Goal: Download file/media

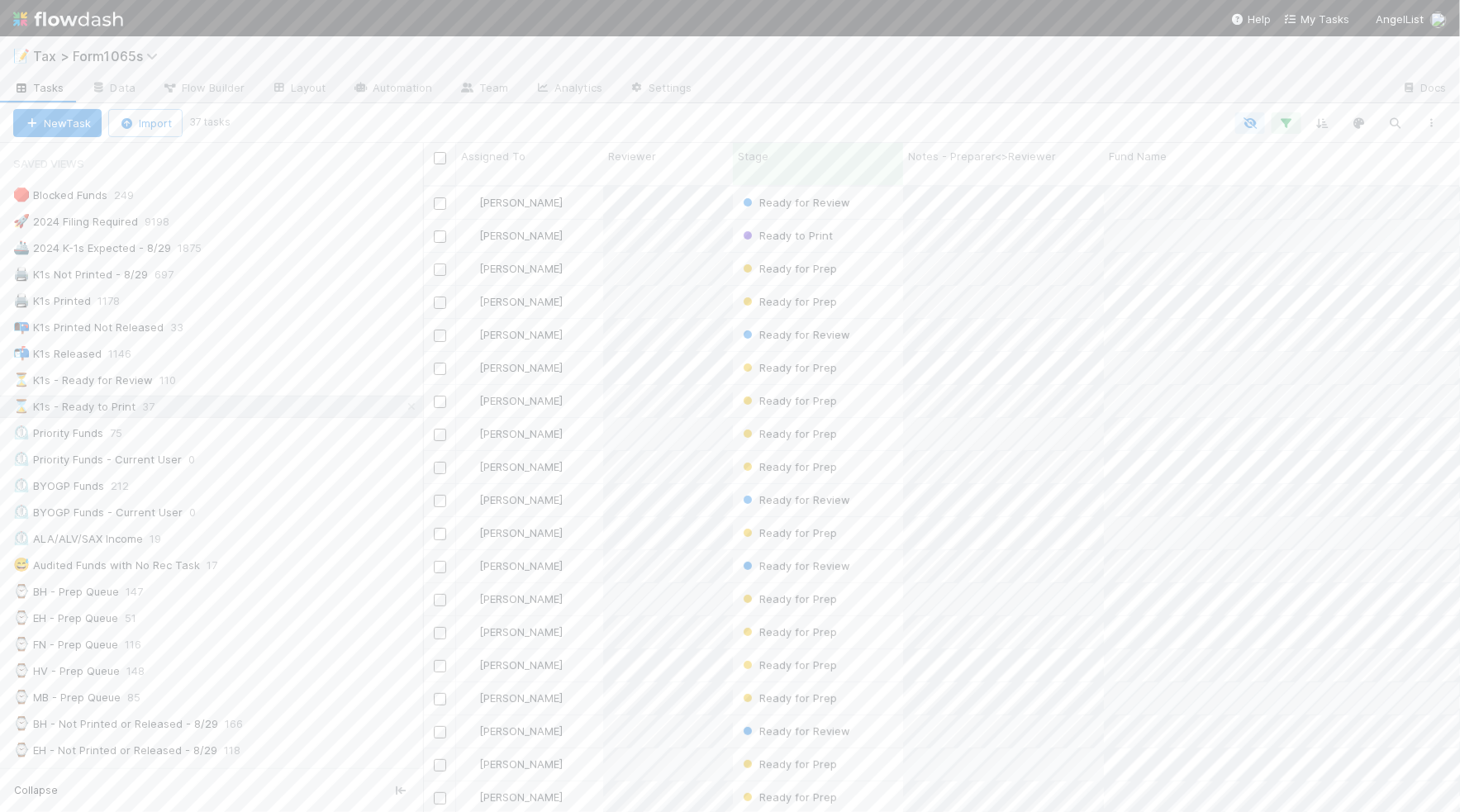
scroll to position [623, 1022]
click at [232, 322] on div "📭 K1s Printed Not Released 62" at bounding box center [218, 327] width 410 height 20
click at [1431, 120] on icon "button" at bounding box center [1431, 123] width 16 height 10
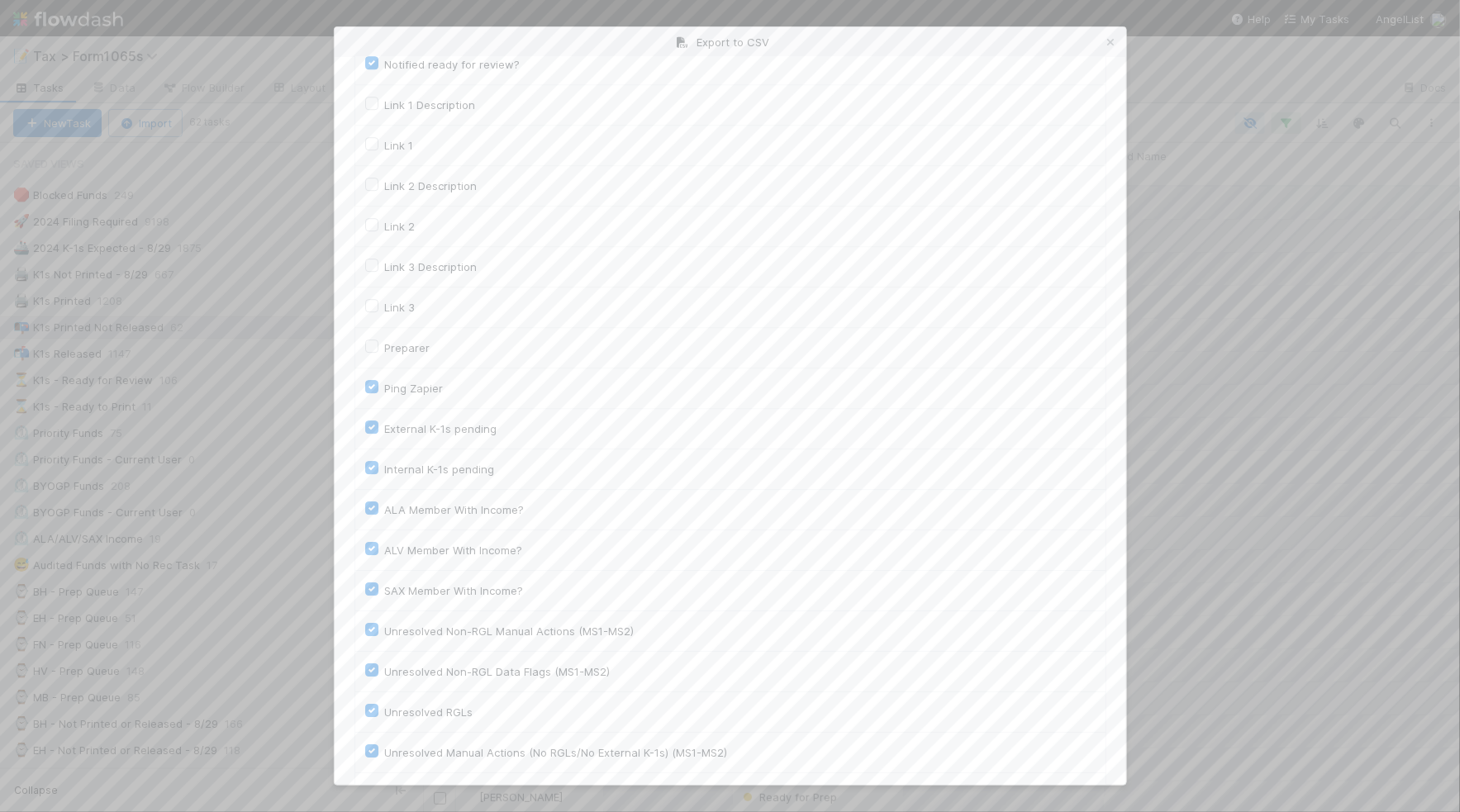
scroll to position [2267, 0]
click at [419, 752] on button "Generate CSV" at bounding box center [403, 750] width 97 height 28
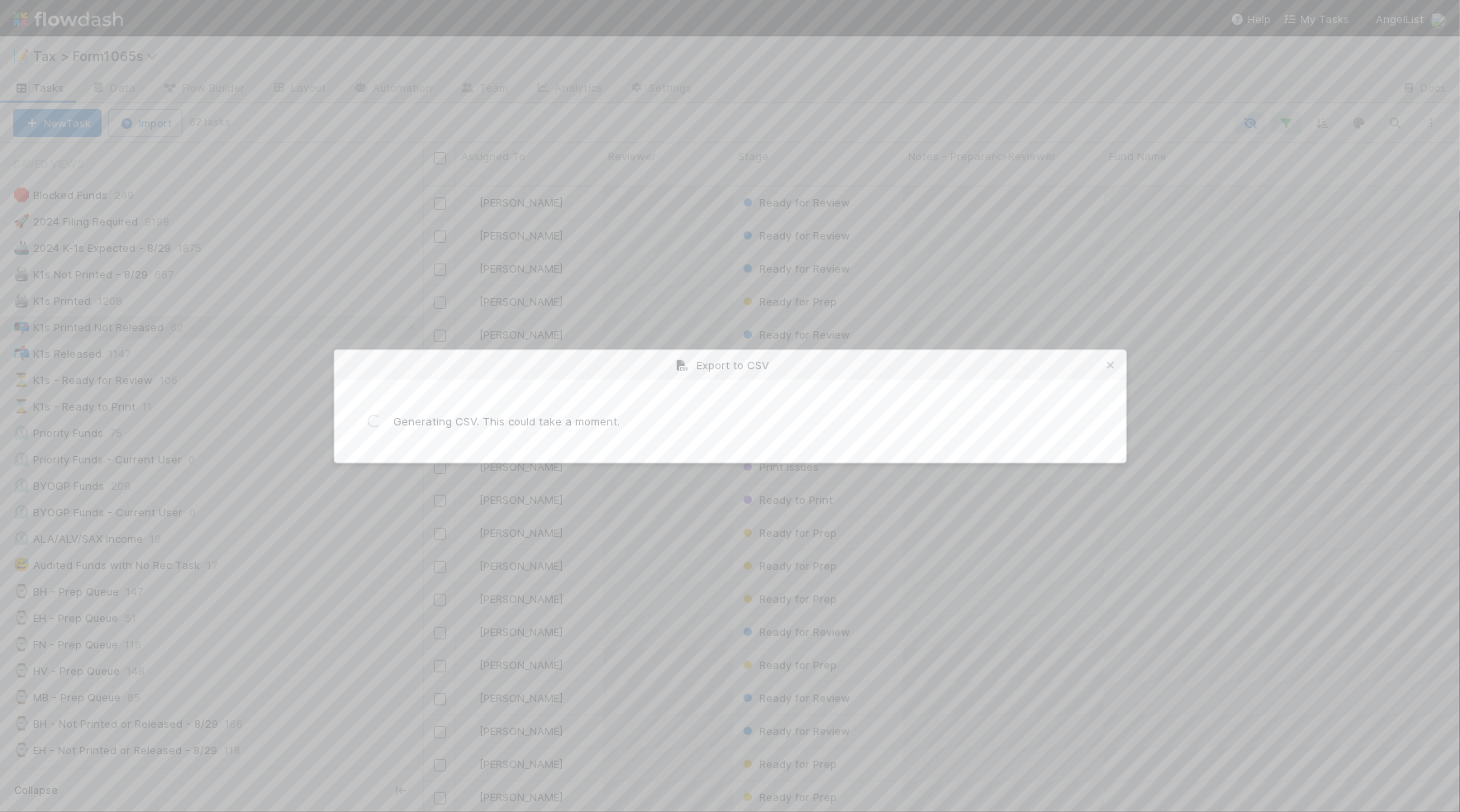
scroll to position [0, 0]
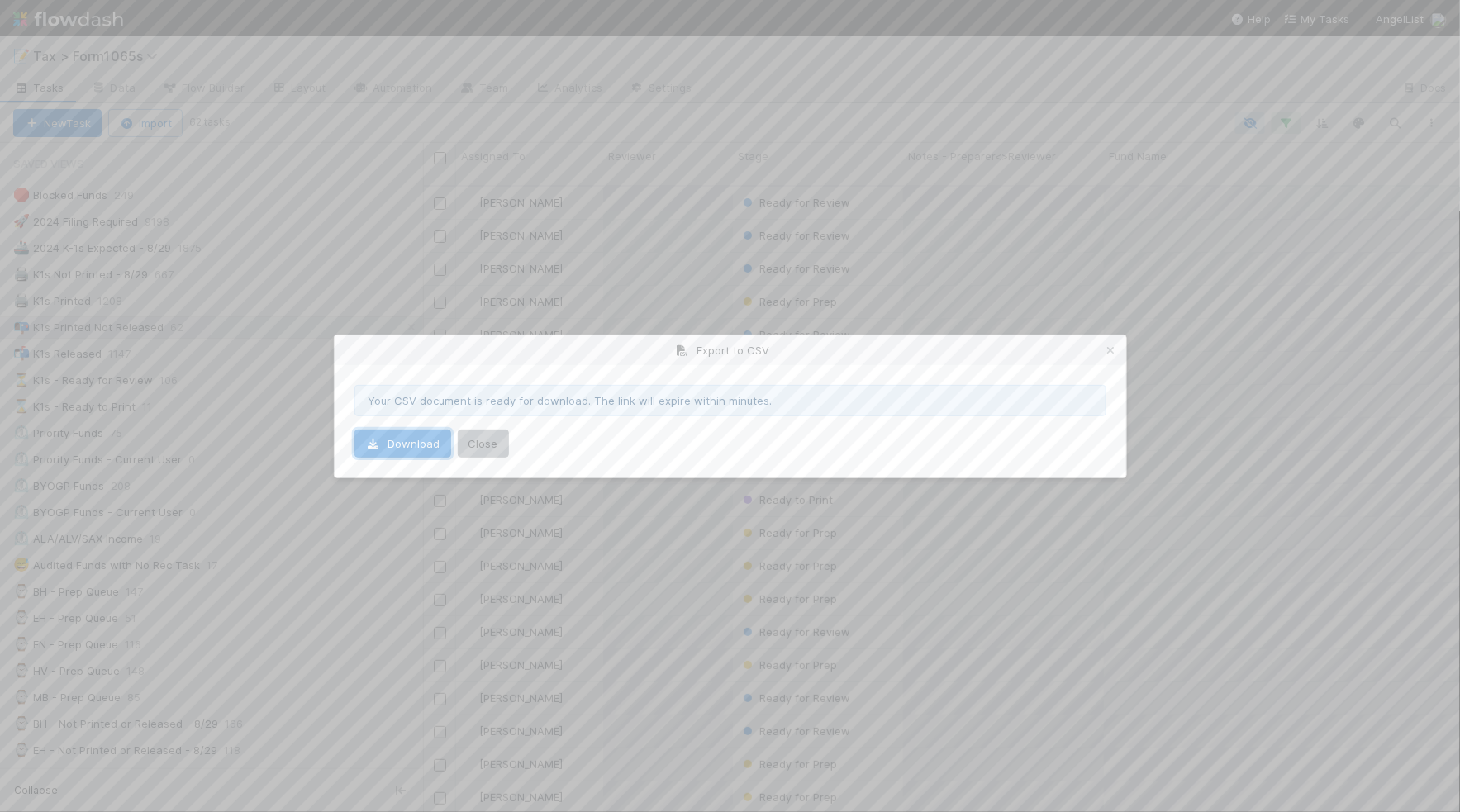
click at [377, 452] on link "Download" at bounding box center [403, 443] width 97 height 28
click at [1105, 355] on icon at bounding box center [1111, 350] width 16 height 11
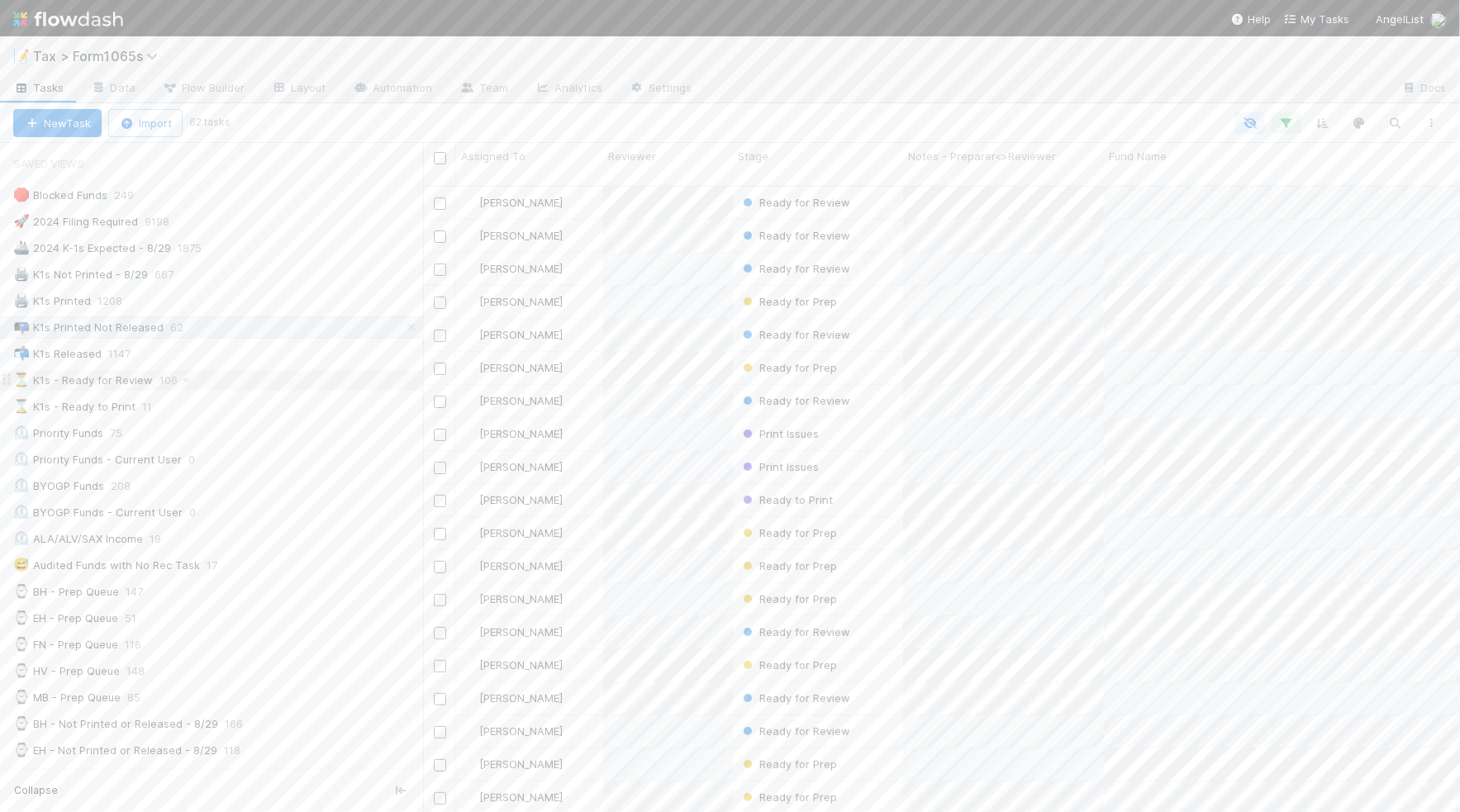
click at [292, 385] on div "⏳ K1s - Ready for Review 106" at bounding box center [218, 380] width 410 height 20
click at [249, 306] on div "🖨️ K1s Printed 1208" at bounding box center [218, 300] width 410 height 20
click at [314, 327] on div "📭 K1s Printed Not Released 62" at bounding box center [218, 327] width 410 height 20
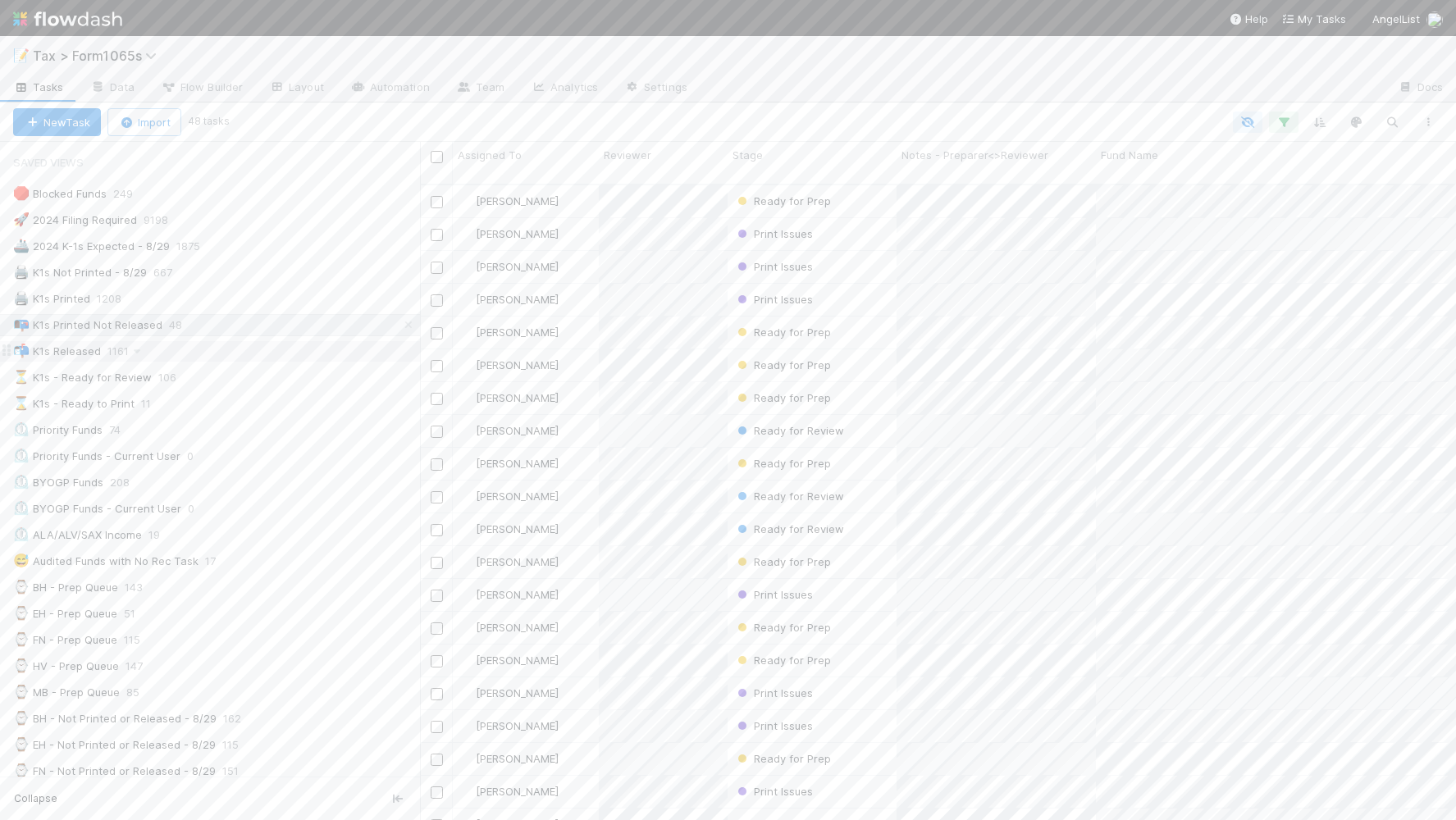
click at [183, 363] on div "📬 K1s Released 1161" at bounding box center [210, 351] width 420 height 22
click at [235, 358] on div "📬 K1s Released 1161" at bounding box center [217, 351] width 407 height 20
click at [277, 330] on div "📭 K1s Printed Not Released 48" at bounding box center [217, 324] width 407 height 20
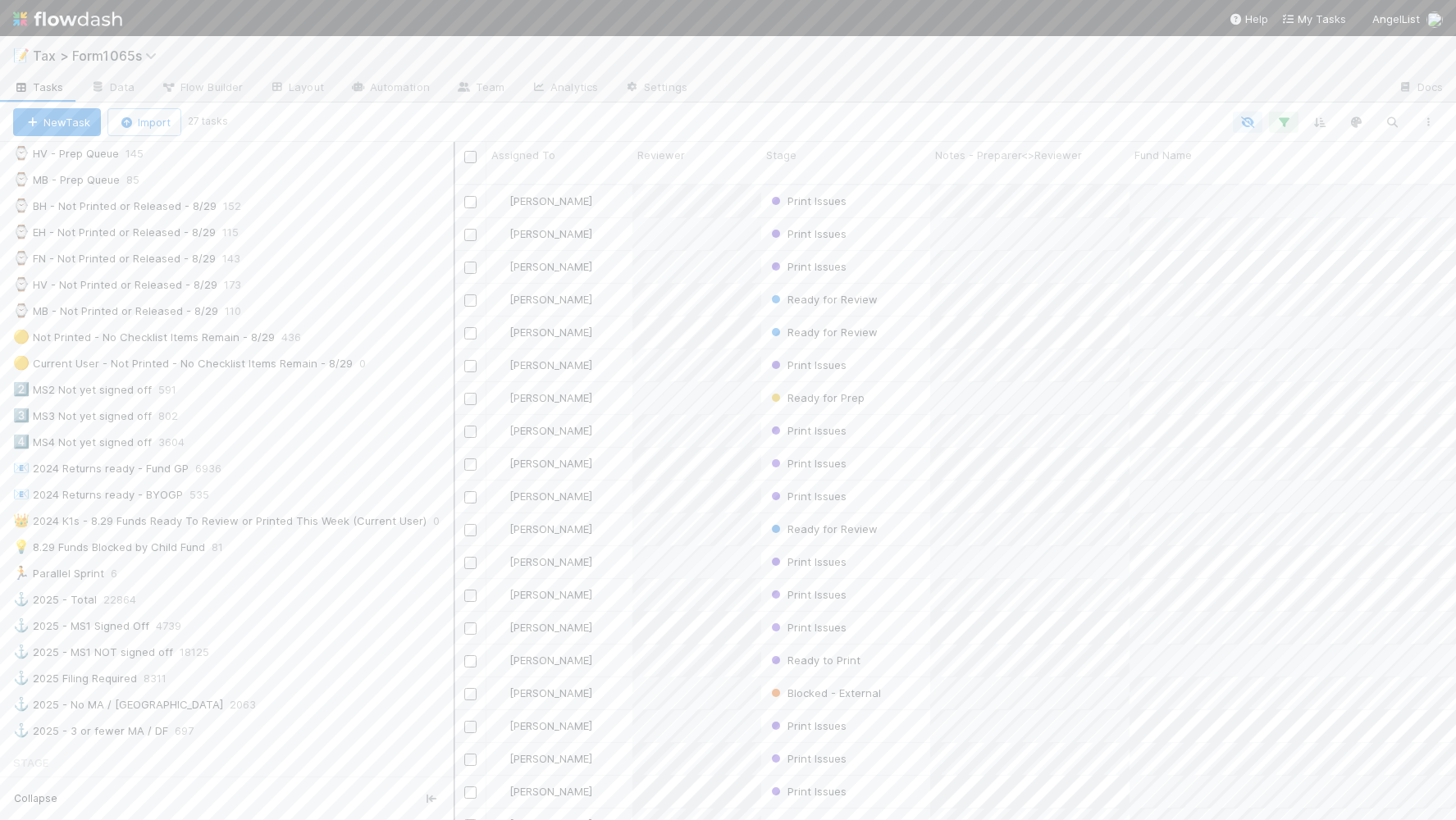
drag, startPoint x: 422, startPoint y: 277, endPoint x: 453, endPoint y: 277, distance: 31.0
click at [453, 277] on div at bounding box center [454, 480] width 2 height 679
click at [206, 550] on div "🟡 Not Printed - No Checklist Items Remain - 8/29" at bounding box center [144, 542] width 262 height 20
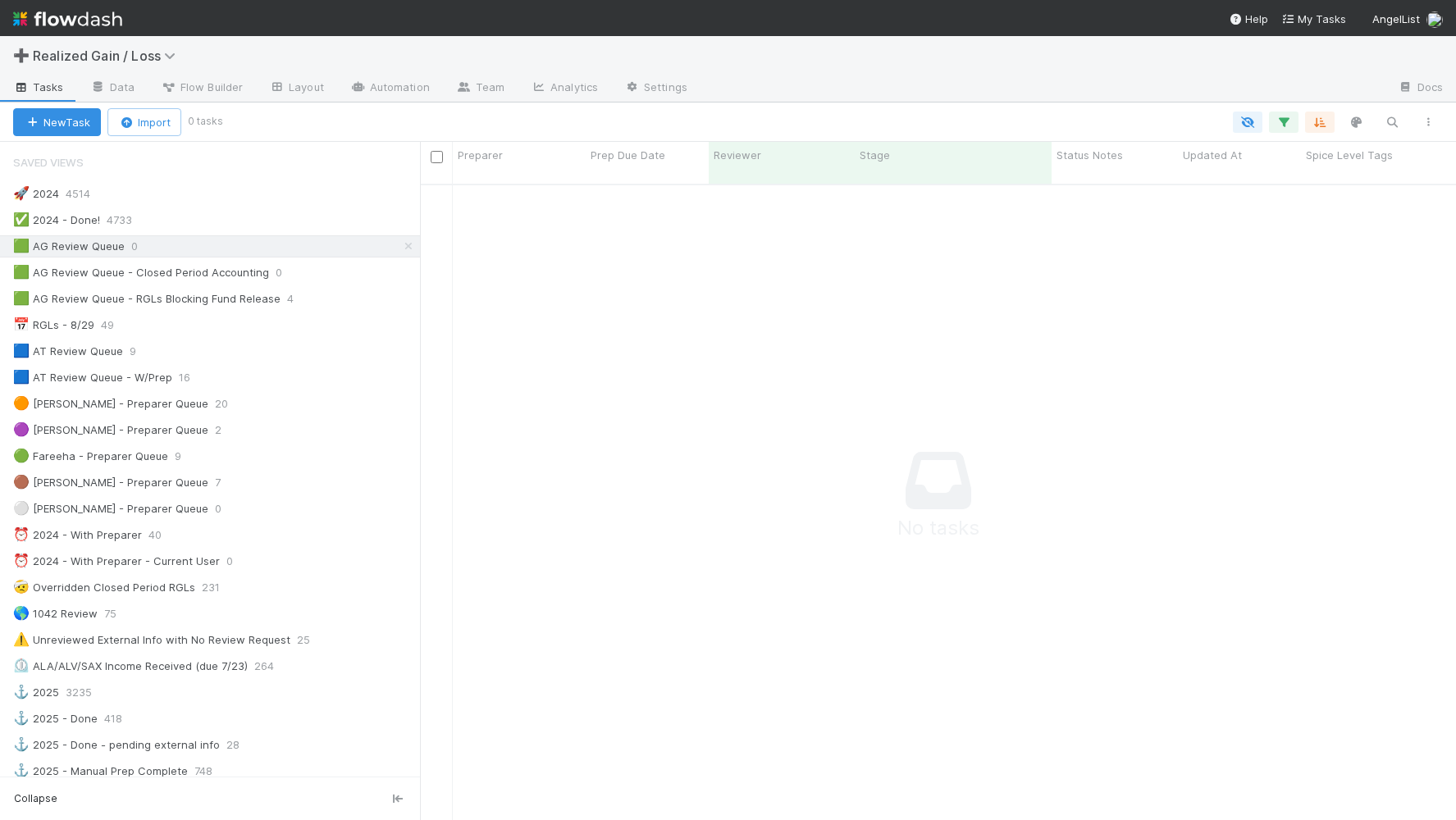
scroll to position [619, 1006]
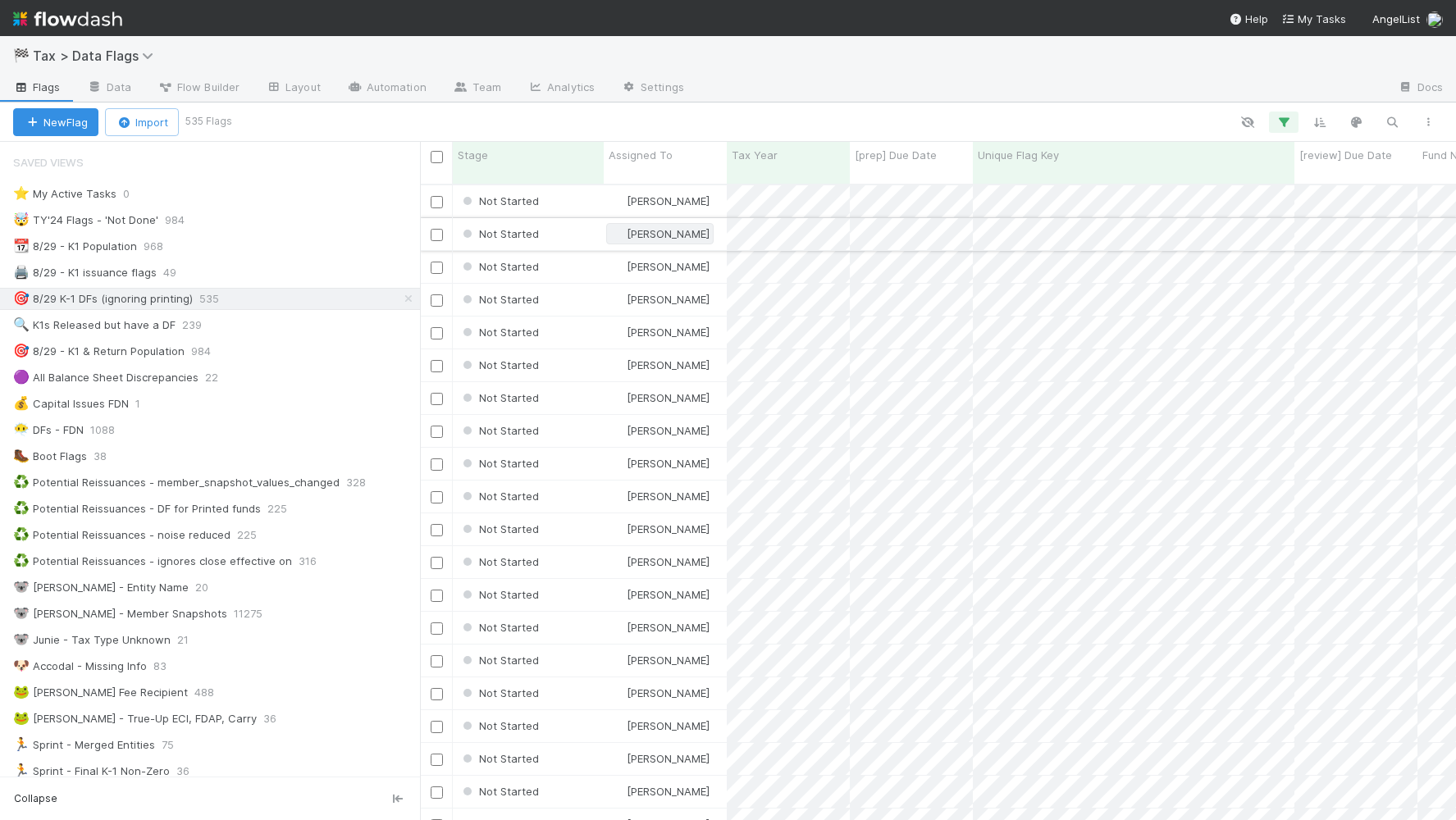
scroll to position [634, 1021]
click at [1440, 121] on button "button" at bounding box center [1427, 122] width 30 height 21
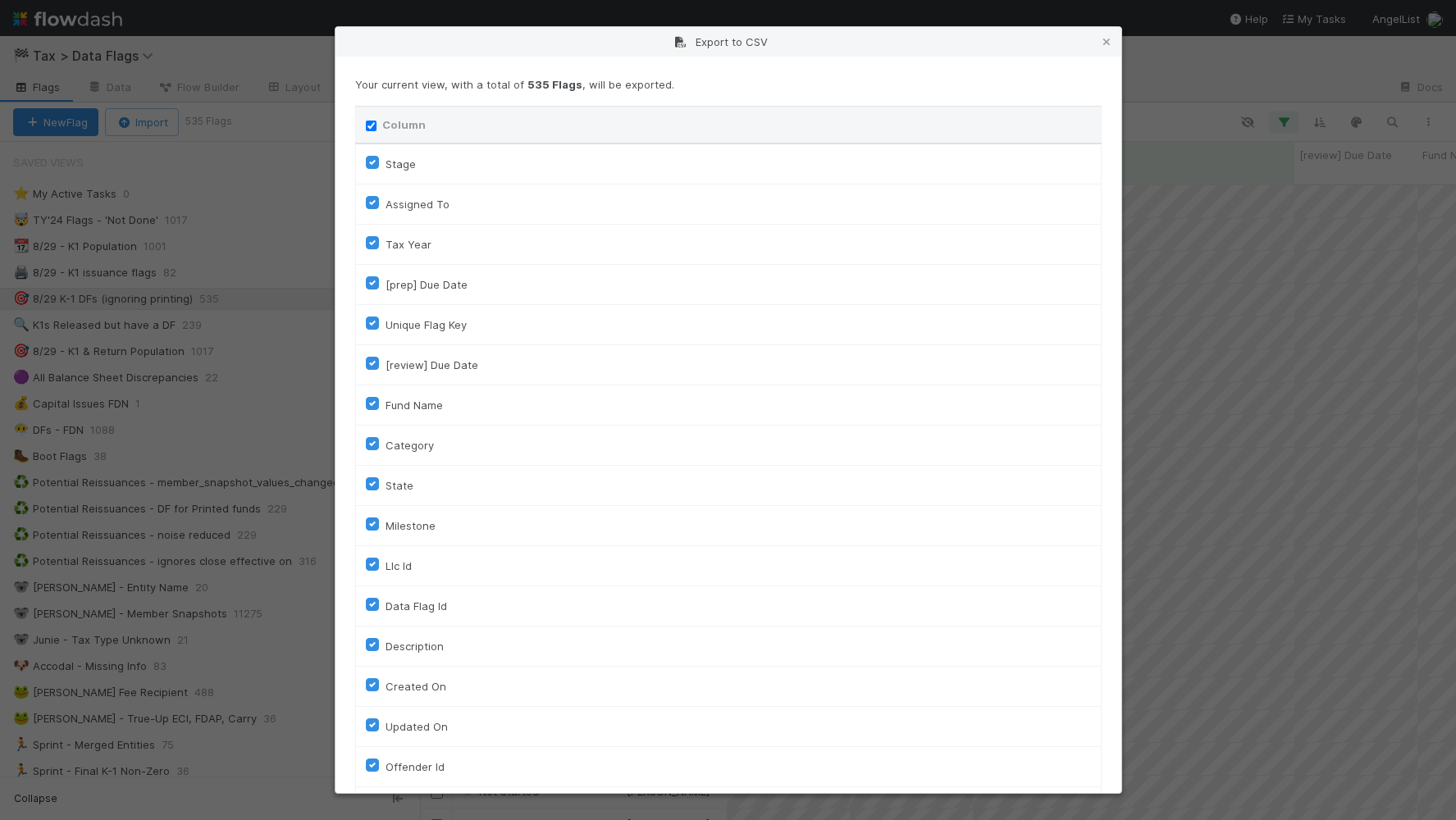
click at [370, 130] on input "Column" at bounding box center [370, 125] width 11 height 11
checkbox input "false"
checkbox To "false"
checkbox input "false"
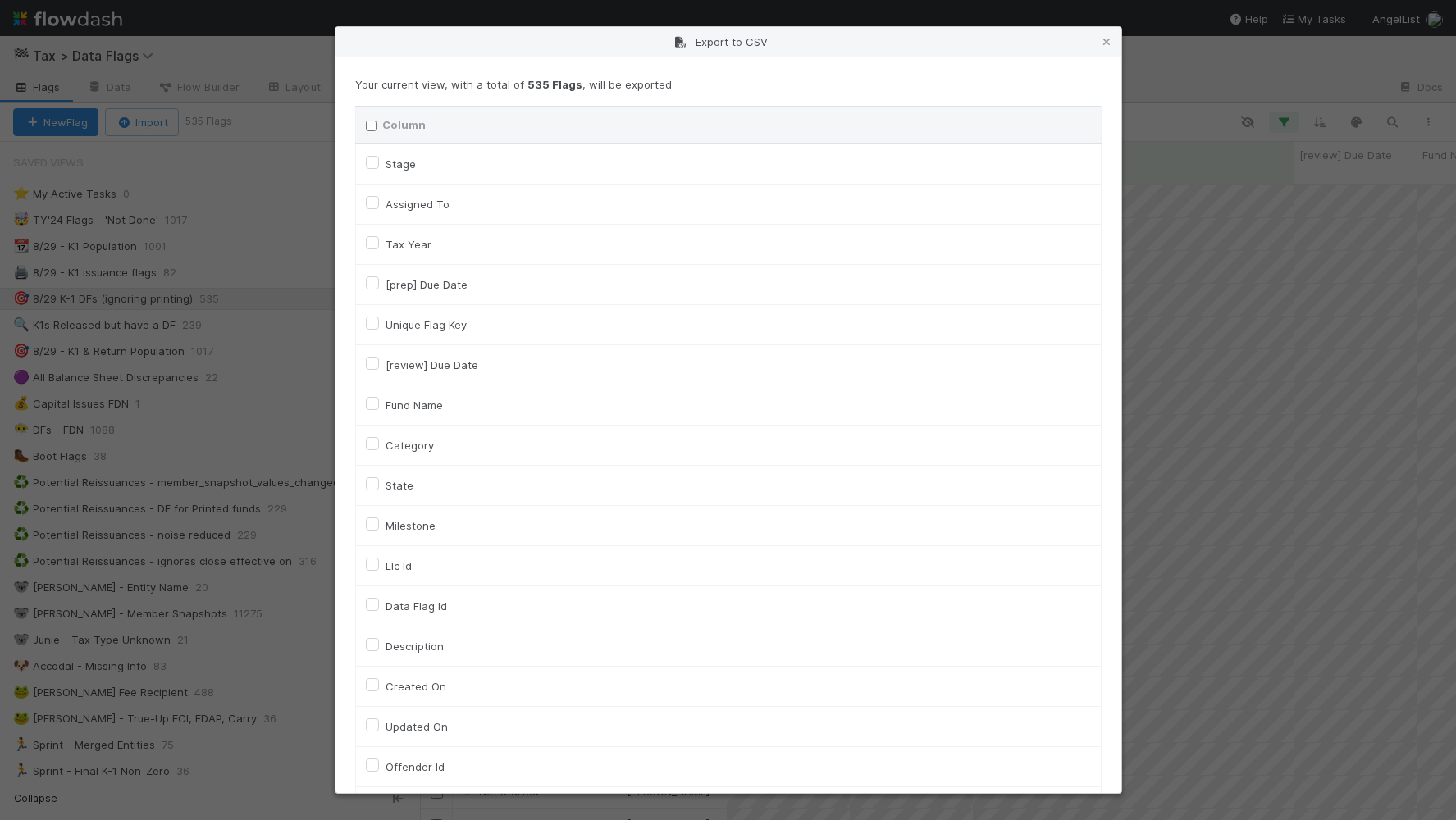
checkbox input "false"
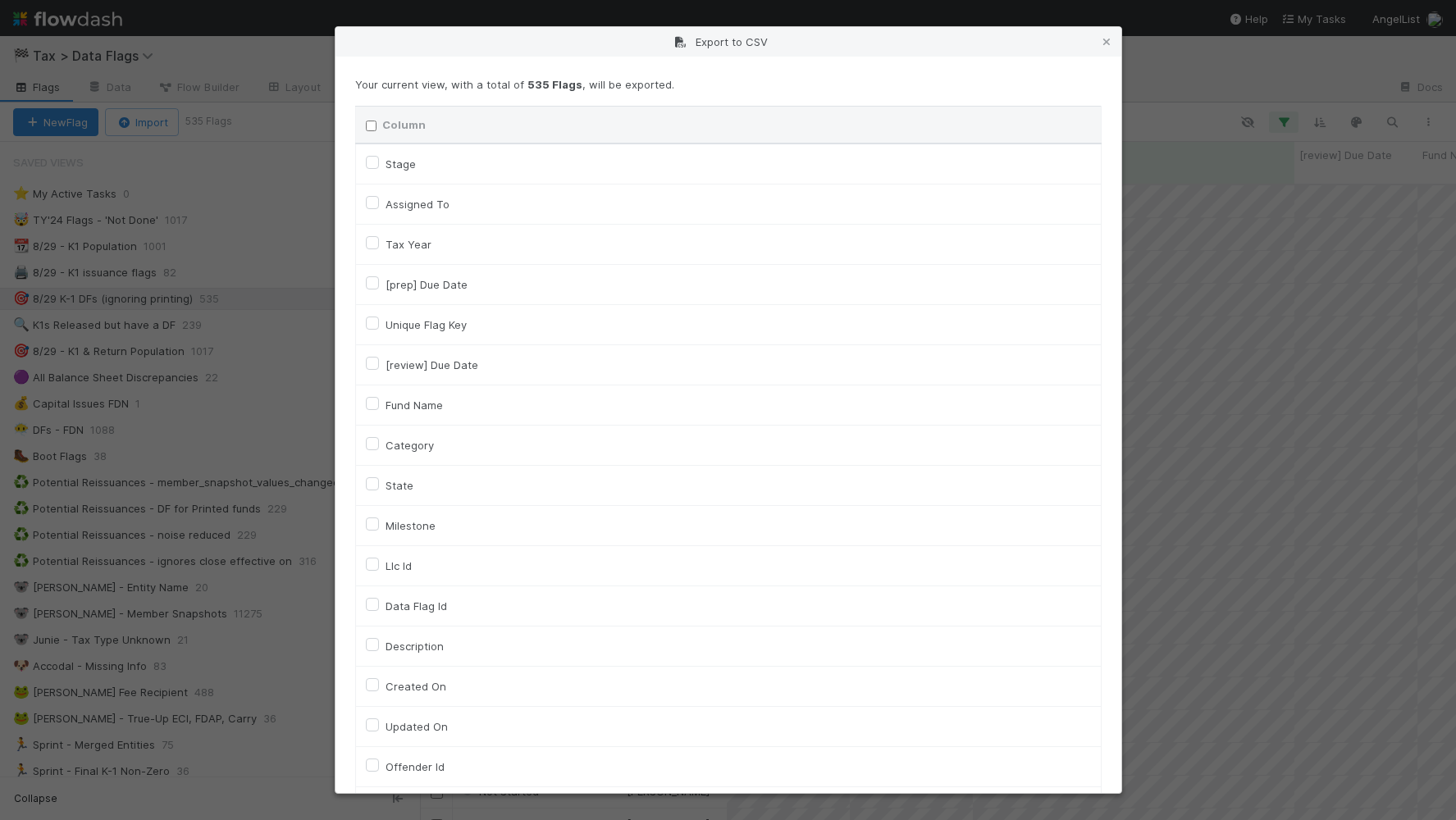
checkbox input "false"
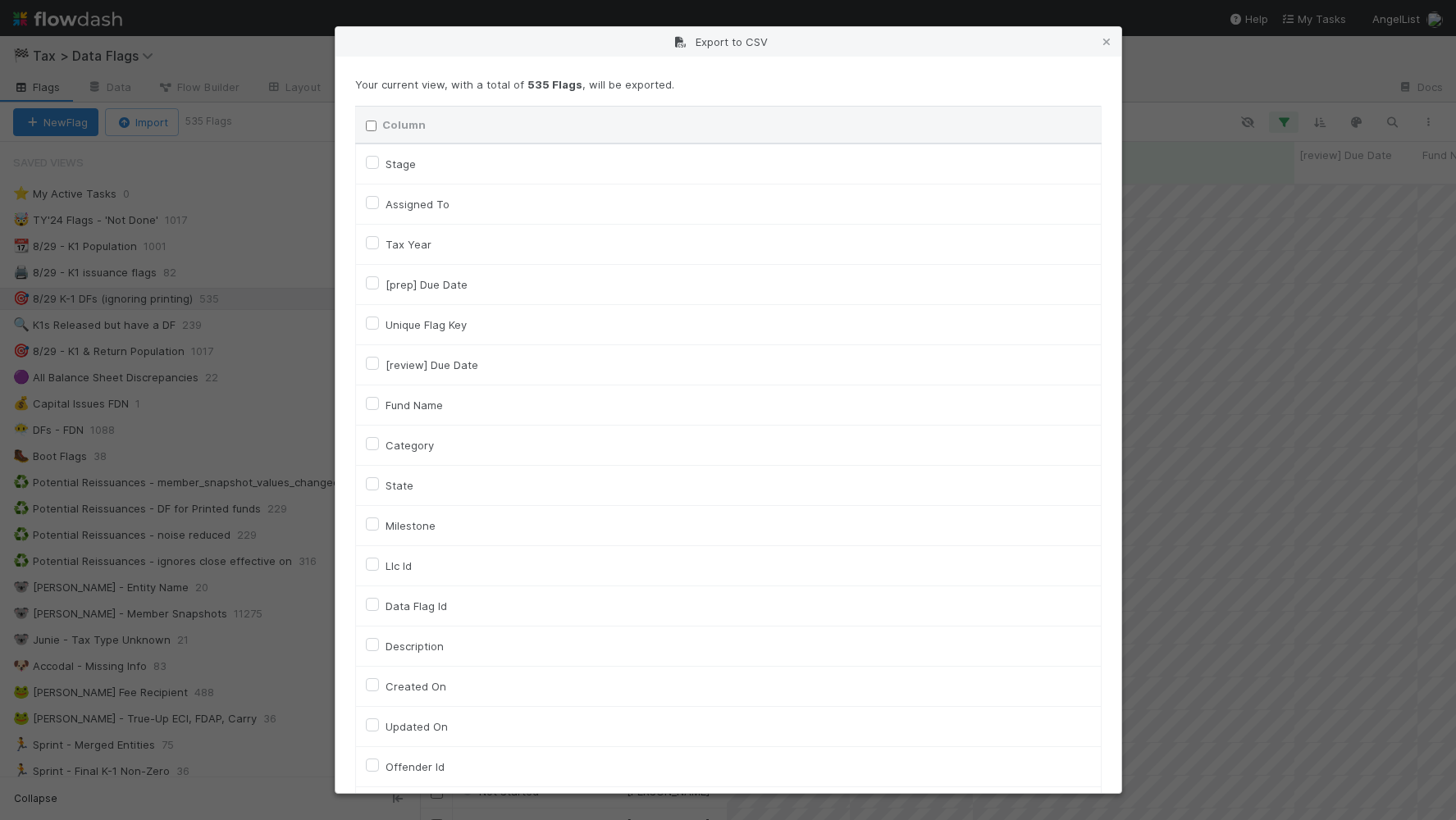
checkbox On "false"
checkbox input "false"
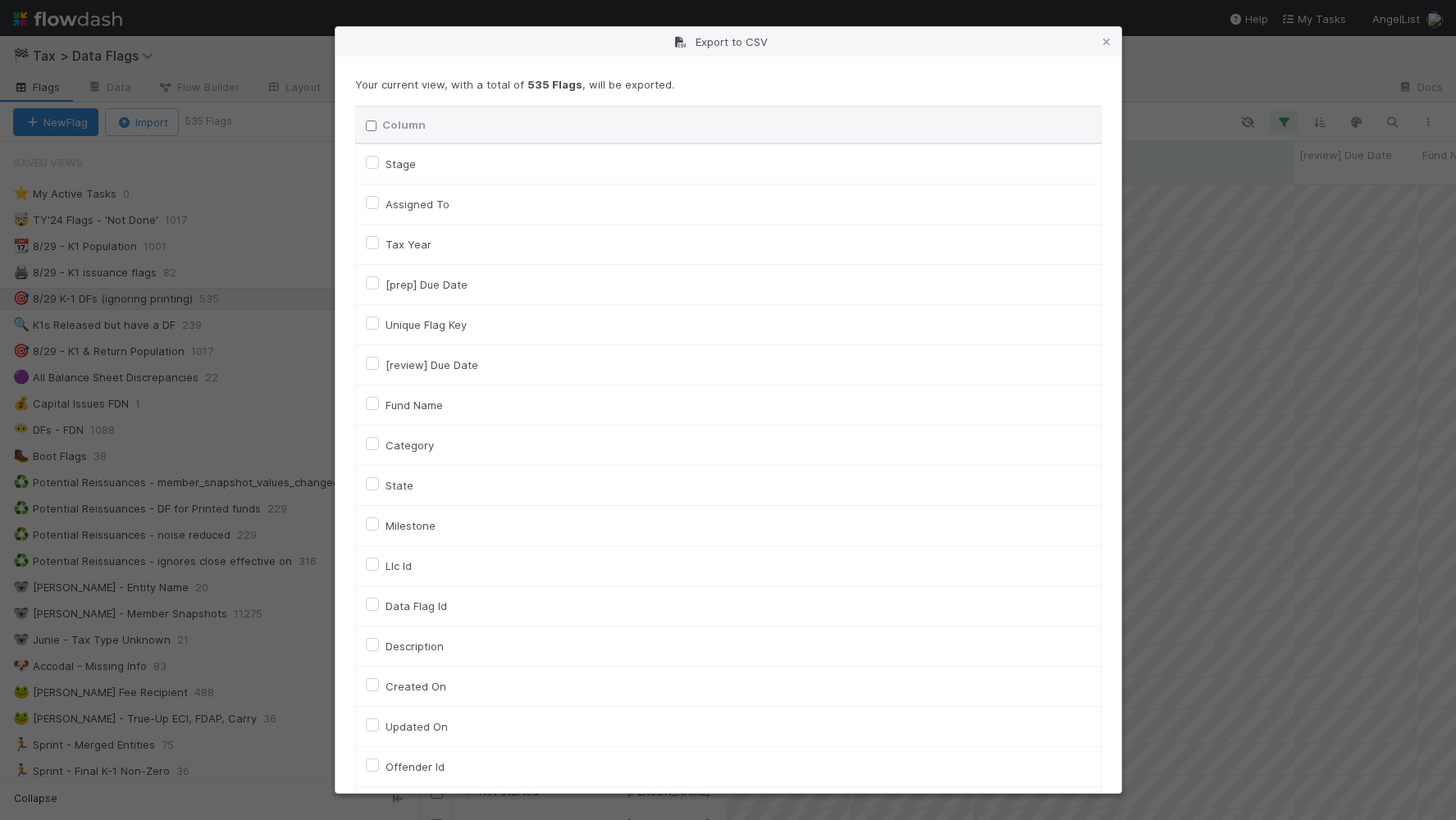
checkbox input "false"
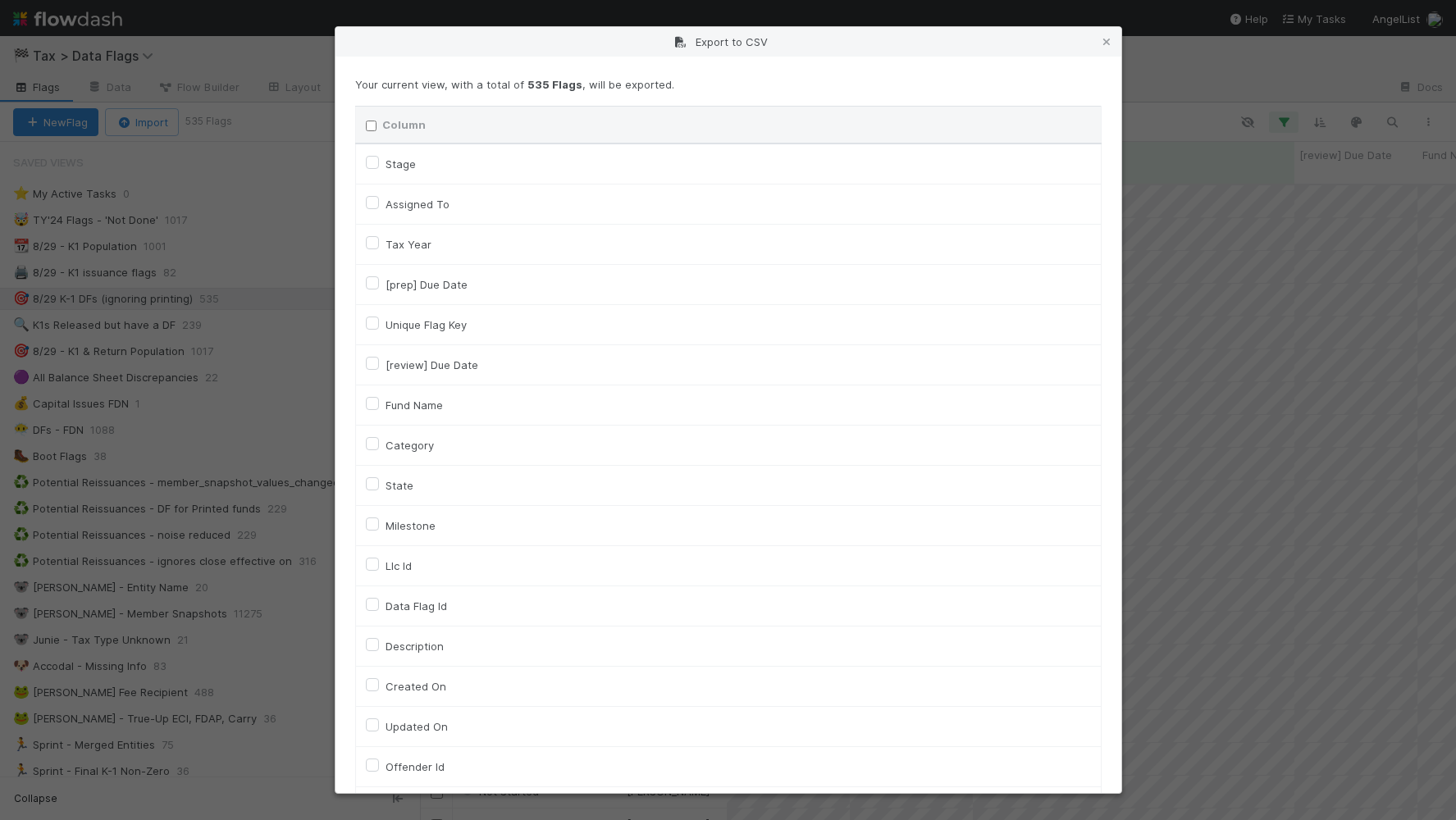
checkbox input "false"
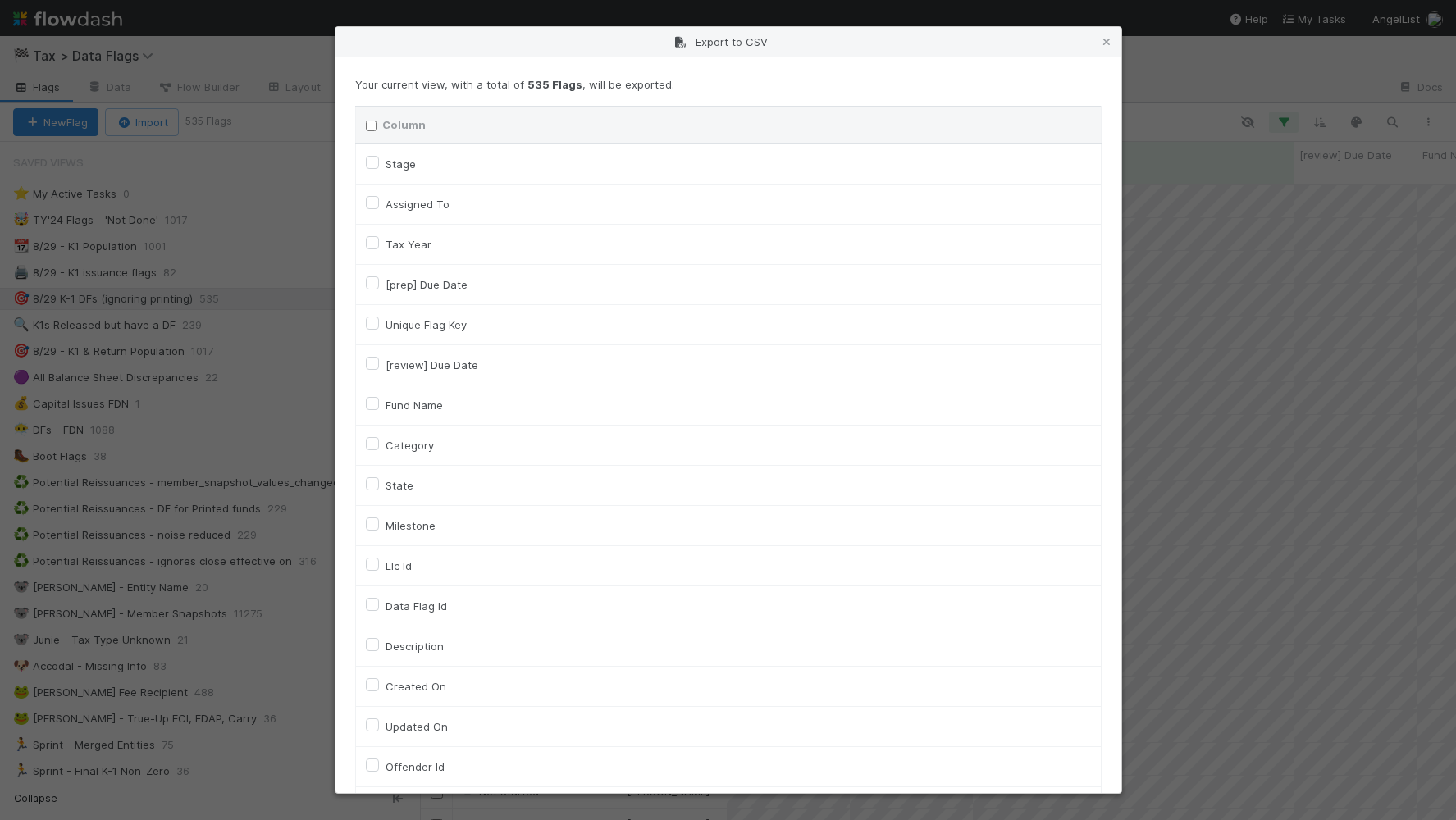
checkbox input "false"
checkbox URL "false"
click at [370, 130] on input "Column" at bounding box center [370, 125] width 11 height 11
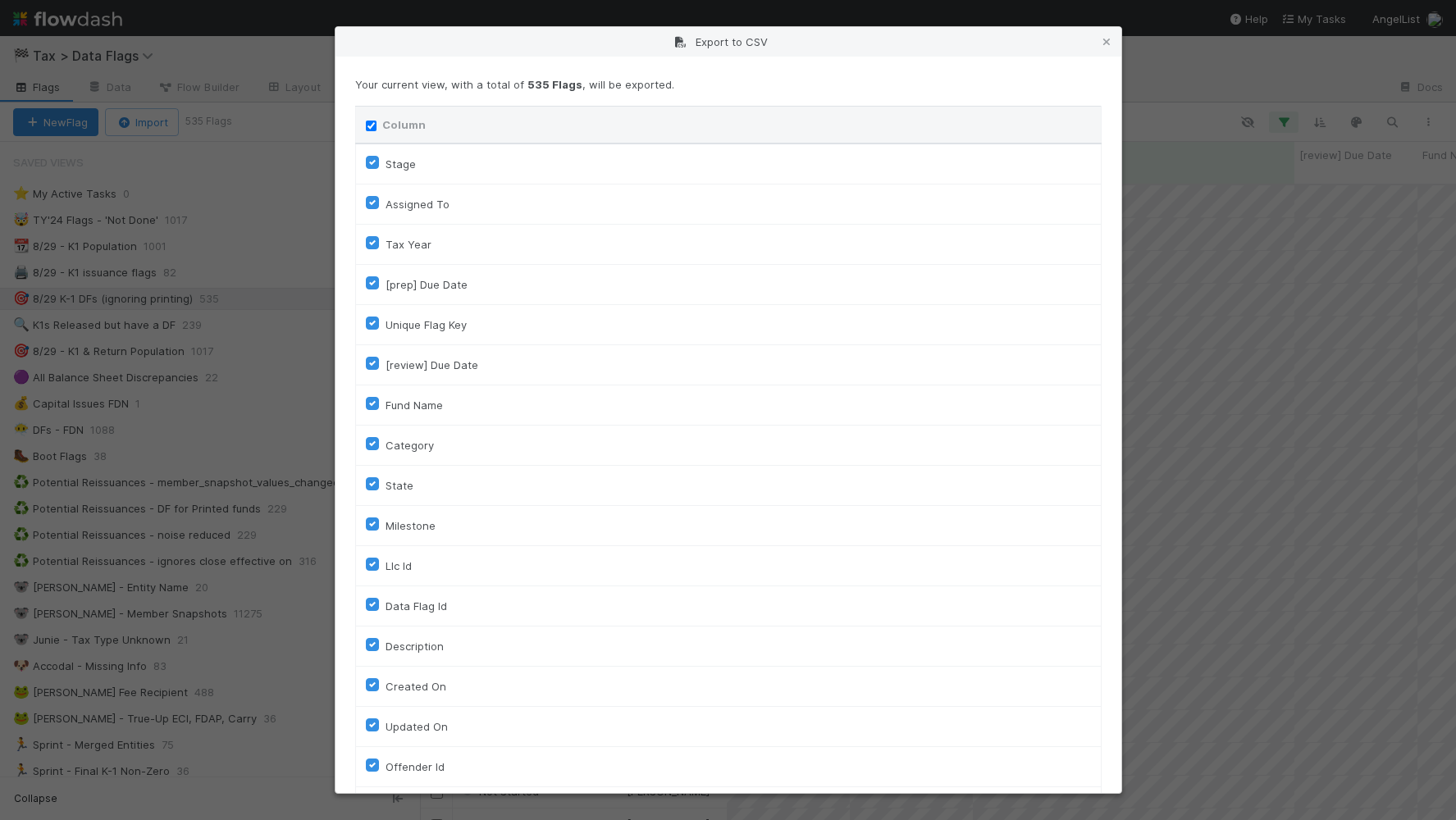
checkbox input "true"
checkbox To "true"
checkbox input "true"
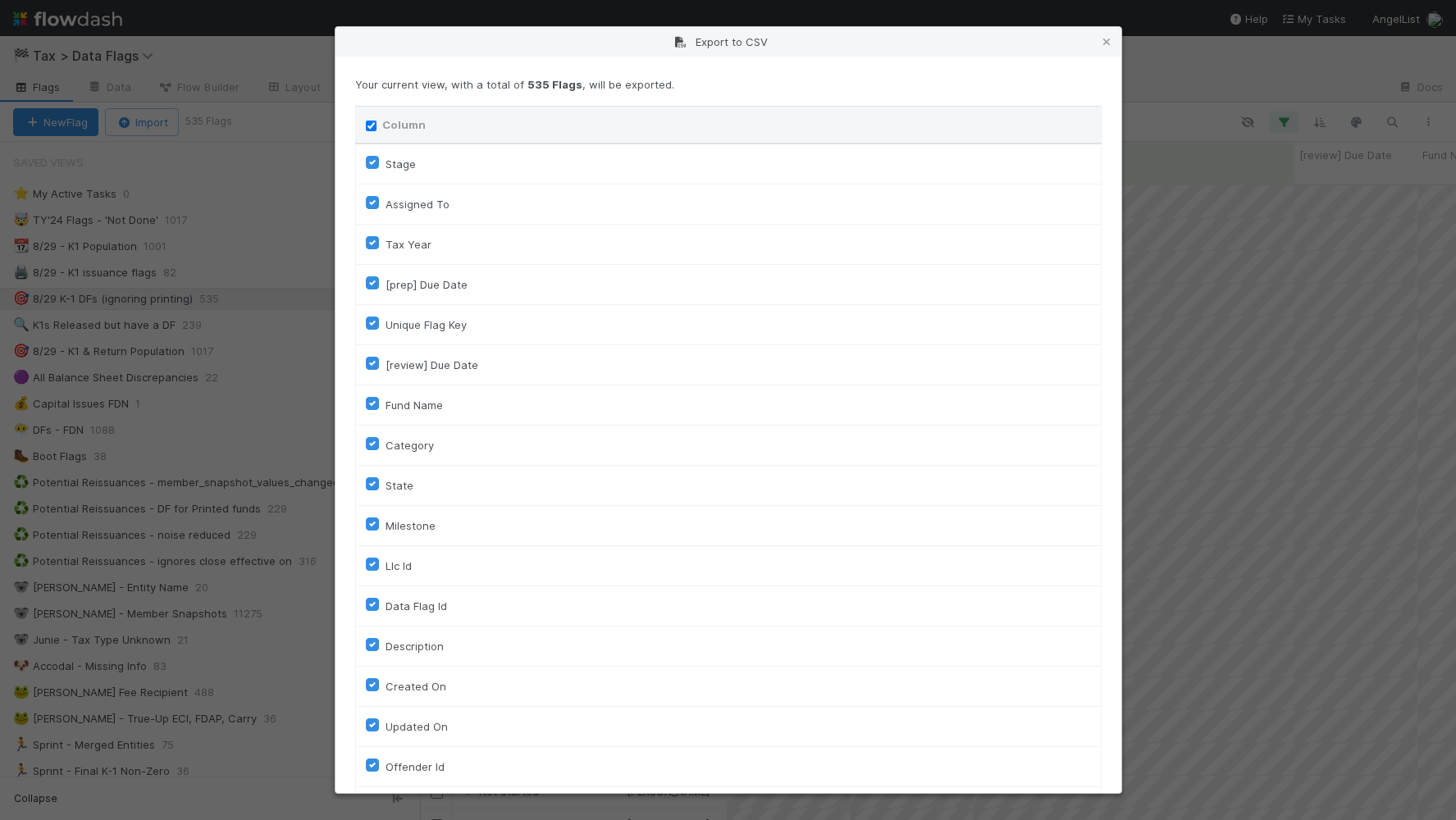
checkbox input "true"
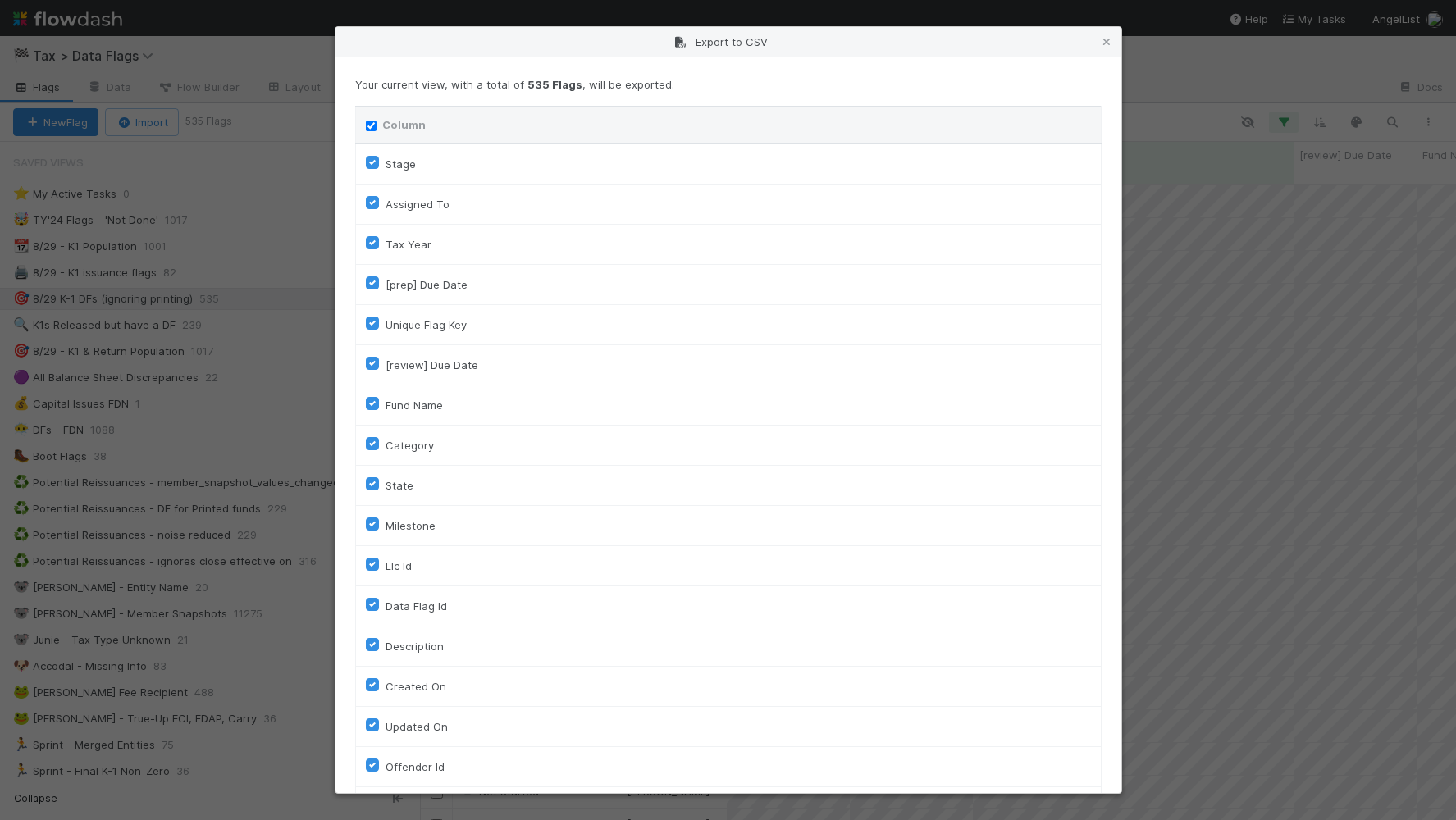
checkbox input "true"
checkbox On "true"
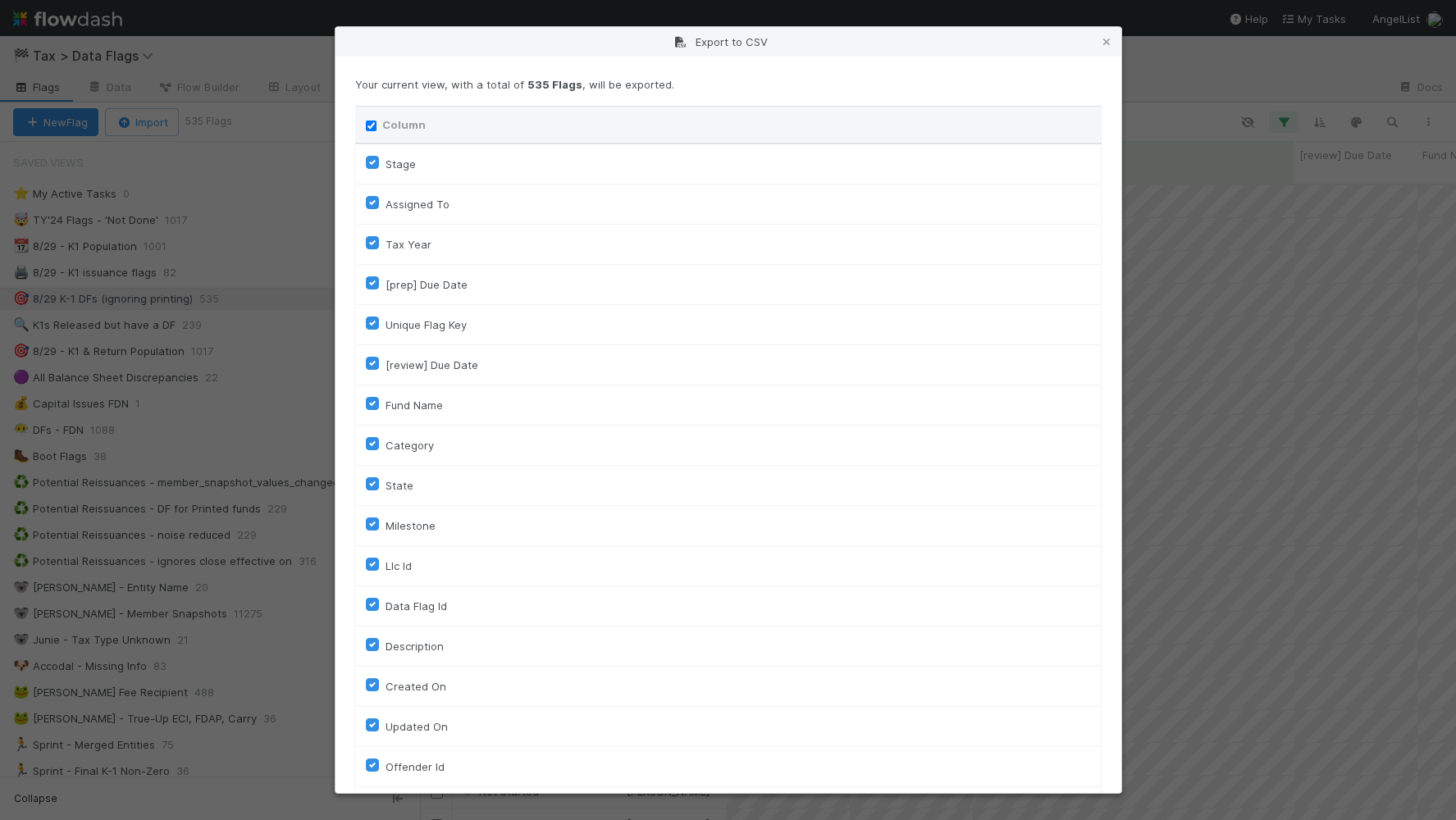
checkbox On "true"
checkbox input "true"
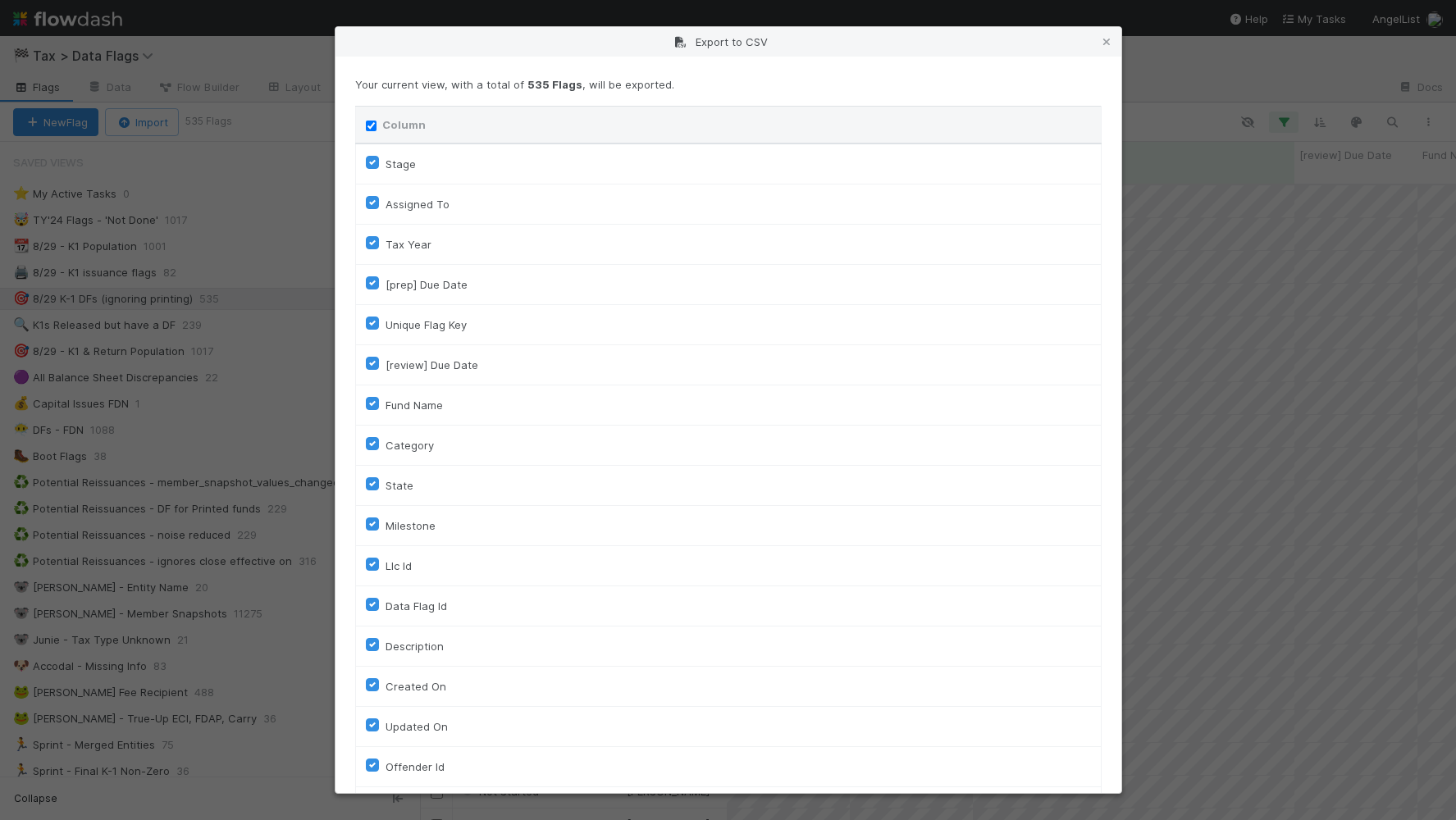
checkbox input "true"
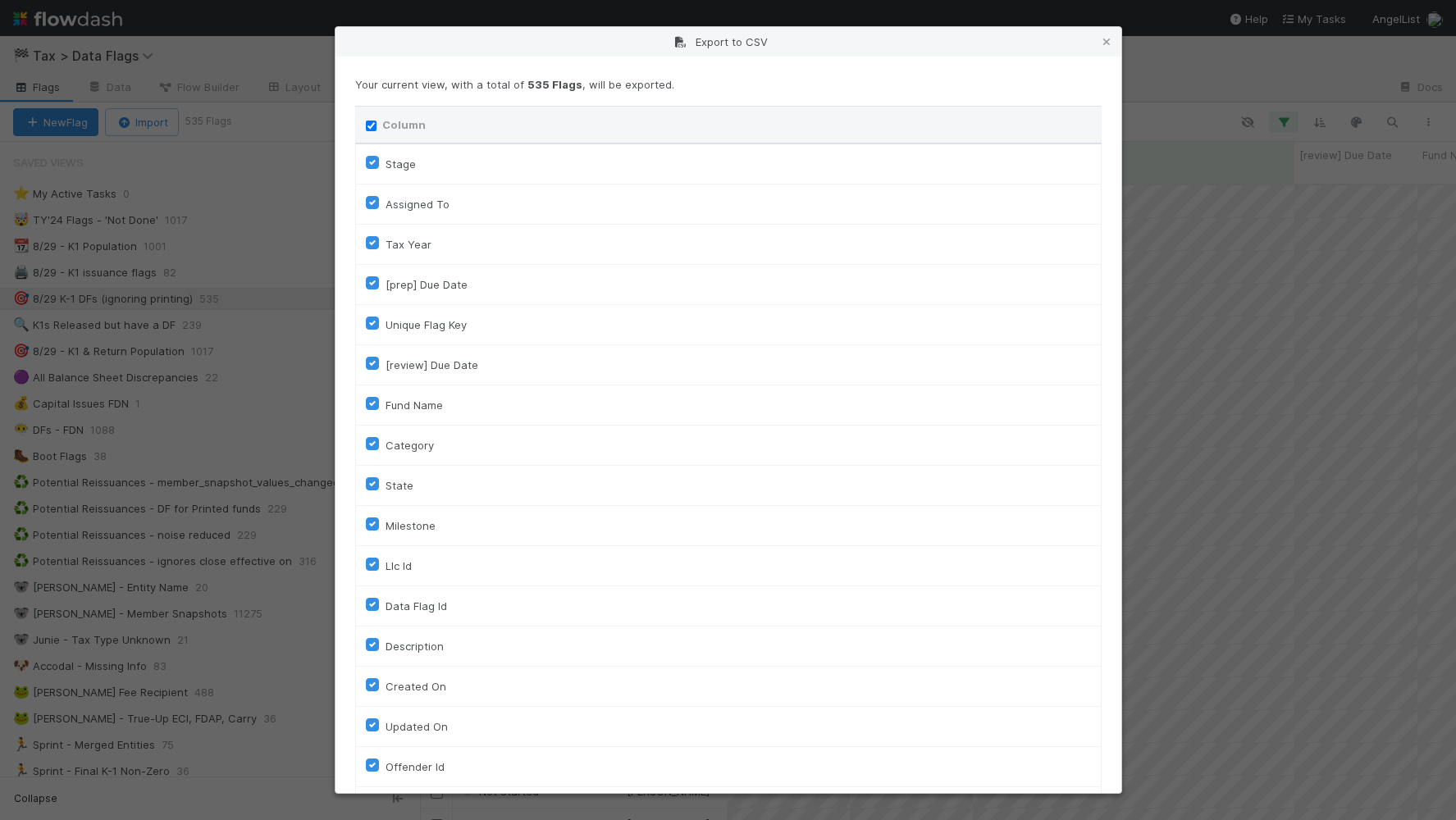
checkbox input "true"
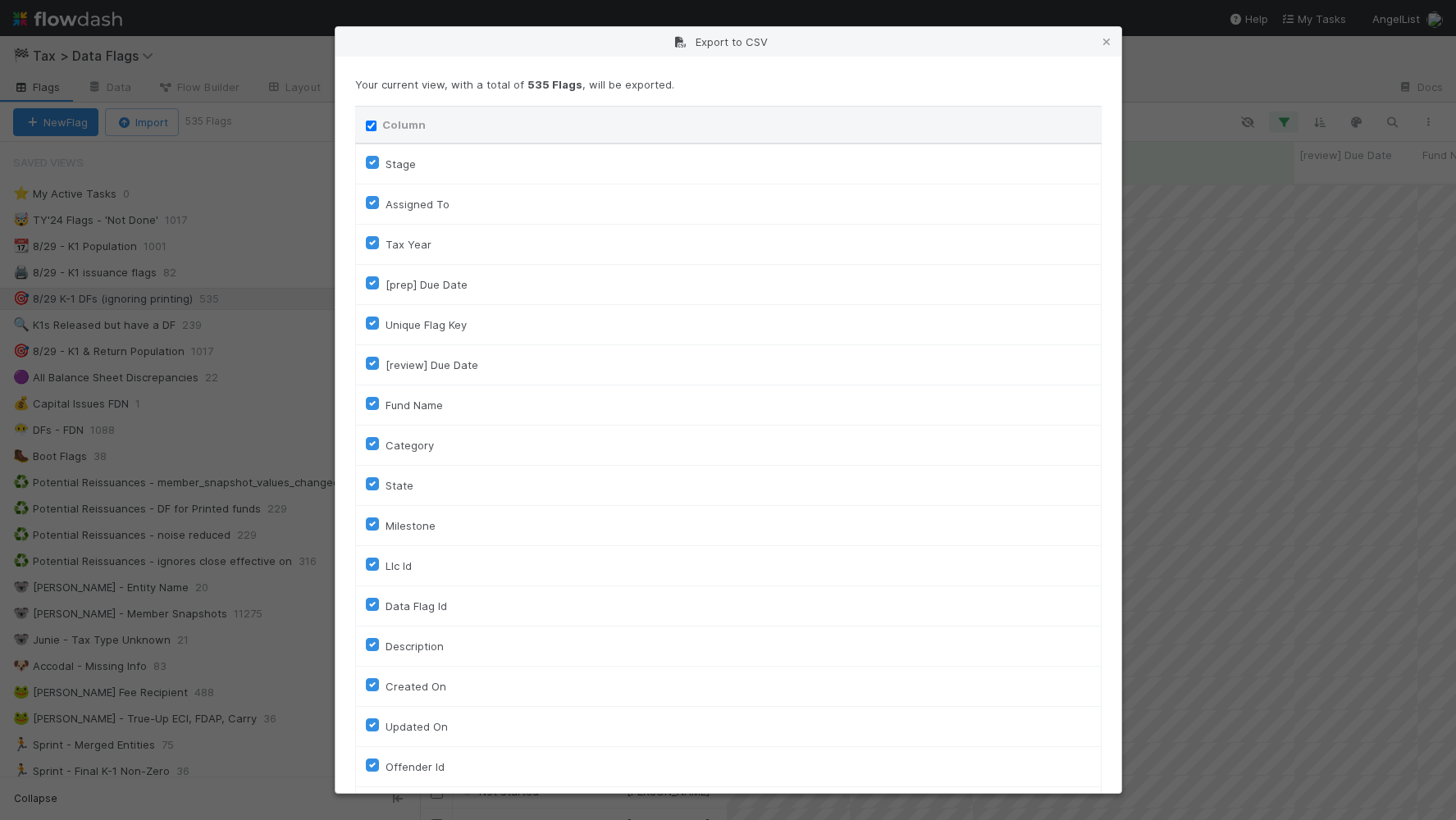
checkbox input "true"
checkbox URL "true"
click at [370, 130] on input "Column" at bounding box center [370, 125] width 11 height 11
checkbox input "false"
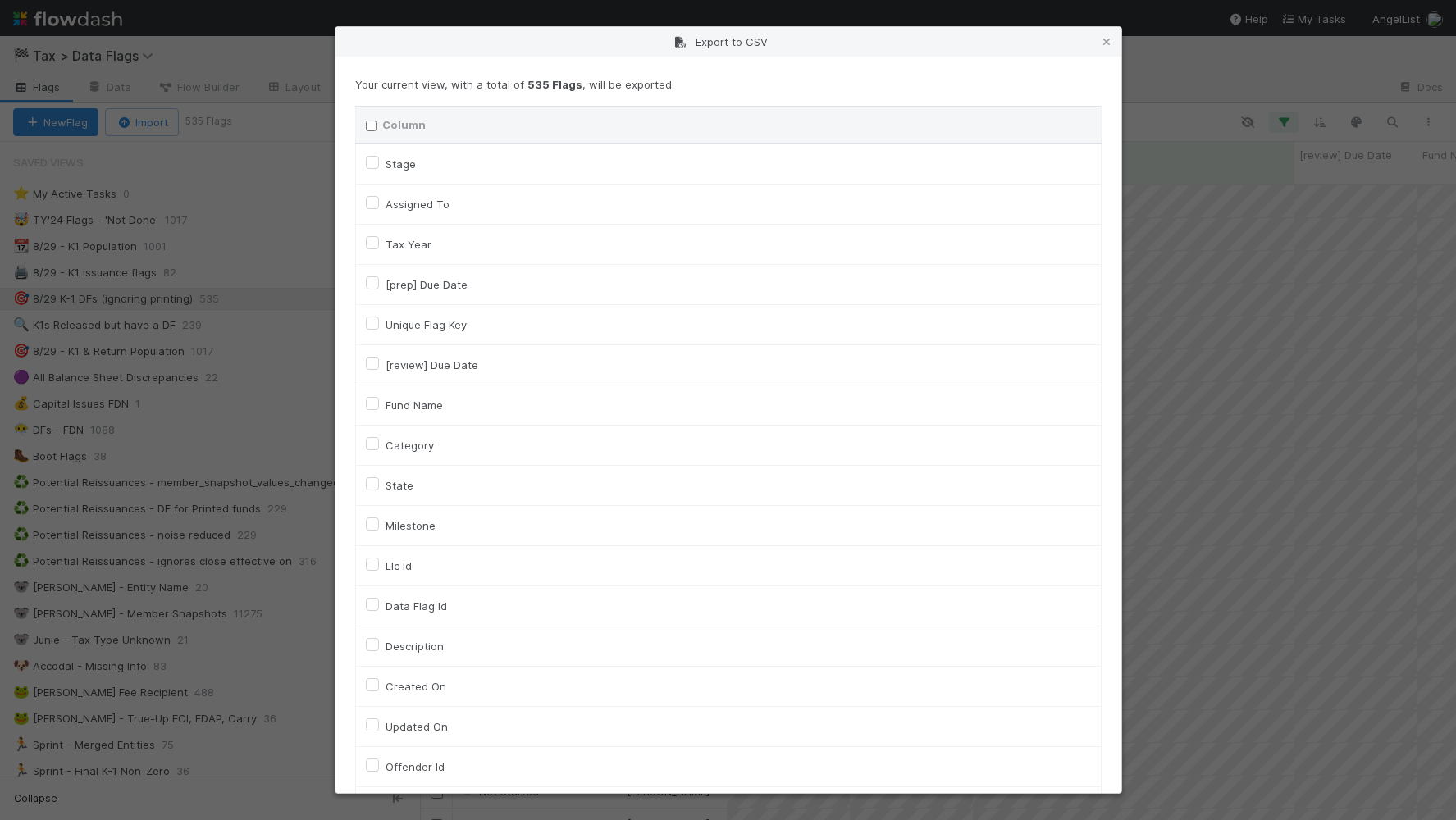
checkbox input "false"
checkbox To "false"
checkbox input "false"
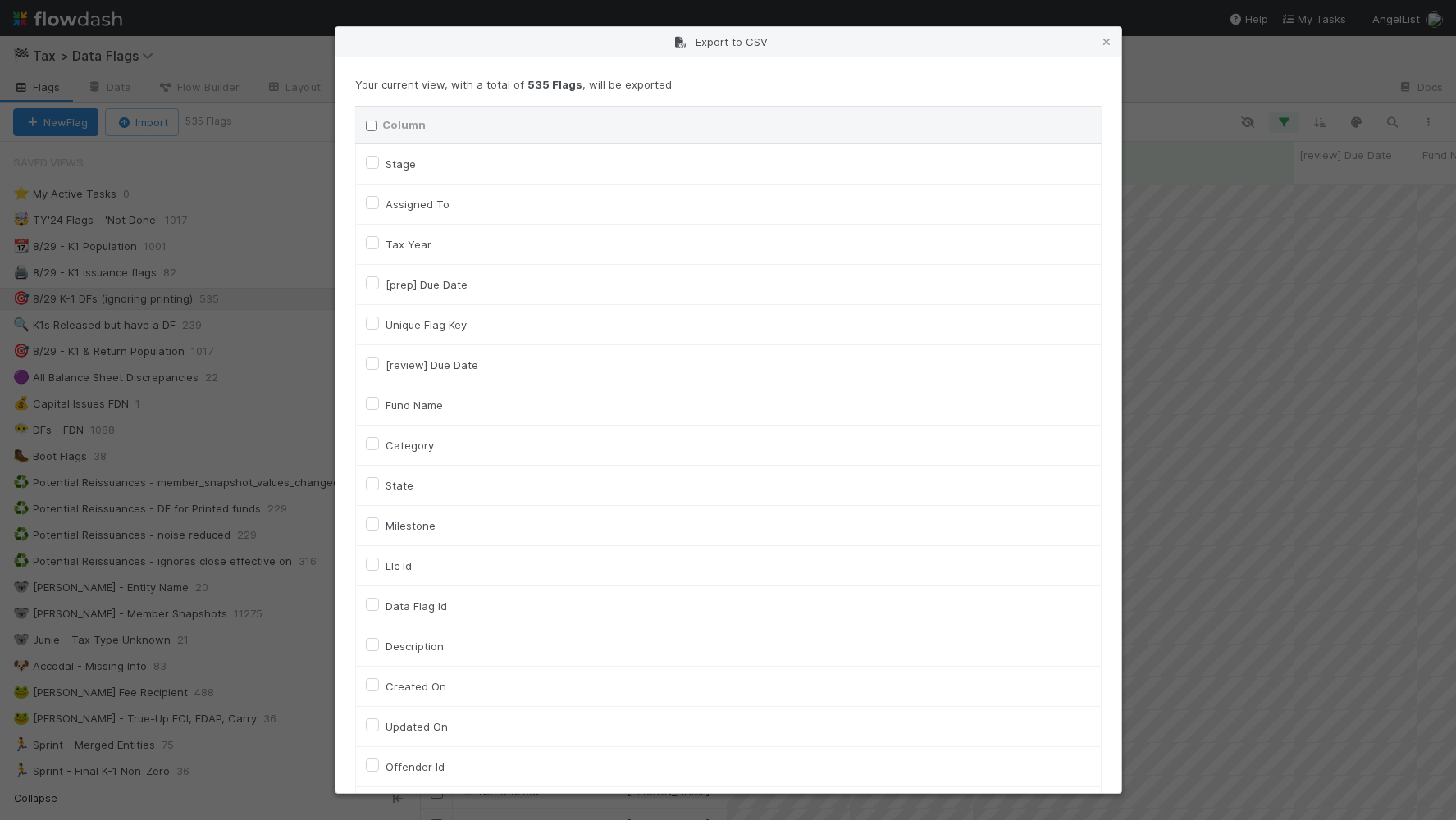
checkbox input "false"
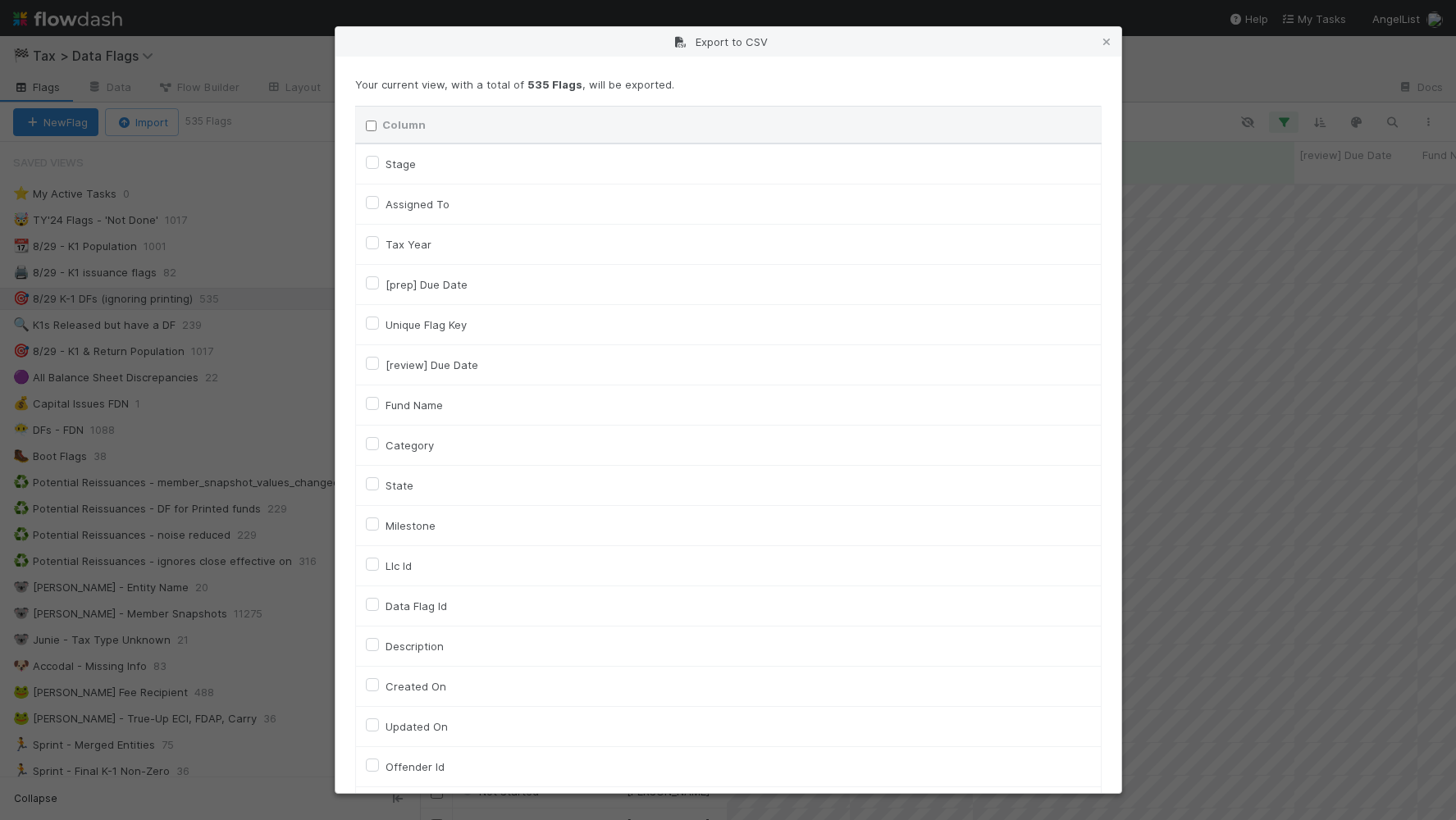
checkbox input "false"
checkbox On "false"
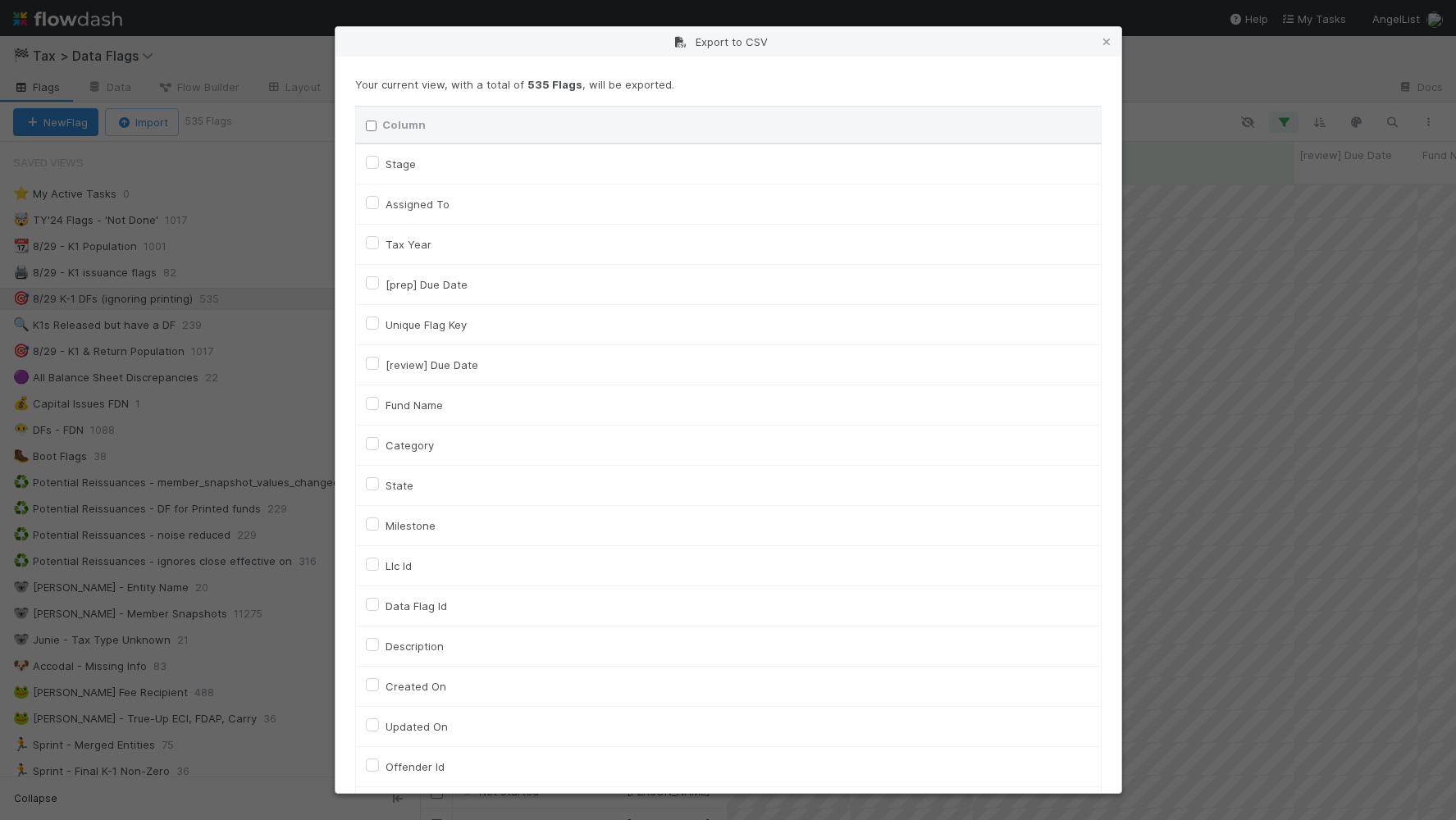
checkbox input "false"
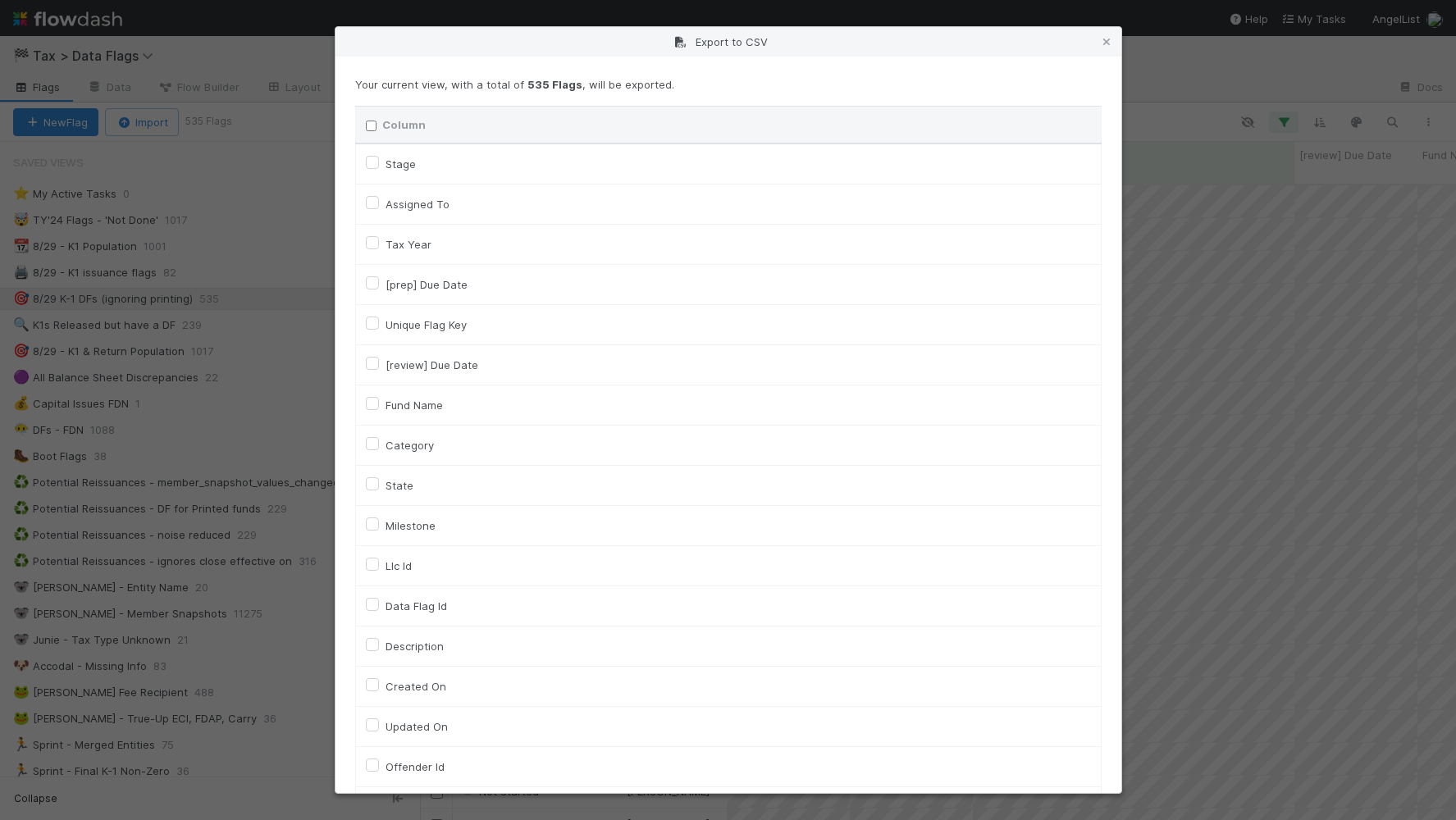
checkbox input "false"
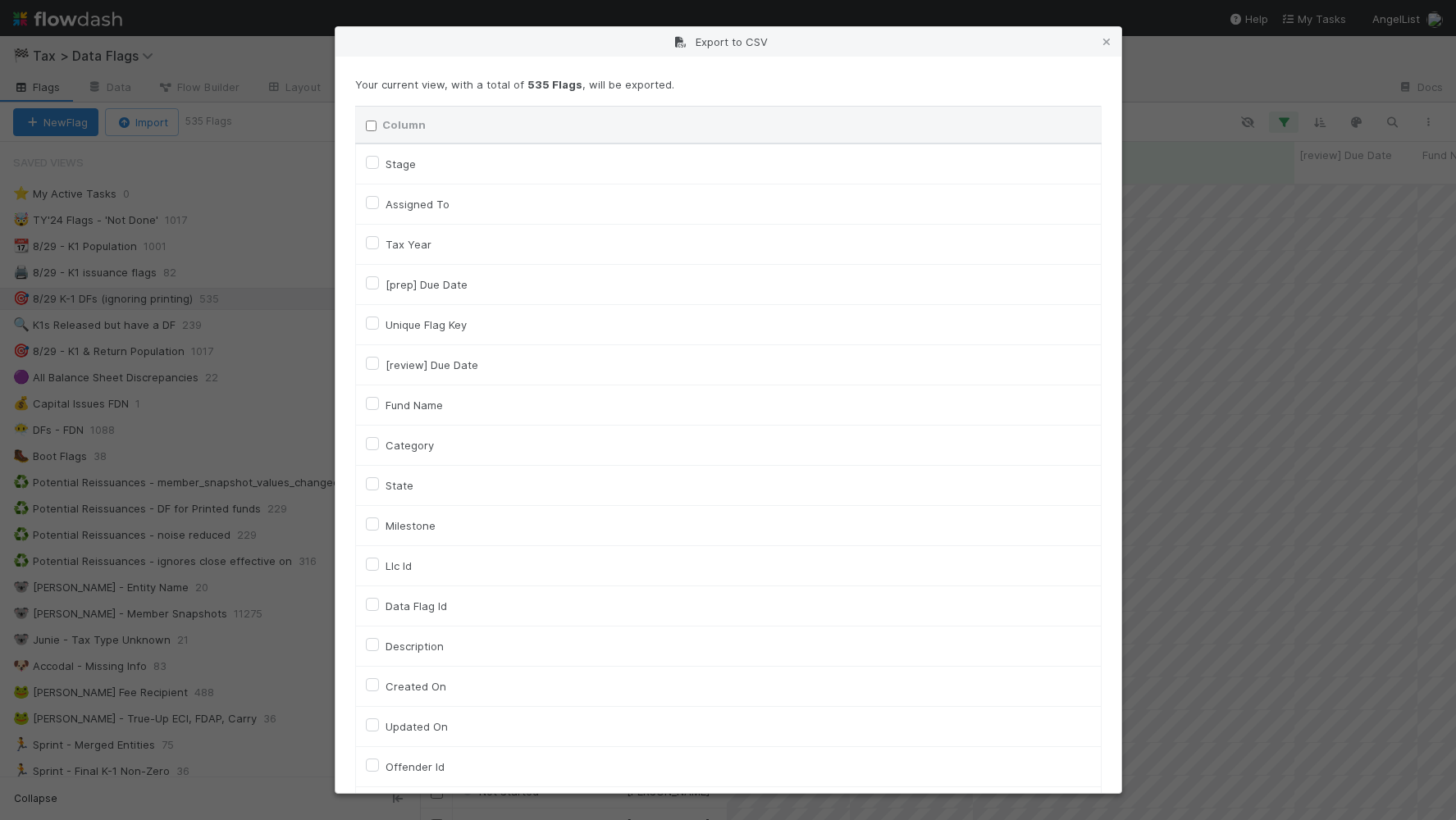
checkbox input "false"
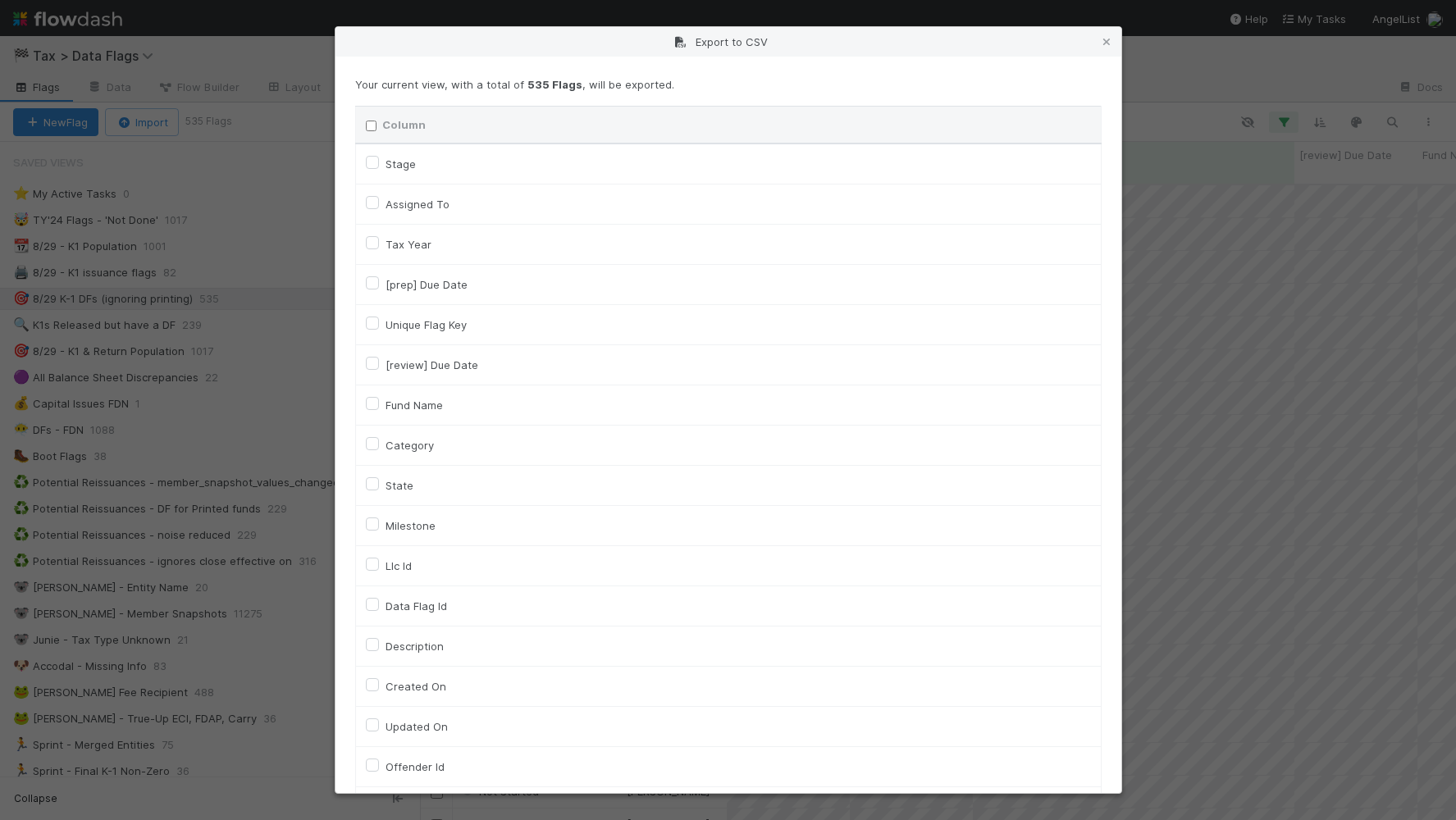
checkbox input "false"
checkbox URL "false"
click at [404, 571] on label "Llc Id" at bounding box center [398, 566] width 26 height 19
click at [379, 571] on input "Llc Id" at bounding box center [372, 563] width 13 height 14
checkbox input "true"
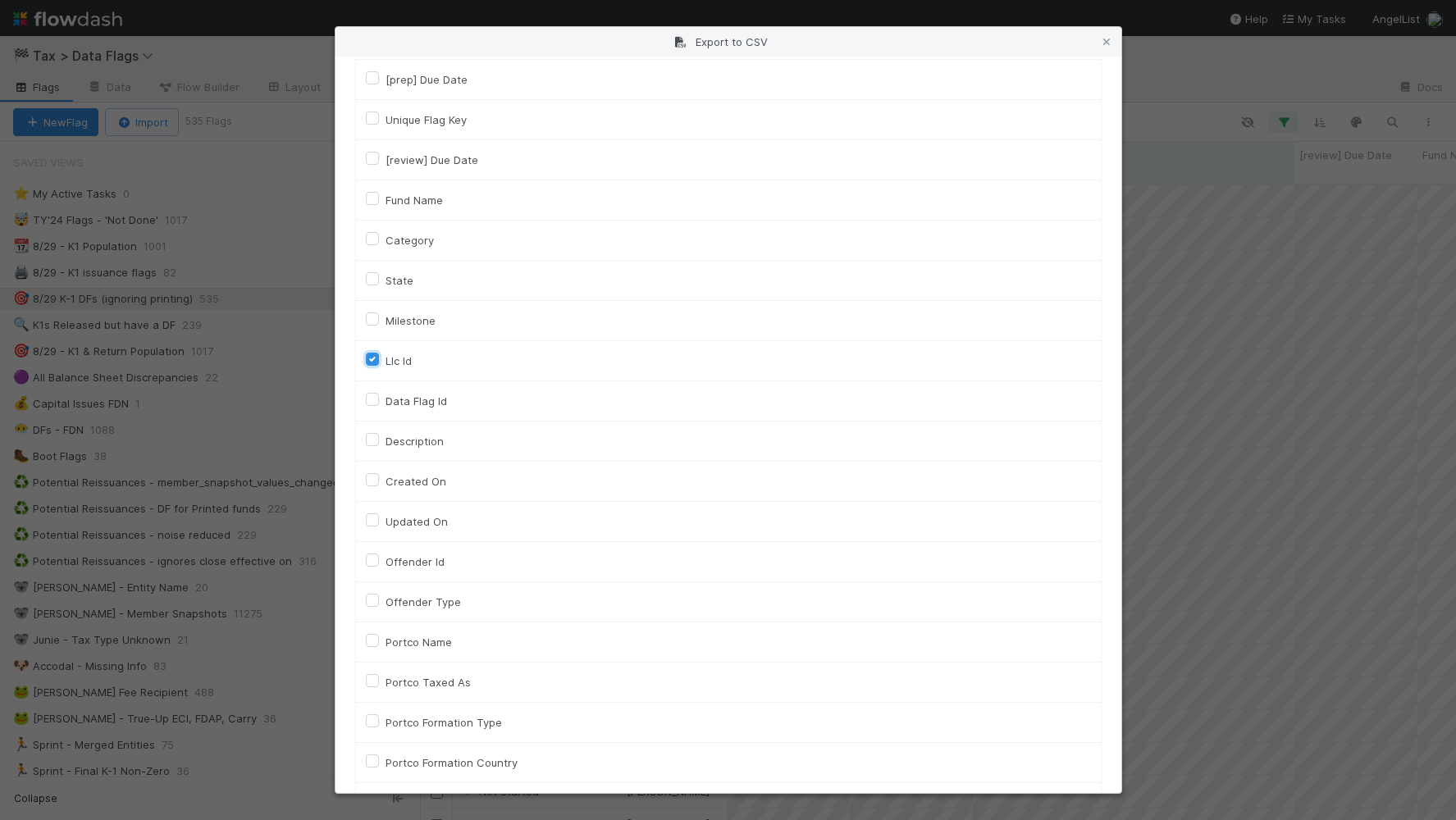
scroll to position [0, 0]
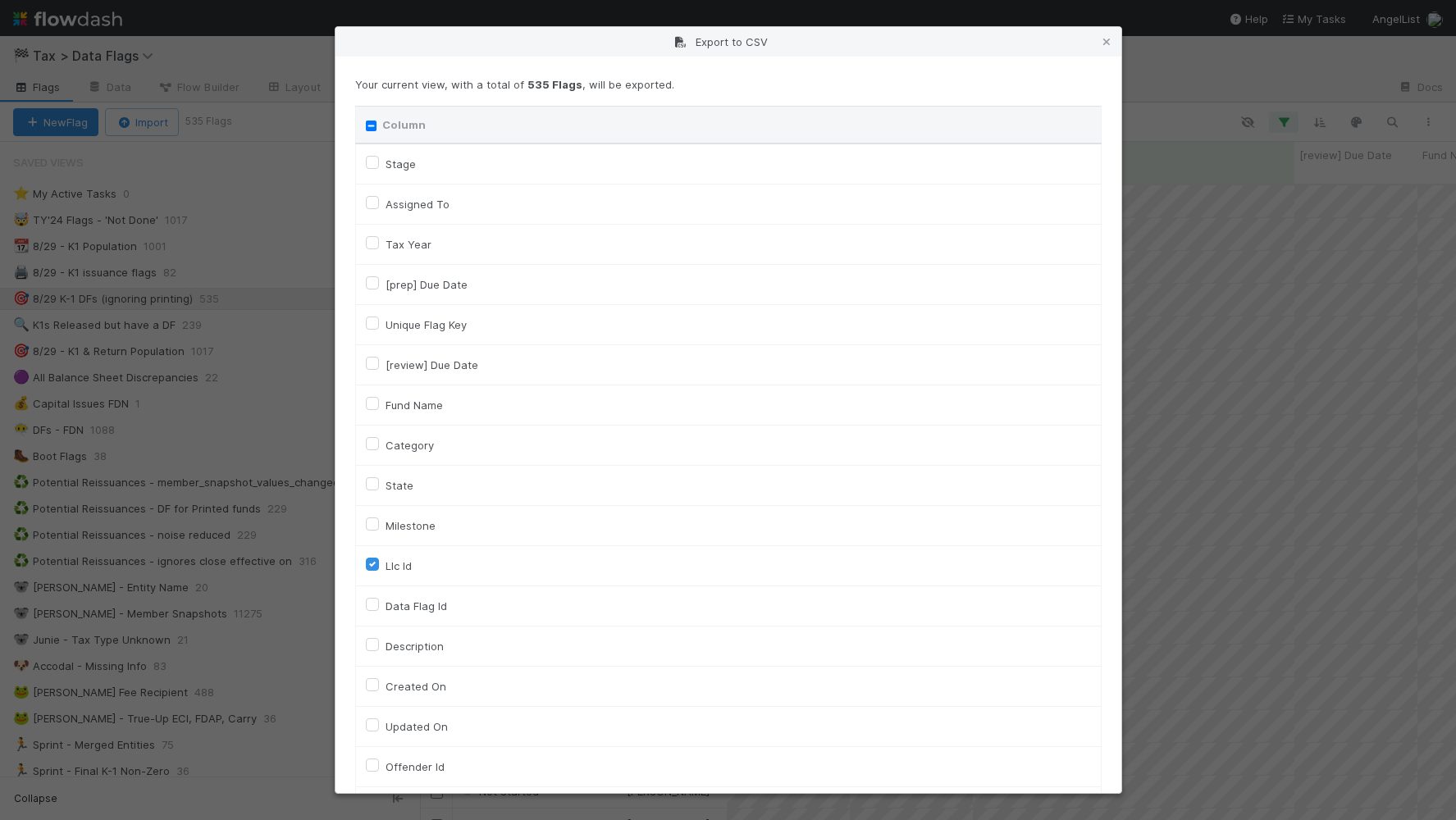
click at [413, 243] on label "Tax Year" at bounding box center [409, 244] width 46 height 19
click at [379, 243] on input "Tax Year" at bounding box center [372, 242] width 13 height 14
checkbox input "true"
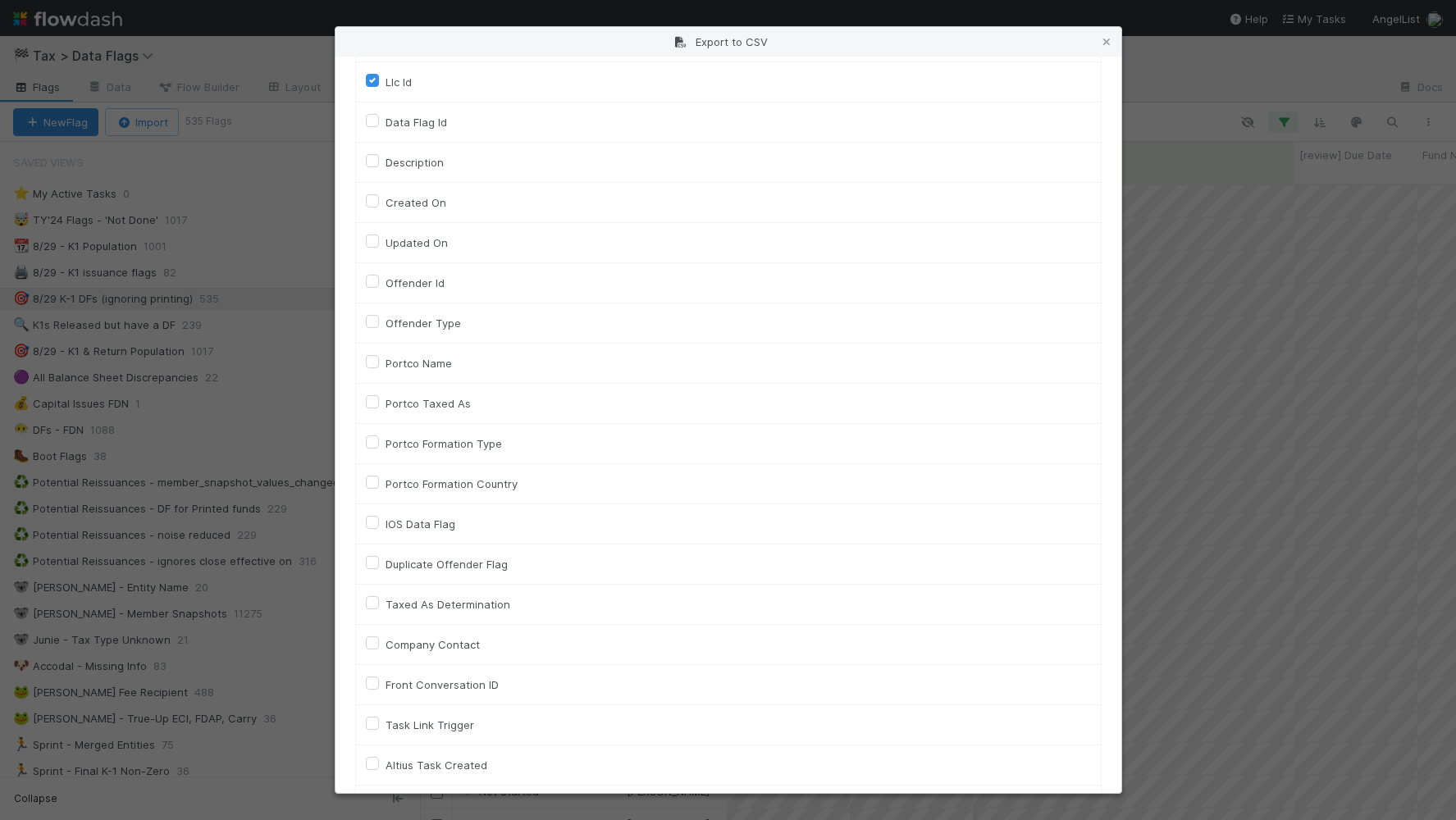
scroll to position [704, 0]
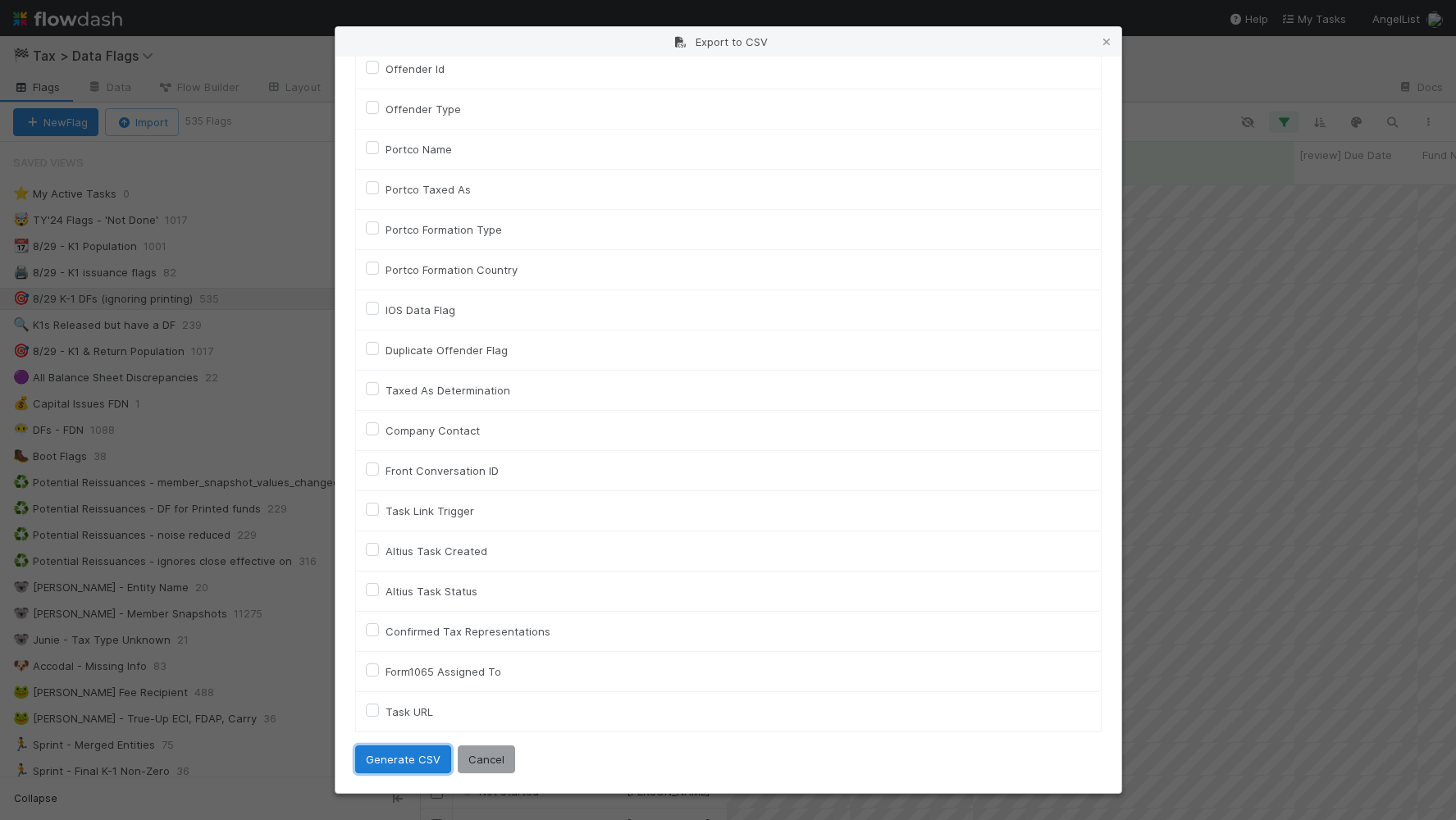
click at [417, 769] on button "Generate CSV" at bounding box center [403, 759] width 96 height 28
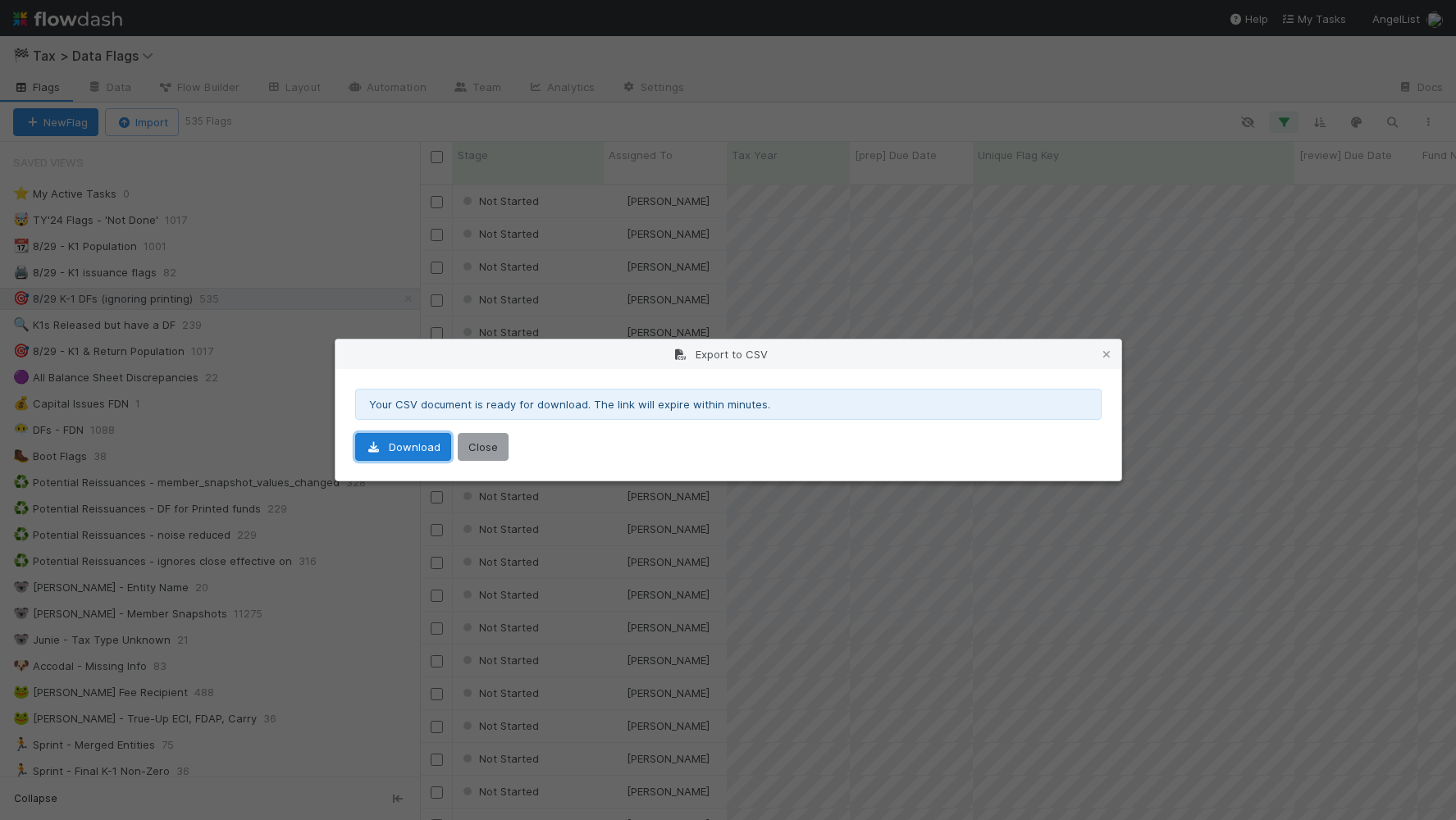
click at [431, 440] on link "Download" at bounding box center [403, 447] width 96 height 28
click at [1105, 350] on icon at bounding box center [1106, 354] width 16 height 11
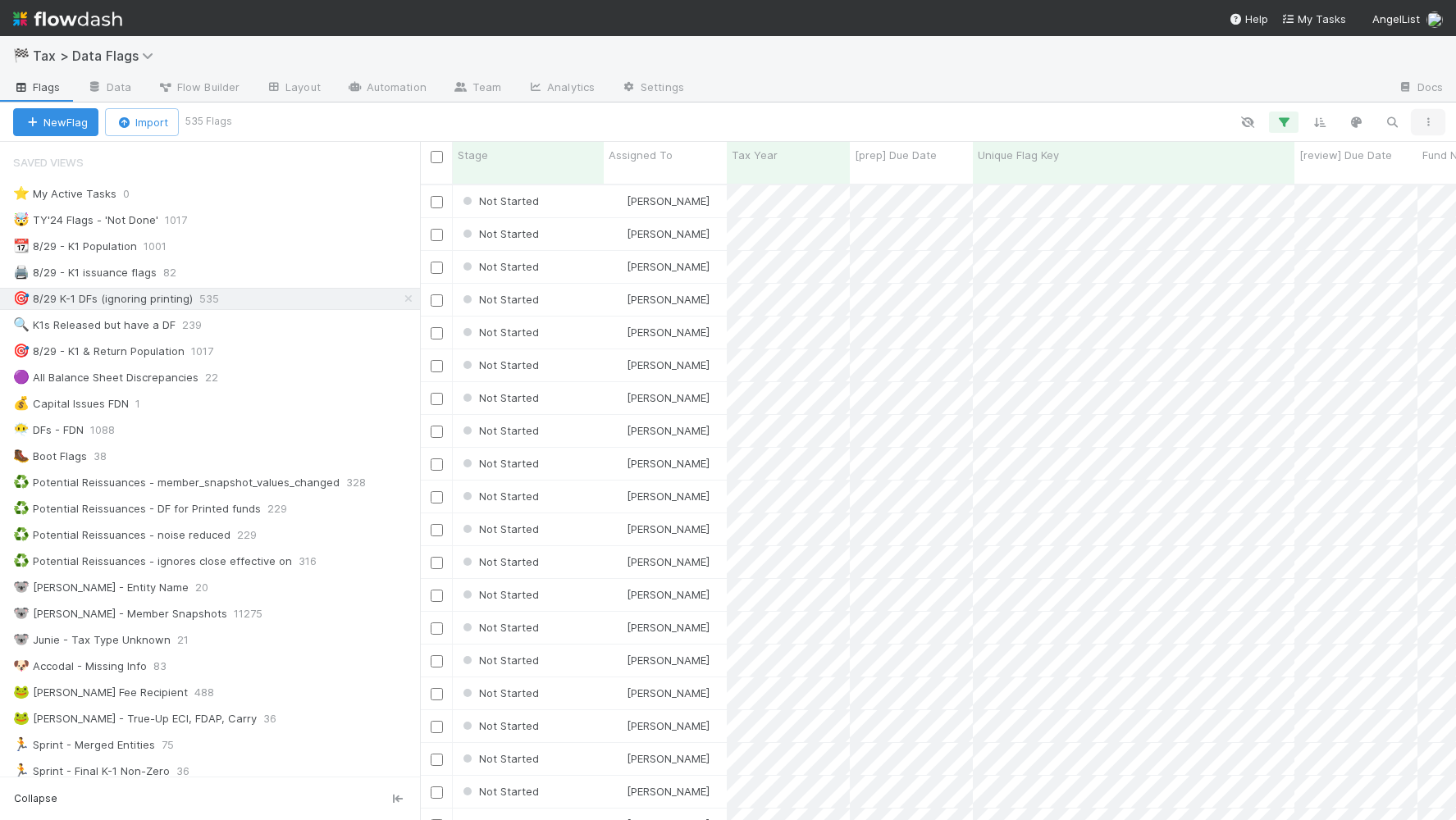
click at [1424, 119] on icon "button" at bounding box center [1427, 122] width 16 height 10
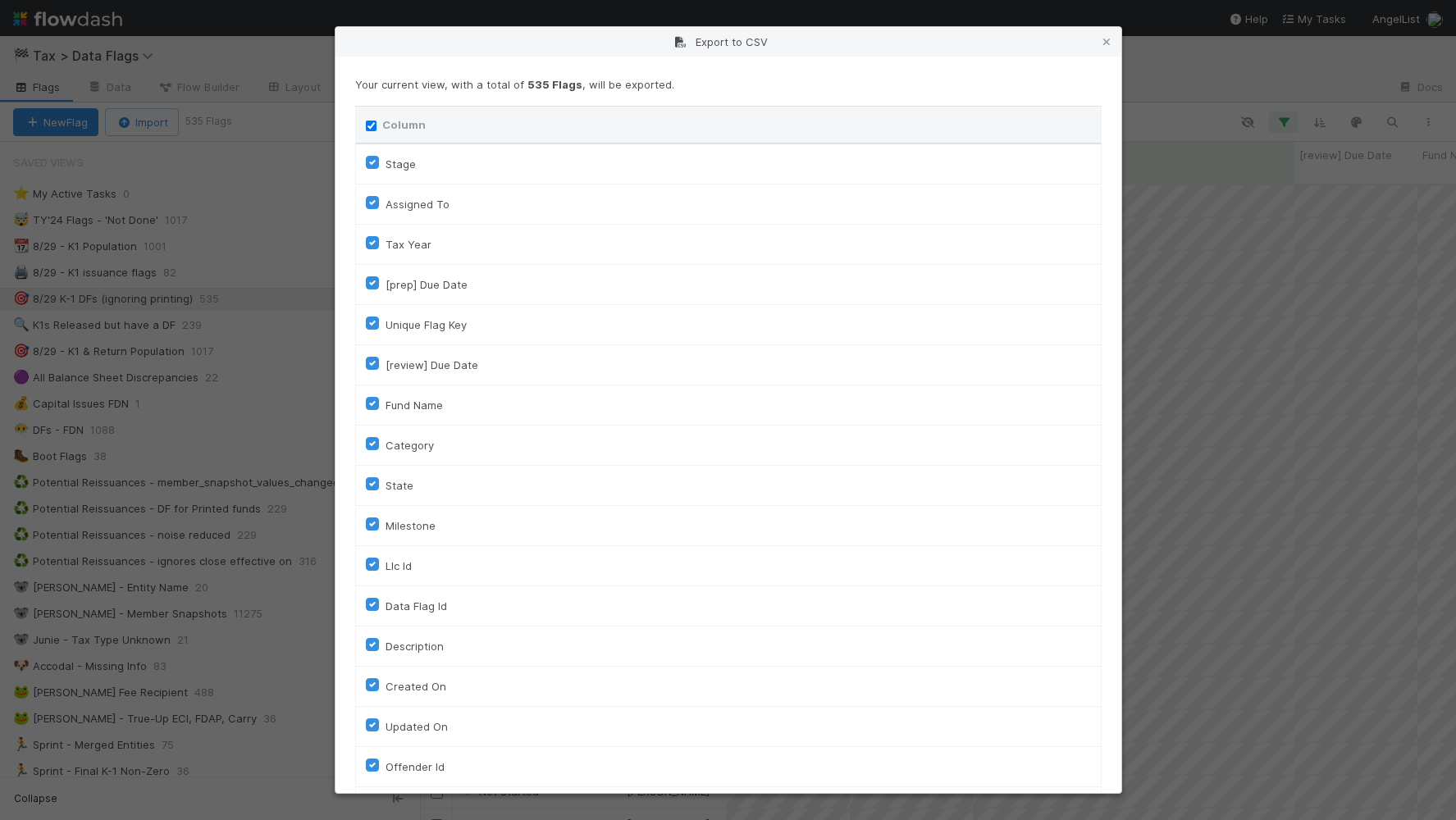
click at [367, 123] on input "Column" at bounding box center [370, 125] width 11 height 11
checkbox input "false"
checkbox To "false"
checkbox input "false"
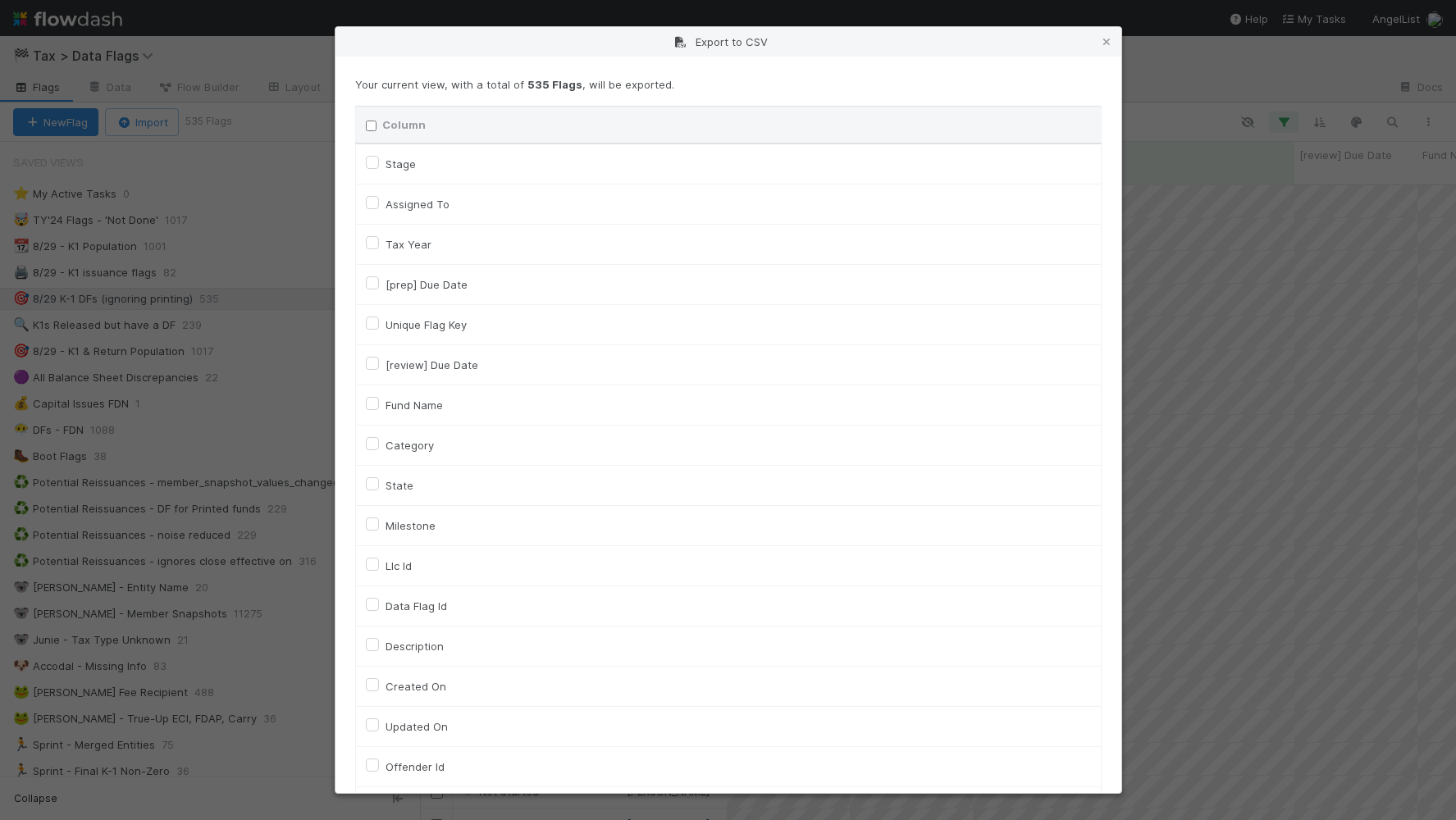
checkbox input "false"
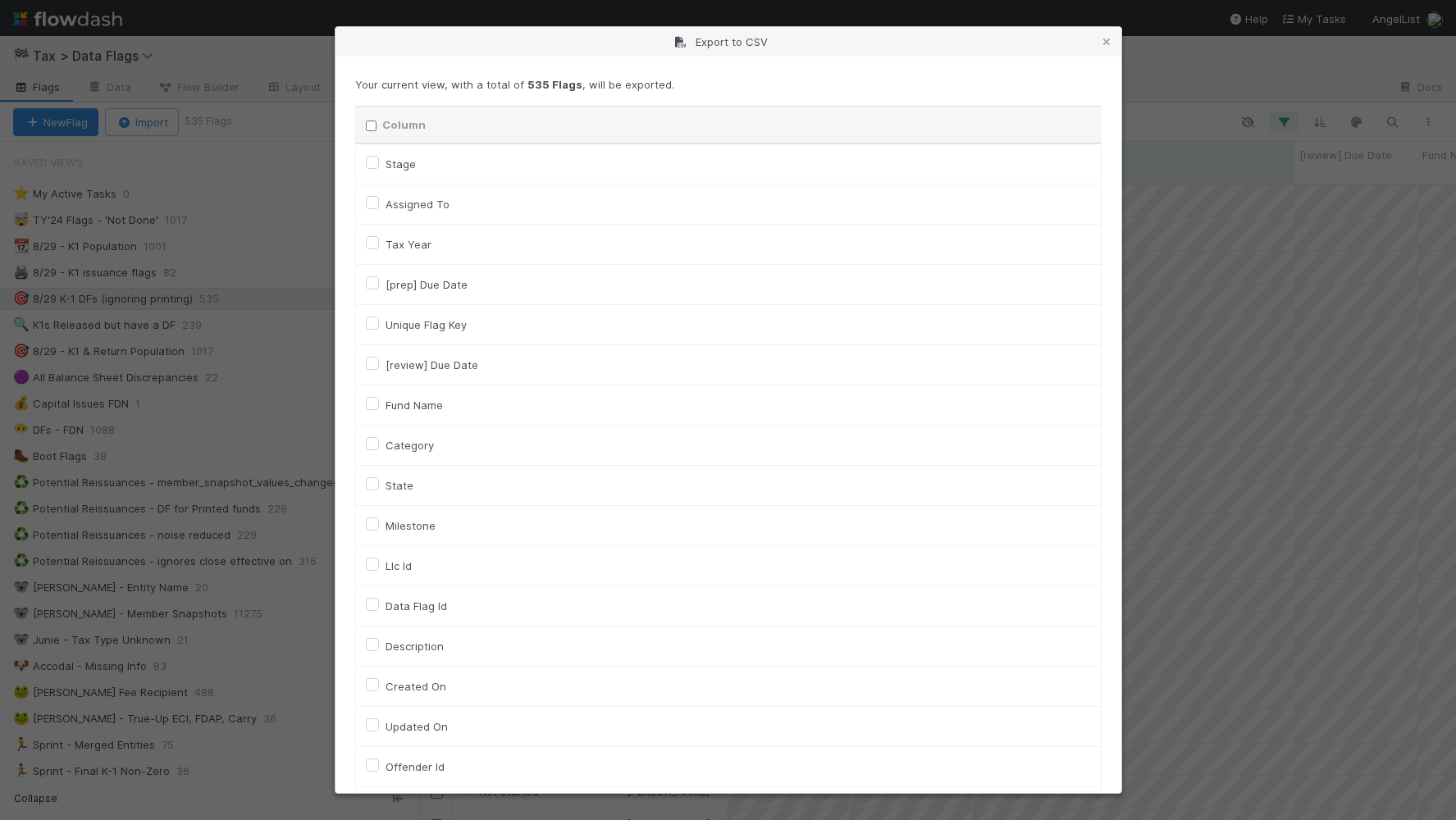
checkbox input "false"
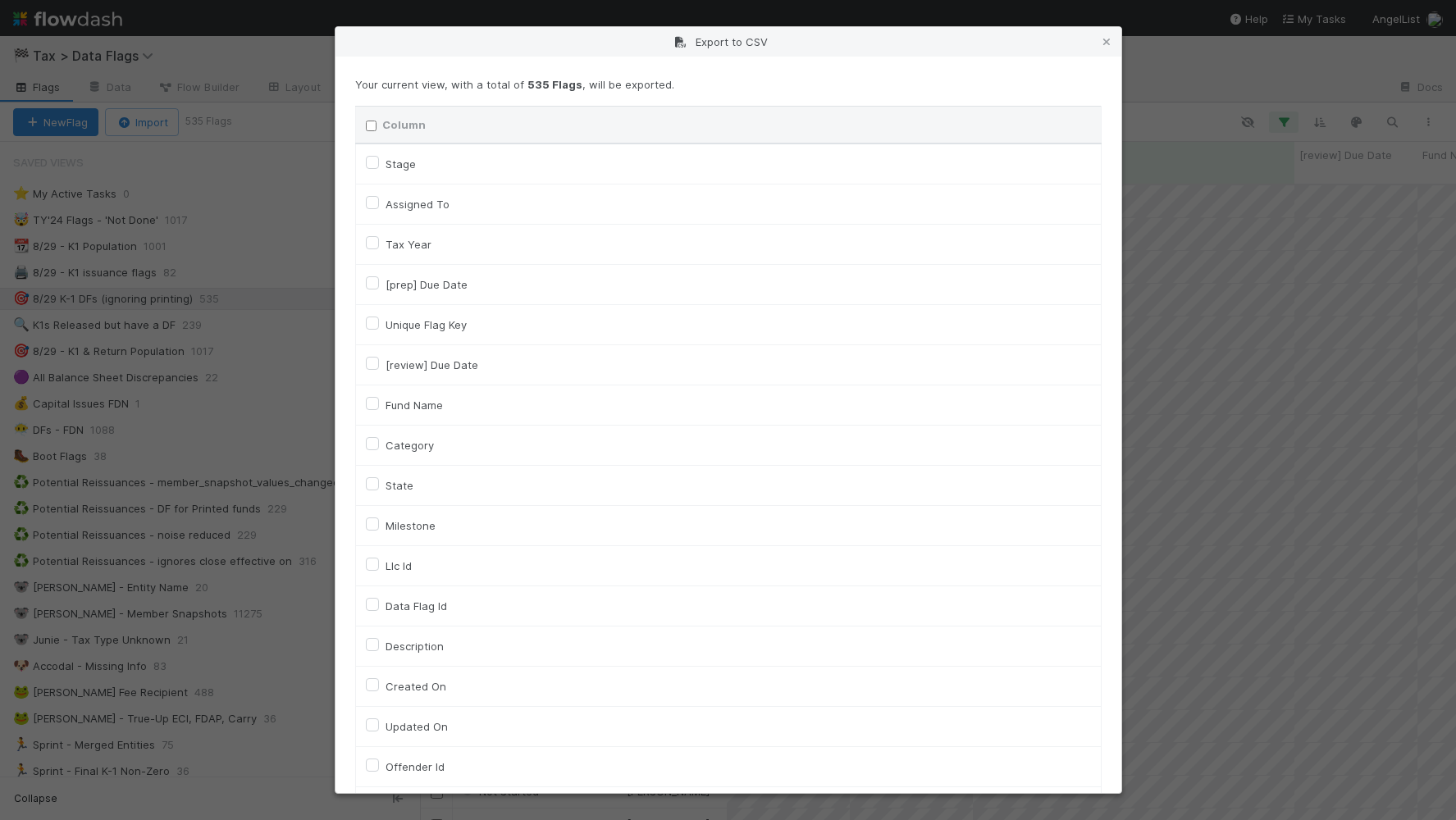
checkbox On "false"
checkbox input "false"
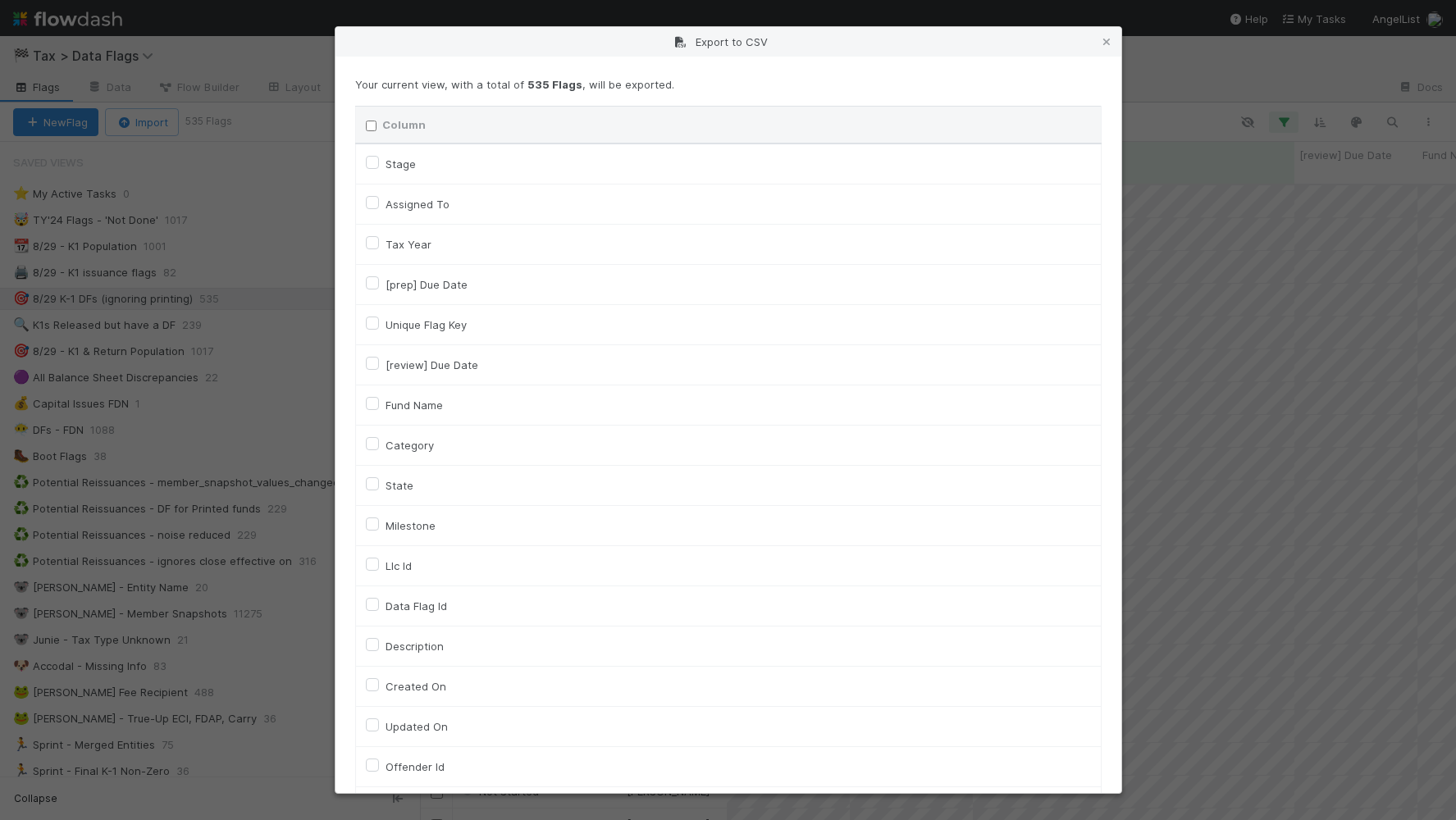
checkbox input "false"
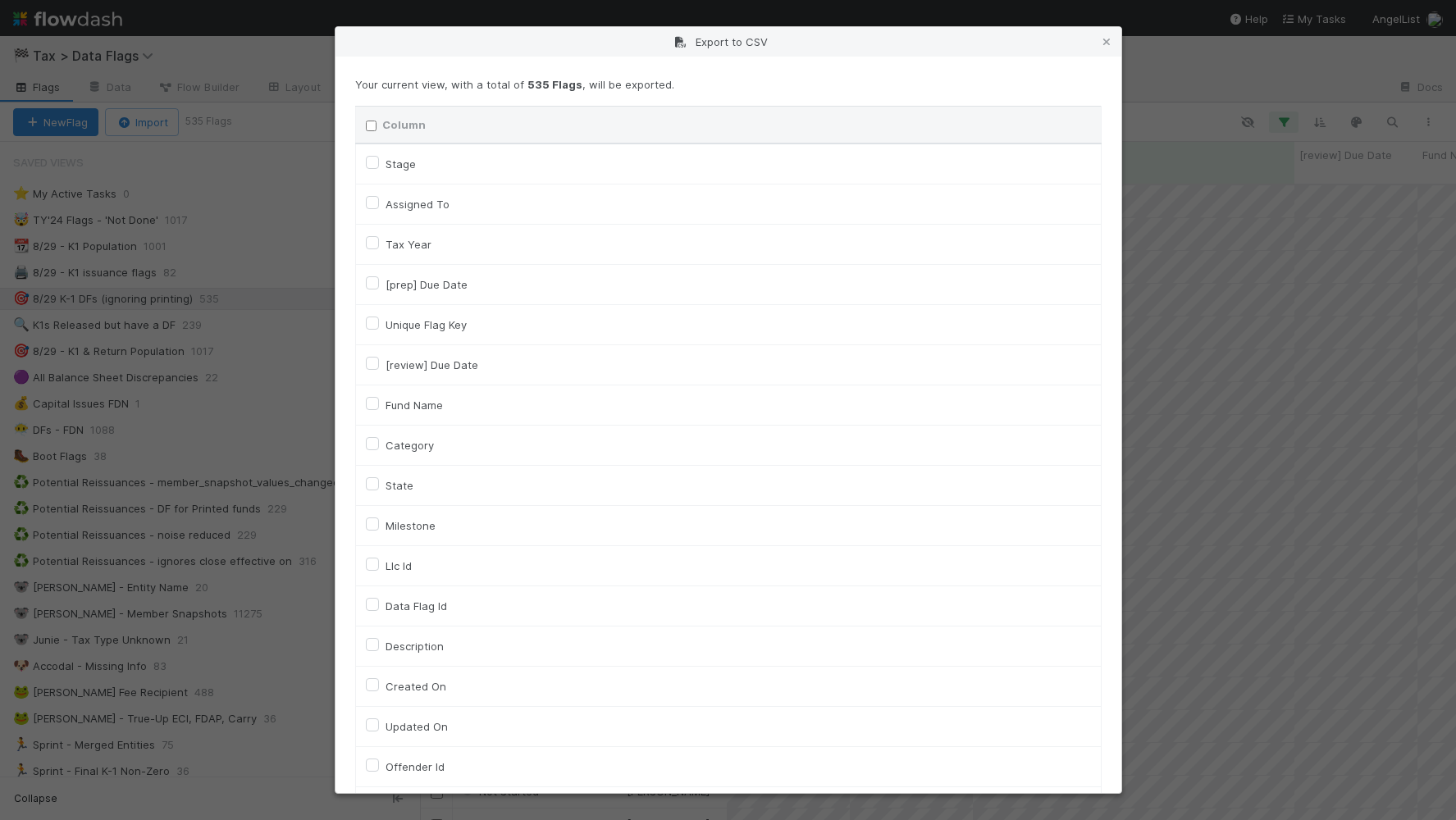
checkbox input "false"
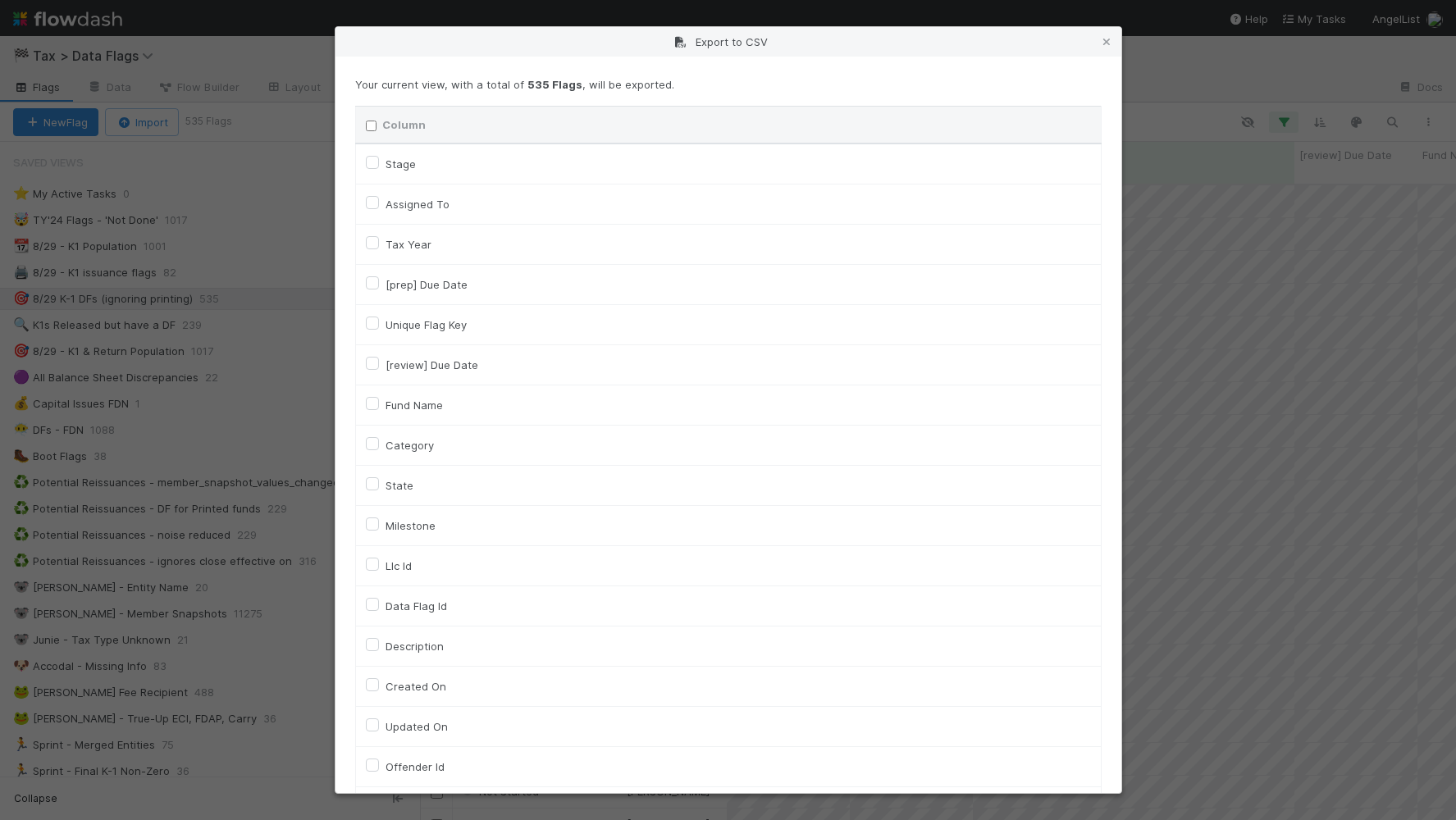
checkbox input "false"
checkbox URL "false"
click at [429, 411] on label "Fund Name" at bounding box center [415, 405] width 58 height 19
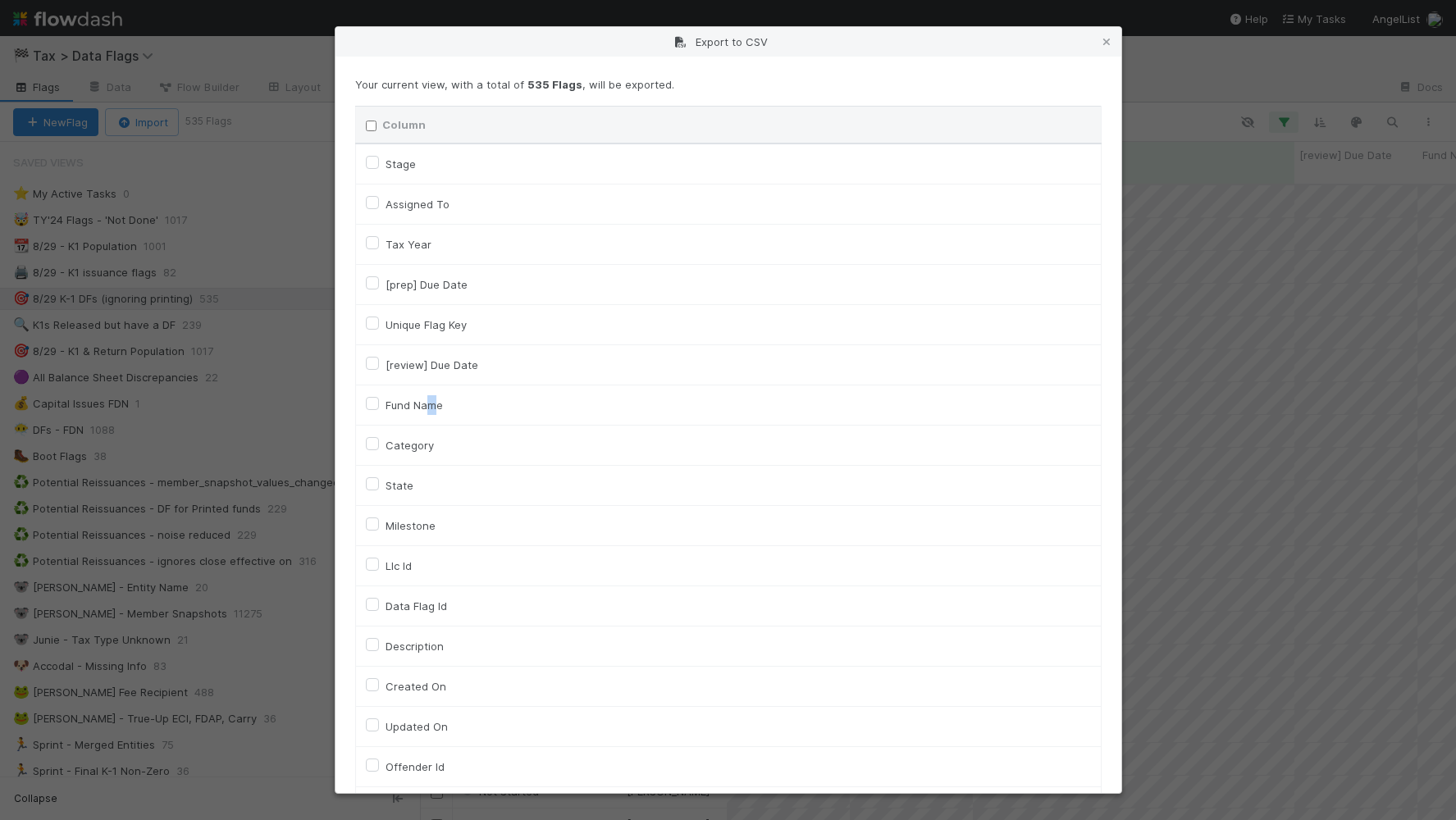
click at [424, 214] on label "Assigned To" at bounding box center [418, 204] width 64 height 19
click at [379, 209] on To "Assigned To" at bounding box center [372, 201] width 13 height 14
click at [423, 202] on label "Assigned To" at bounding box center [418, 204] width 64 height 19
click at [379, 202] on To "Assigned To" at bounding box center [372, 201] width 13 height 14
click at [423, 202] on label "Assigned To" at bounding box center [418, 204] width 64 height 19
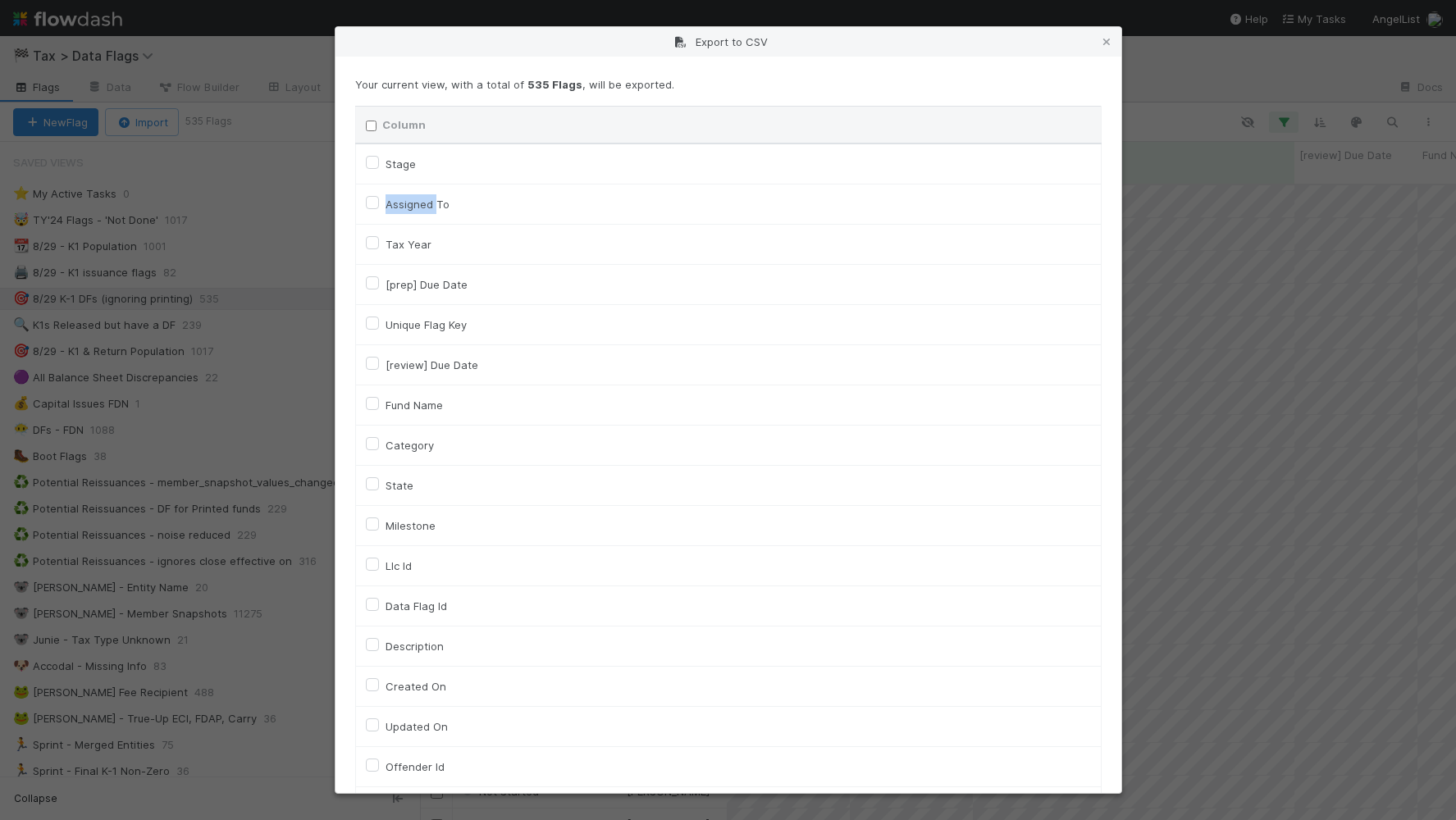
click at [379, 202] on To "Assigned To" at bounding box center [372, 201] width 13 height 14
checkbox To "true"
click at [410, 400] on label "Fund Name" at bounding box center [415, 405] width 58 height 19
click at [379, 400] on input "Fund Name" at bounding box center [372, 402] width 13 height 14
checkbox input "true"
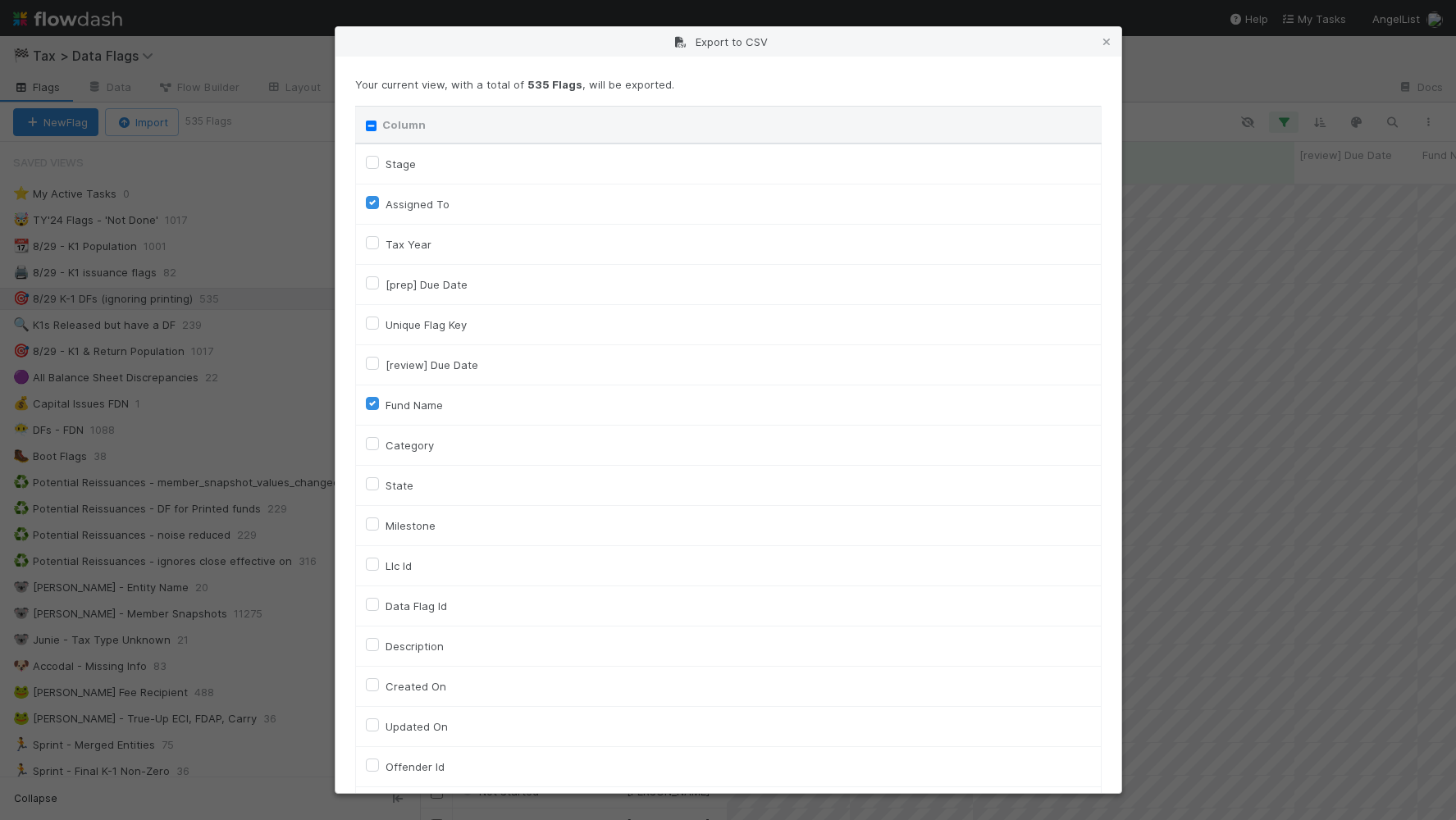
click at [432, 325] on label "Unique Flag Key" at bounding box center [426, 324] width 81 height 19
click at [379, 325] on input "Unique Flag Key" at bounding box center [372, 321] width 13 height 14
checkbox input "true"
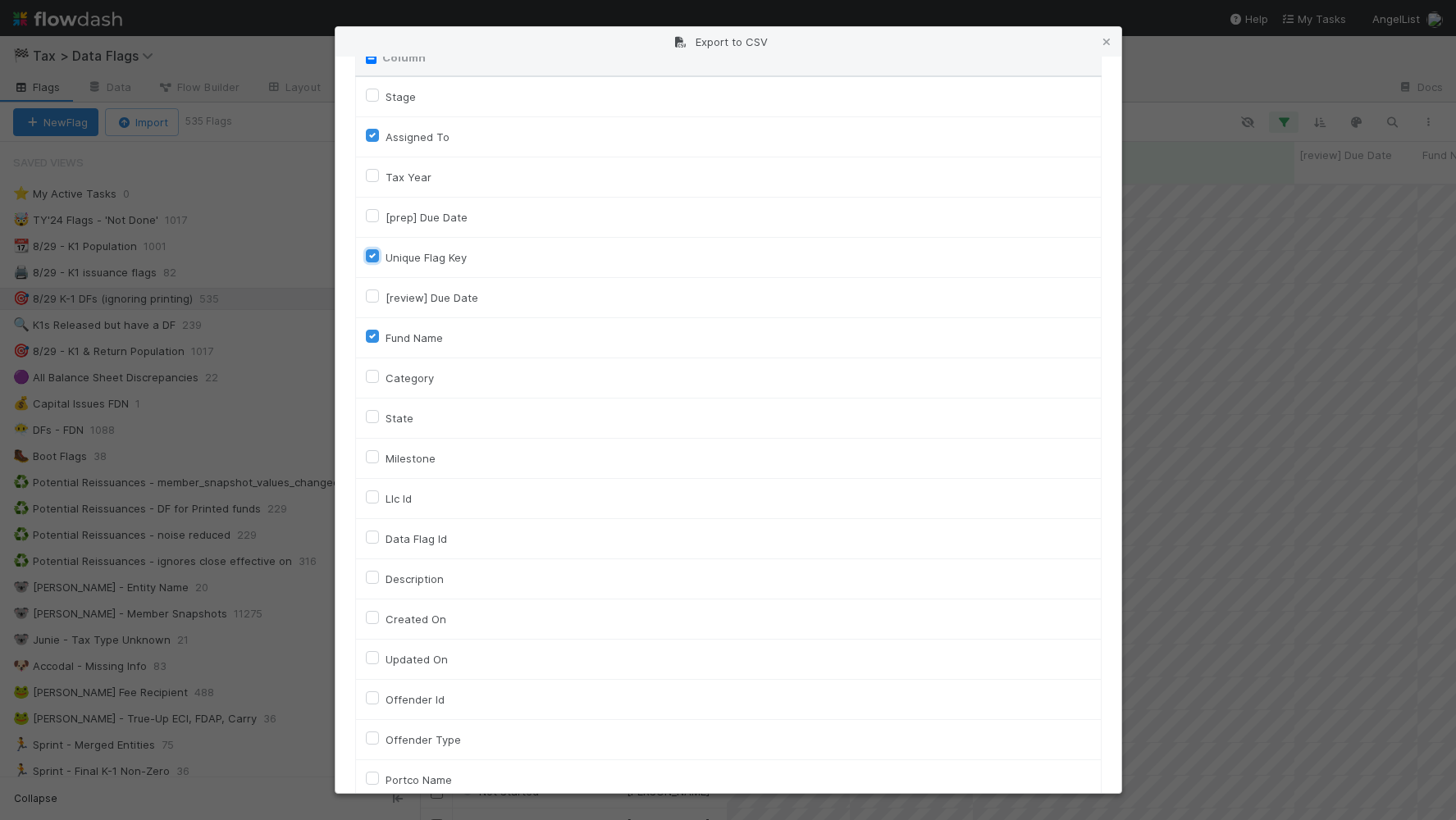
scroll to position [103, 0]
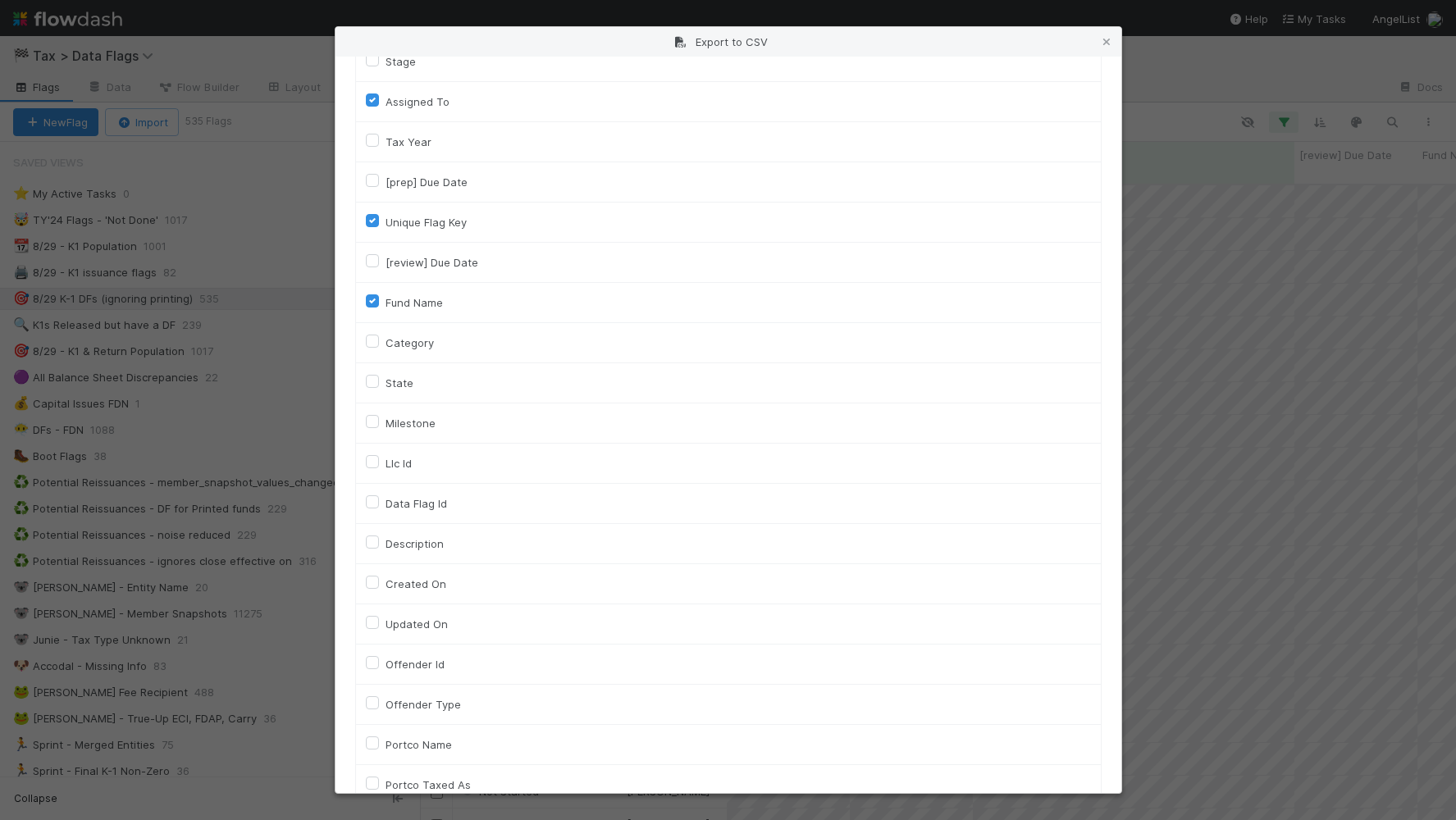
click at [382, 469] on div "Llc Id" at bounding box center [728, 463] width 725 height 19
click at [386, 462] on label "Llc Id" at bounding box center [398, 463] width 26 height 19
click at [374, 462] on input "Llc Id" at bounding box center [372, 460] width 13 height 14
checkbox input "true"
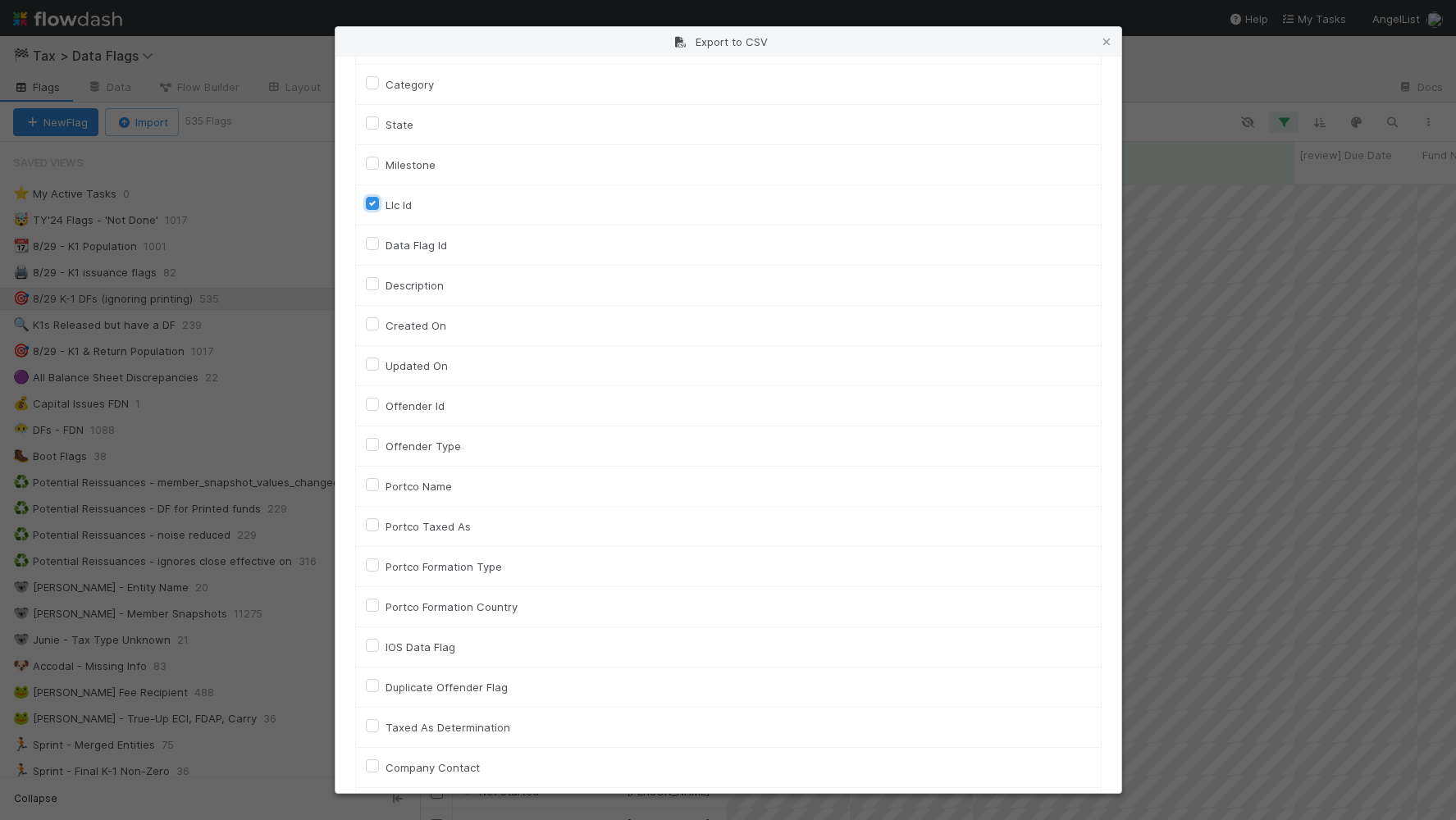
scroll to position [704, 0]
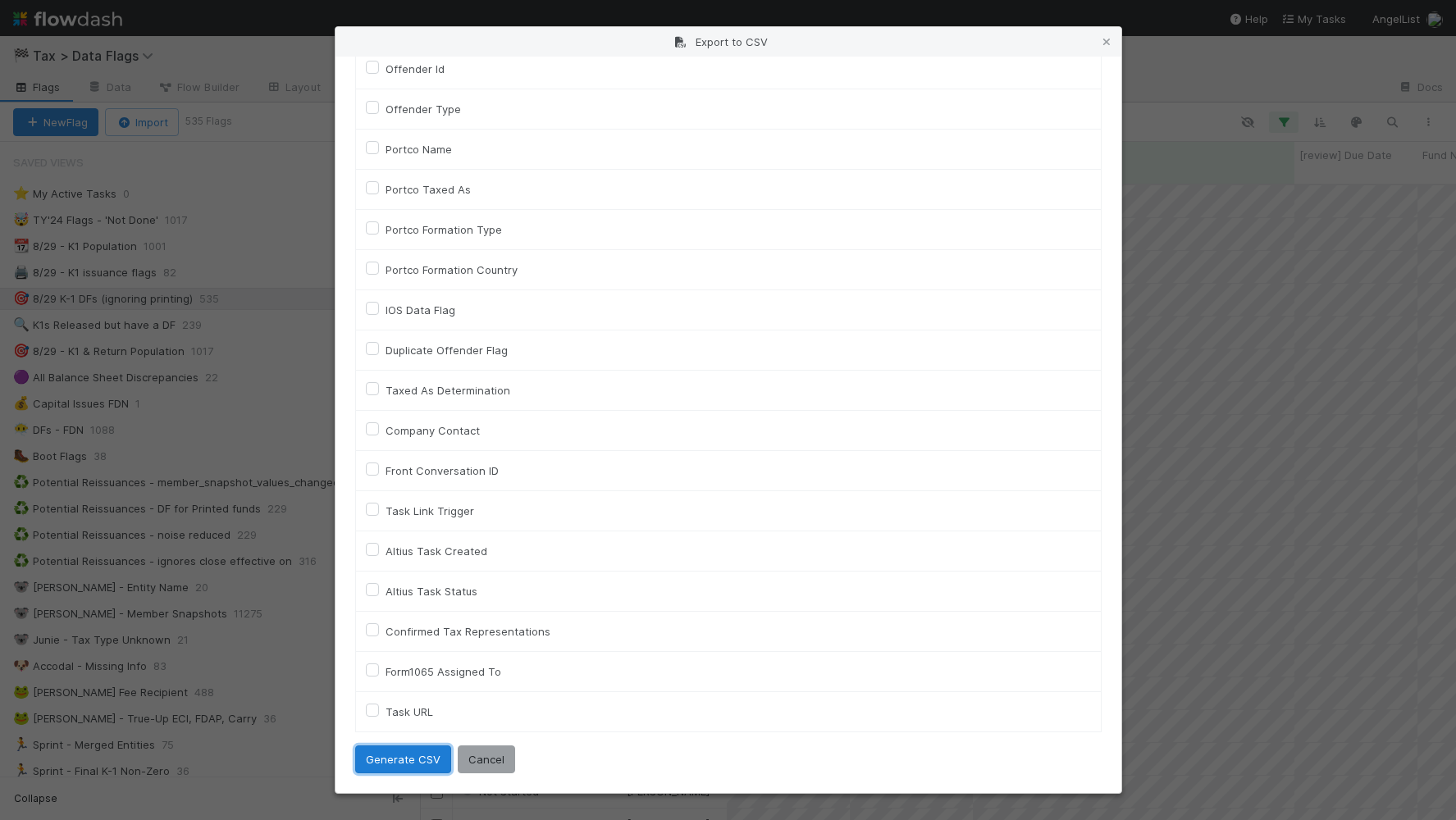
drag, startPoint x: 422, startPoint y: 763, endPoint x: 423, endPoint y: 751, distance: 12.0
click at [421, 763] on button "Generate CSV" at bounding box center [403, 759] width 96 height 28
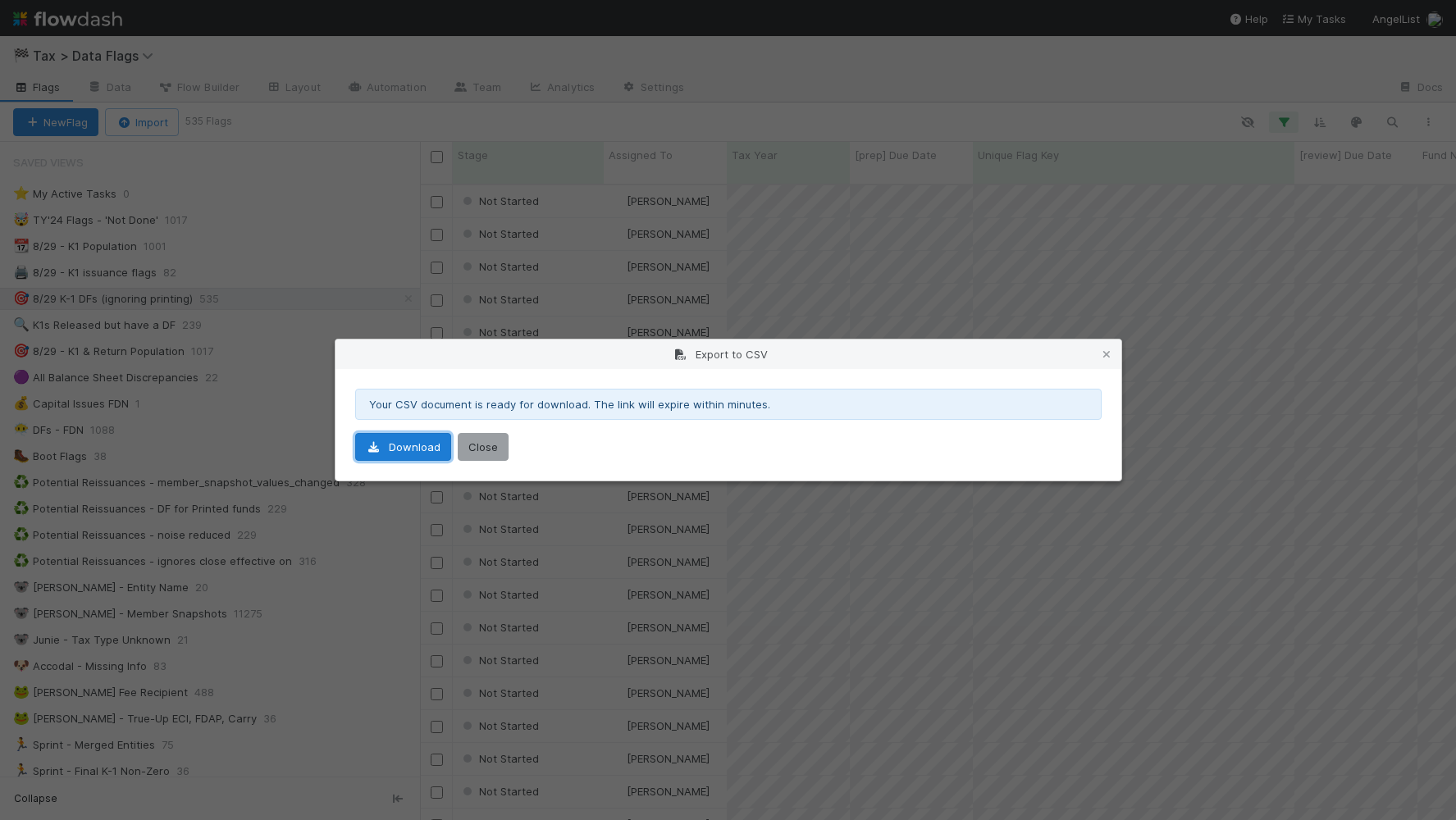
click at [414, 448] on link "Download" at bounding box center [403, 447] width 96 height 28
click at [1109, 350] on icon at bounding box center [1106, 354] width 16 height 11
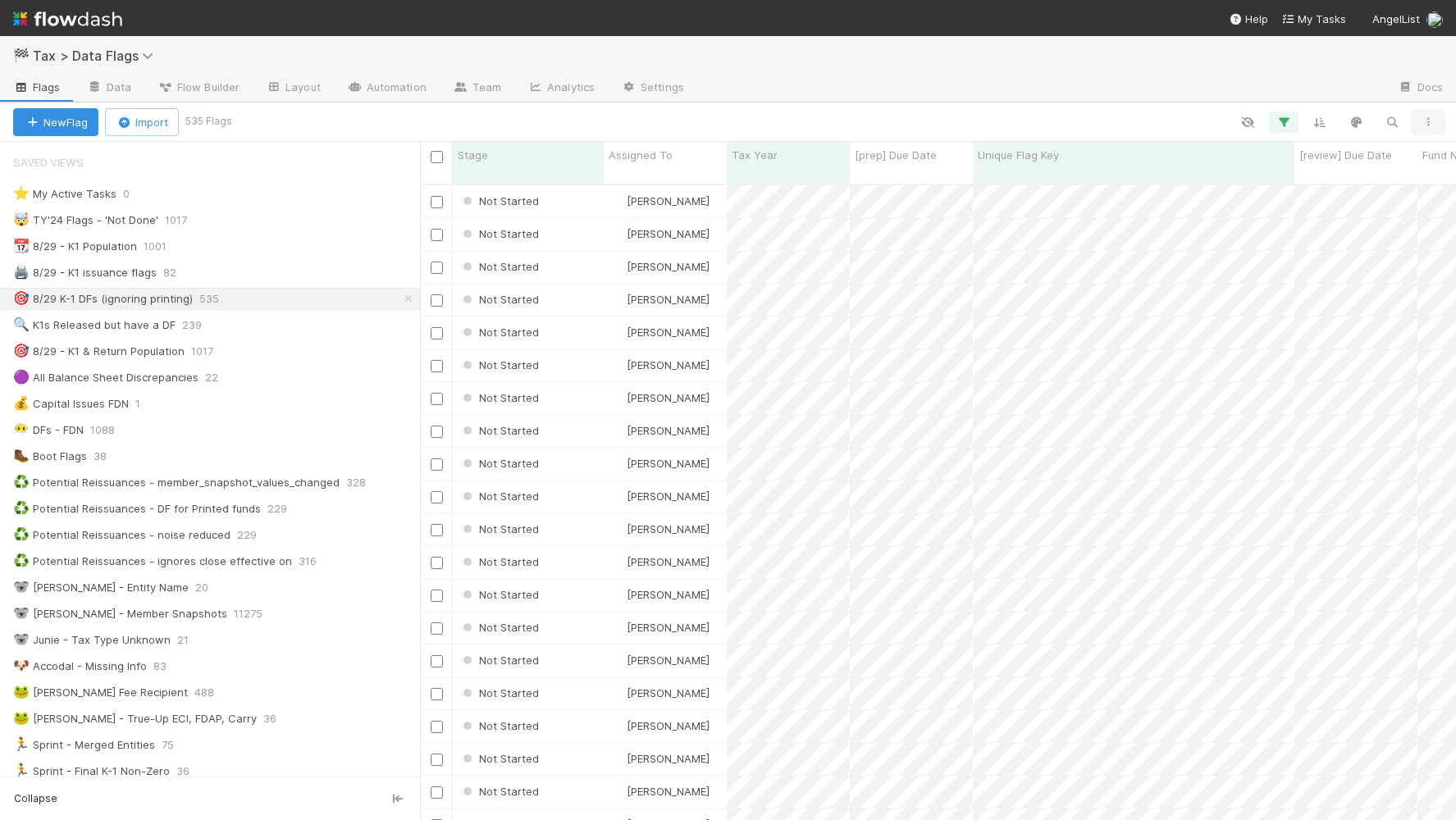
click at [1424, 117] on icon "button" at bounding box center [1427, 122] width 16 height 10
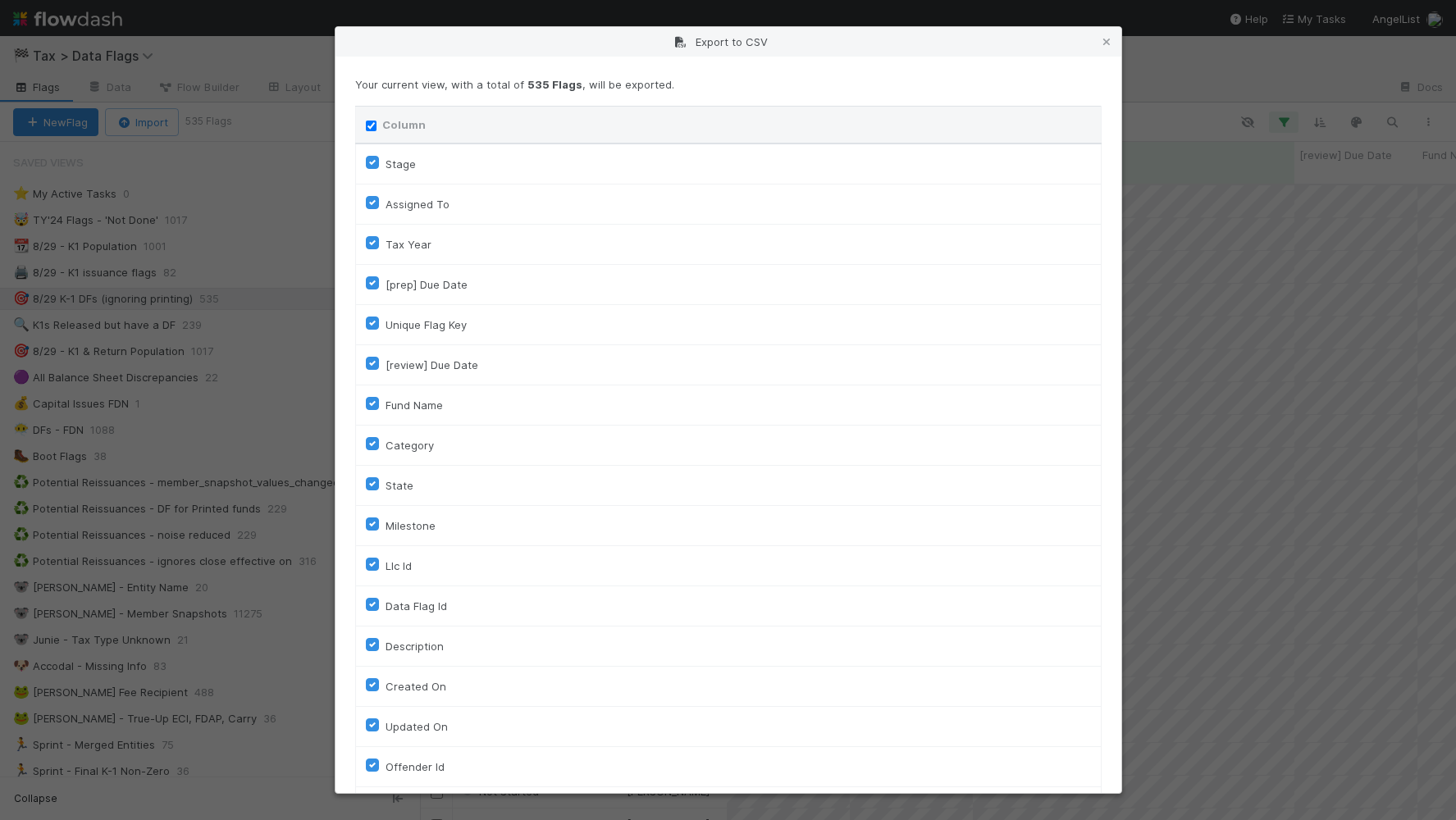
click at [374, 127] on input "Column" at bounding box center [370, 125] width 11 height 11
checkbox input "false"
checkbox To "false"
checkbox input "false"
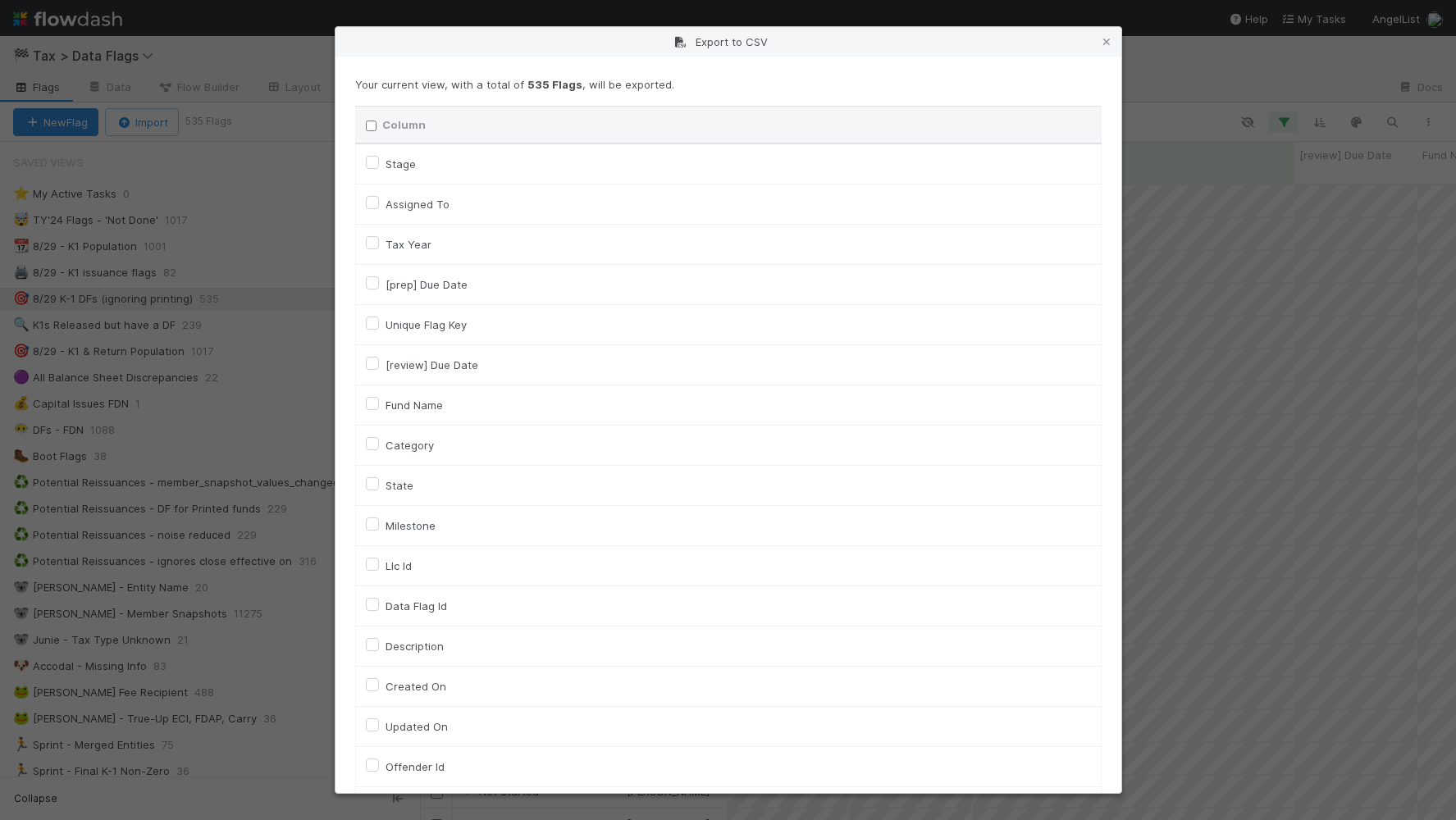
checkbox input "false"
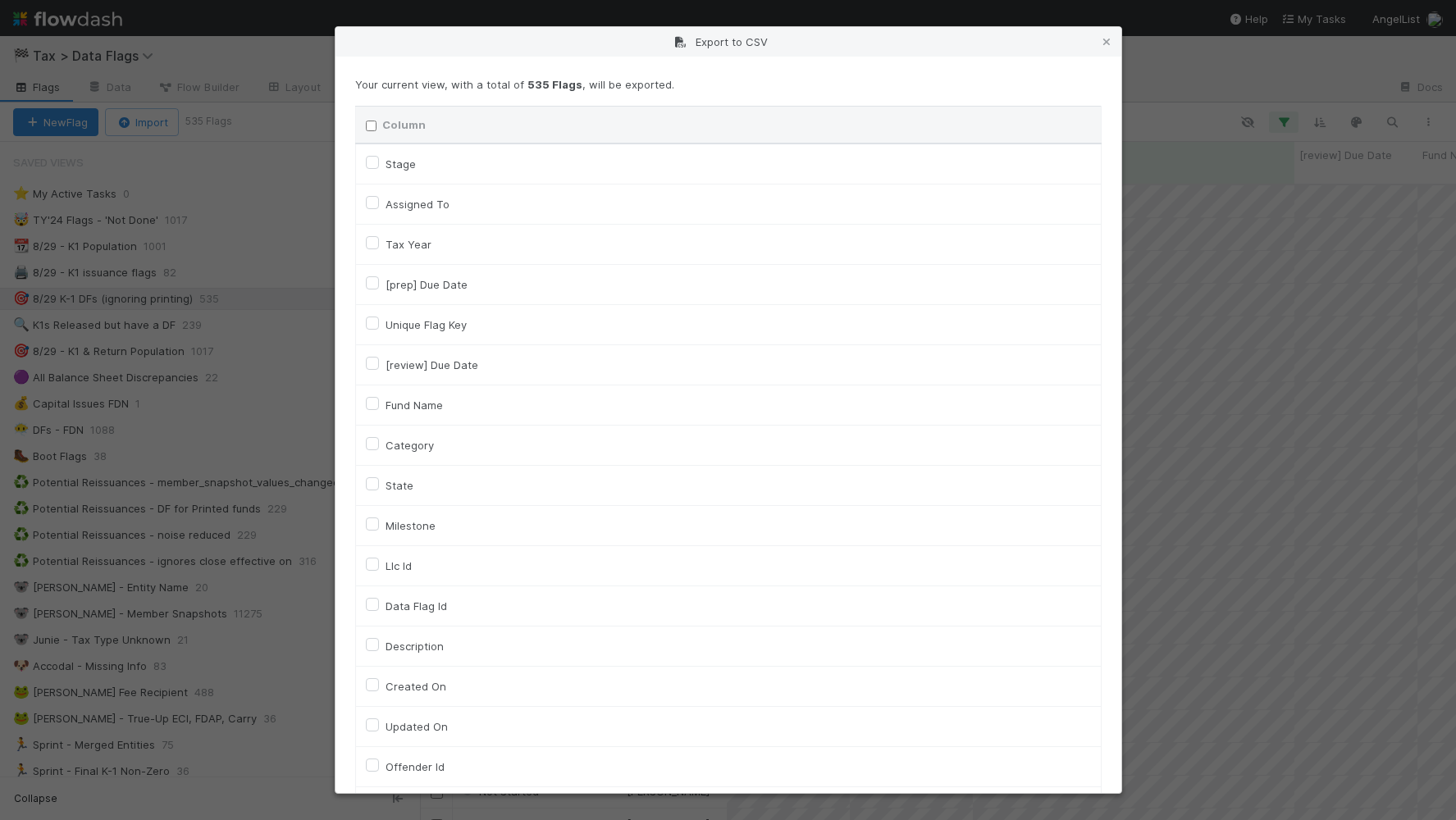
checkbox input "false"
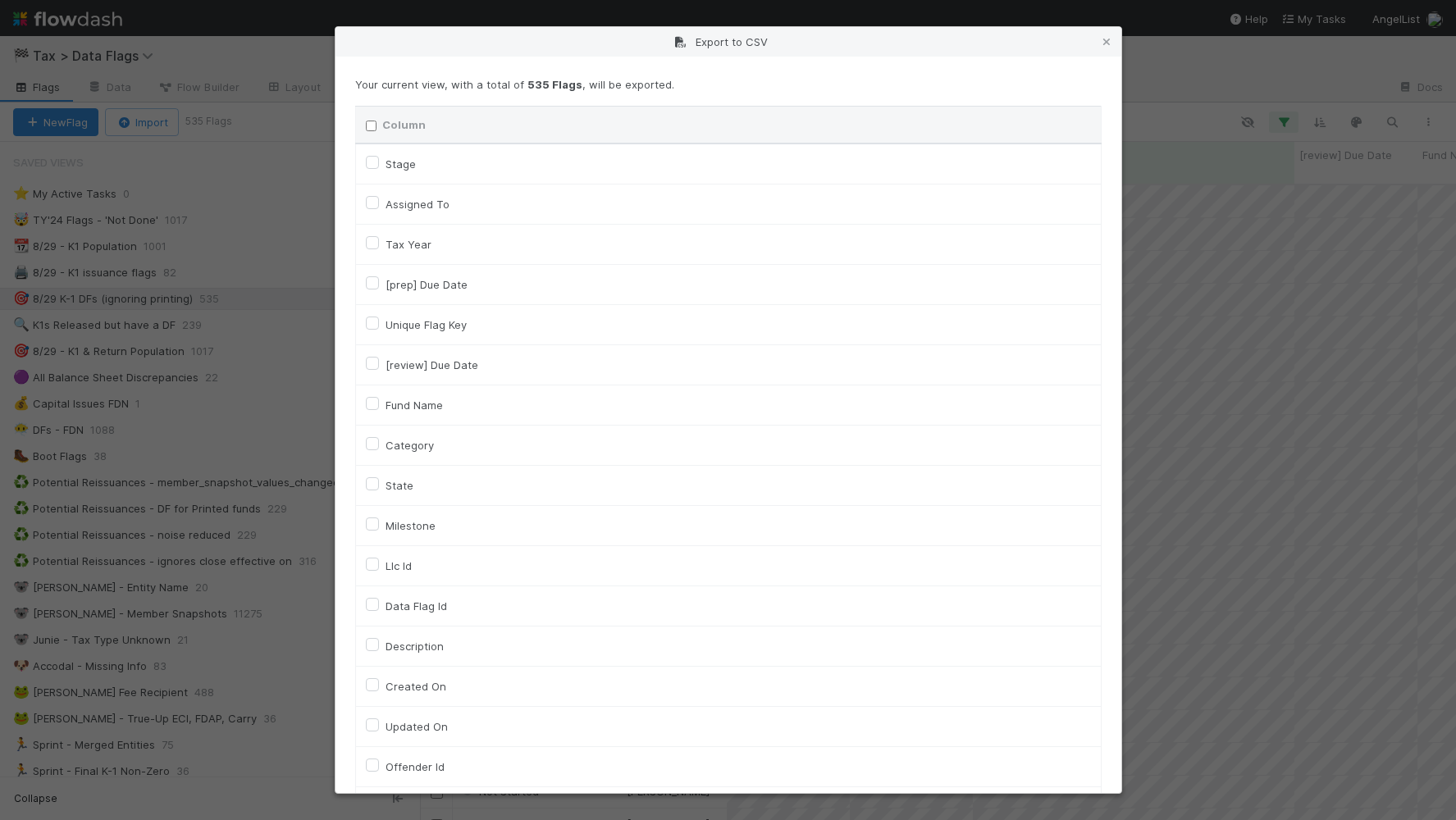
checkbox On "false"
checkbox input "false"
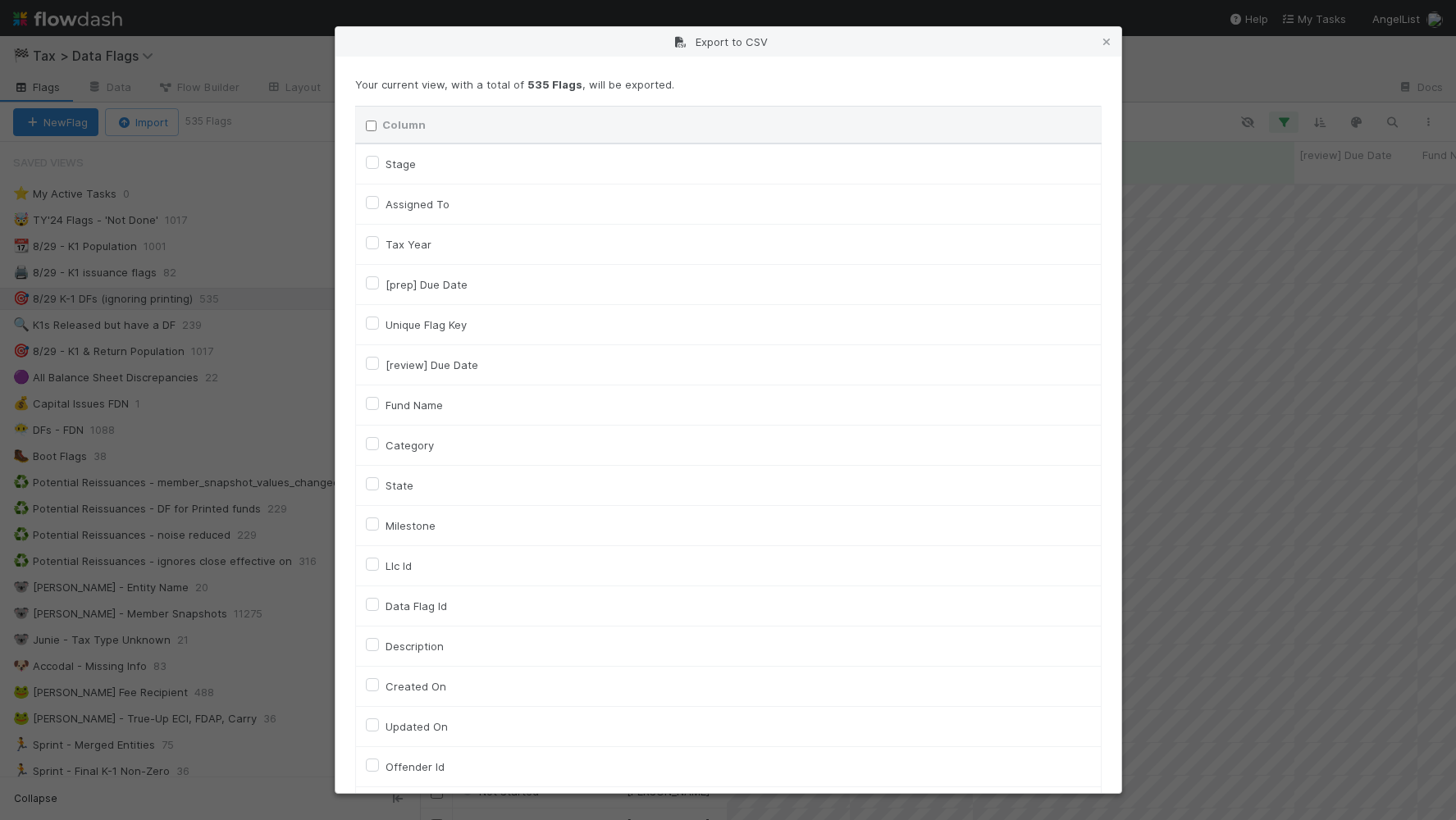
checkbox input "false"
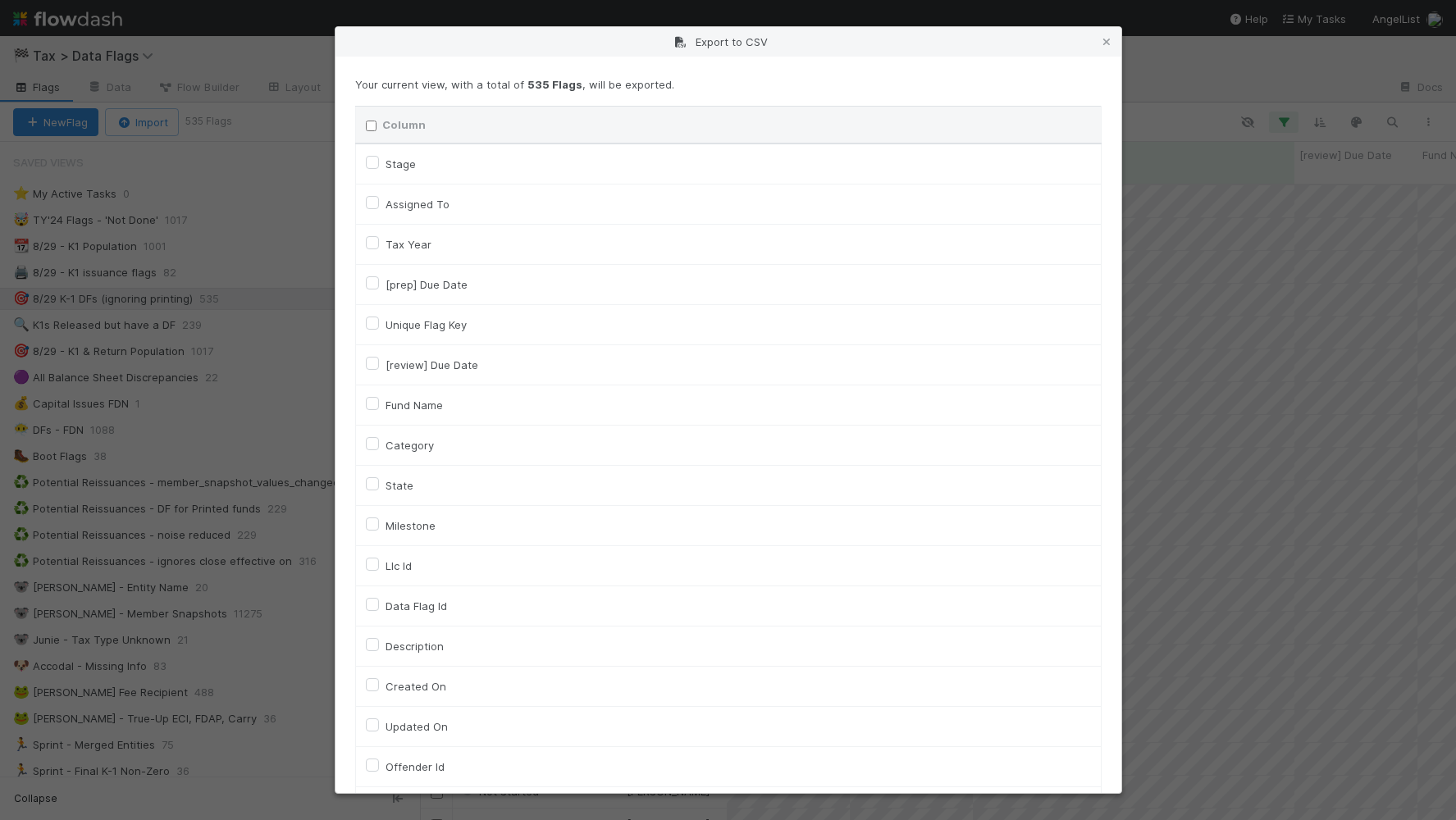
checkbox input "false"
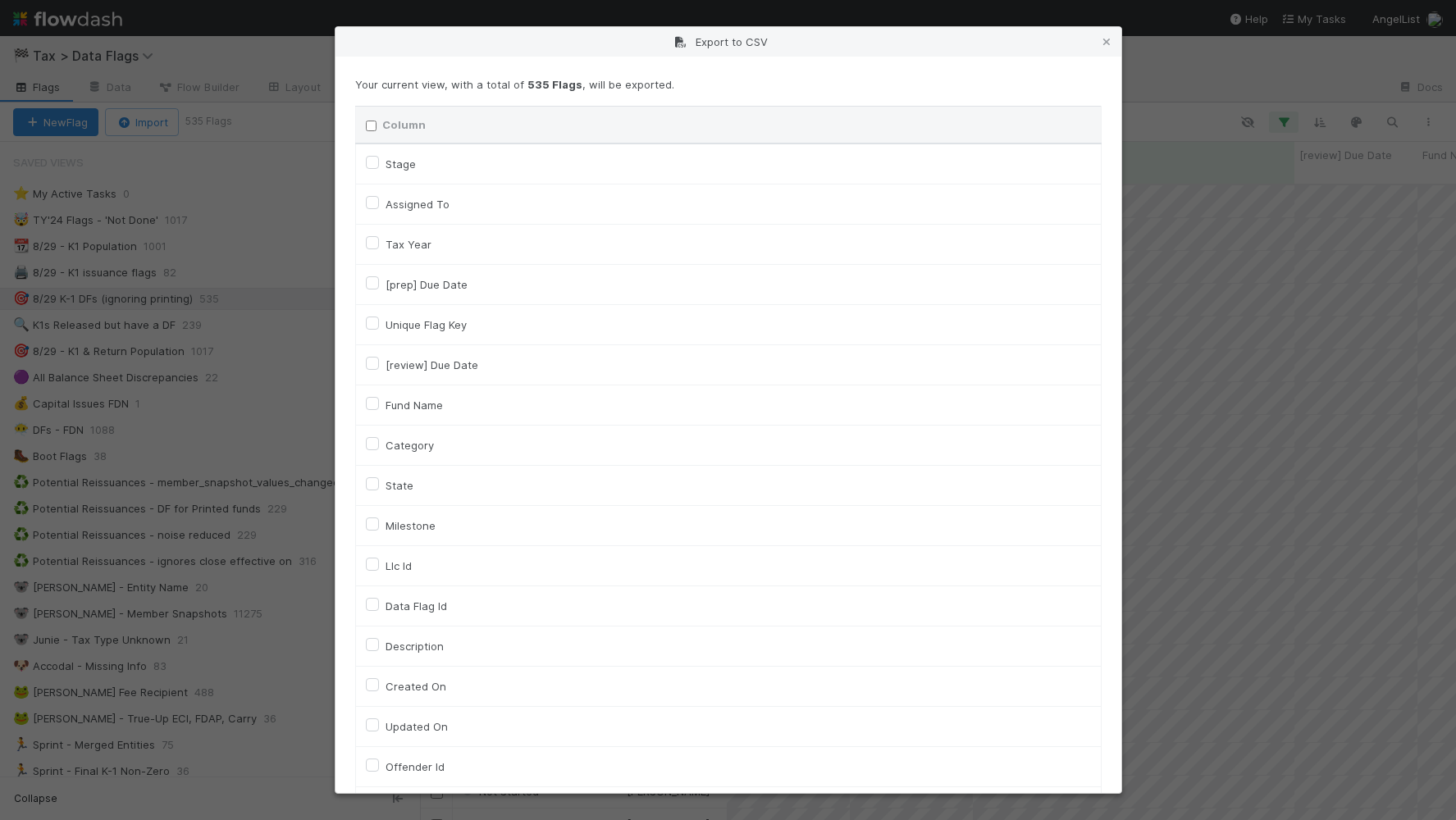
checkbox input "false"
checkbox URL "false"
click at [430, 242] on div "Tax Year" at bounding box center [728, 244] width 725 height 19
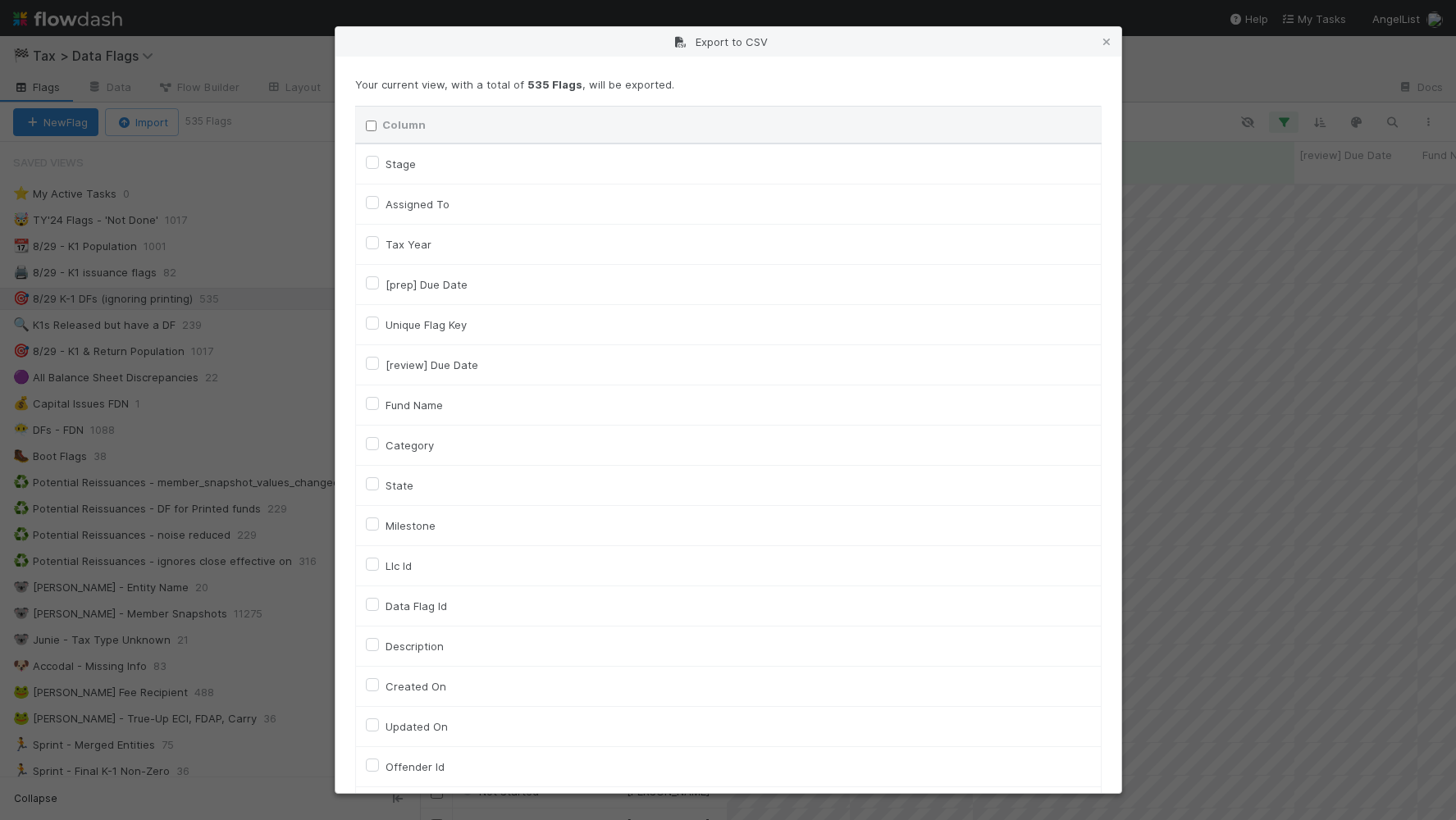
click at [429, 203] on label "Assigned To" at bounding box center [418, 204] width 64 height 19
click at [379, 203] on To "Assigned To" at bounding box center [372, 201] width 13 height 14
checkbox To "true"
click at [420, 326] on label "Unique Flag Key" at bounding box center [426, 324] width 81 height 19
click at [379, 326] on input "Unique Flag Key" at bounding box center [372, 321] width 13 height 14
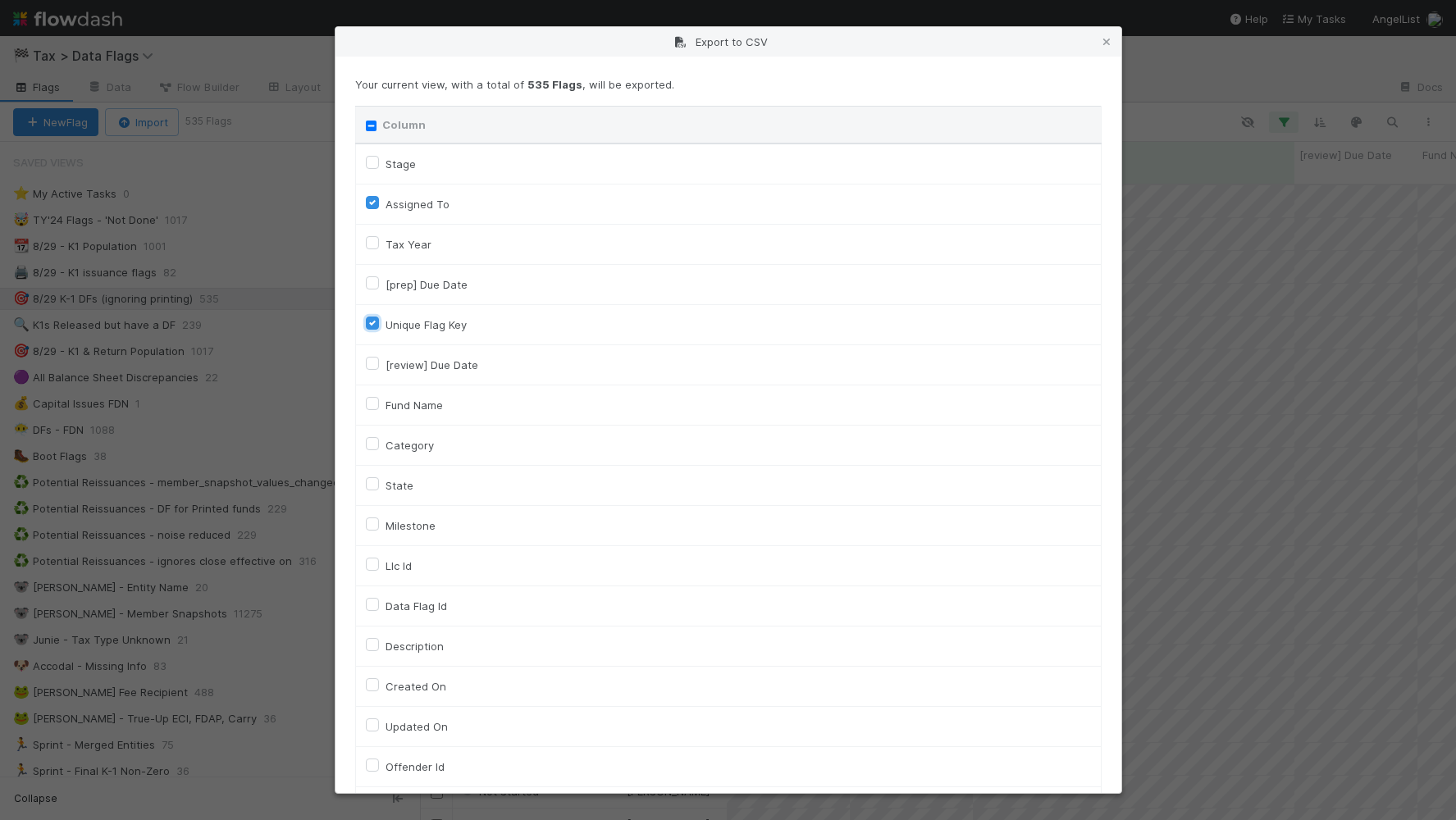
checkbox input "true"
click at [408, 408] on label "Fund Name" at bounding box center [415, 405] width 58 height 19
click at [379, 408] on input "Fund Name" at bounding box center [372, 402] width 13 height 14
checkbox input "true"
click at [398, 448] on label "Category" at bounding box center [410, 446] width 48 height 19
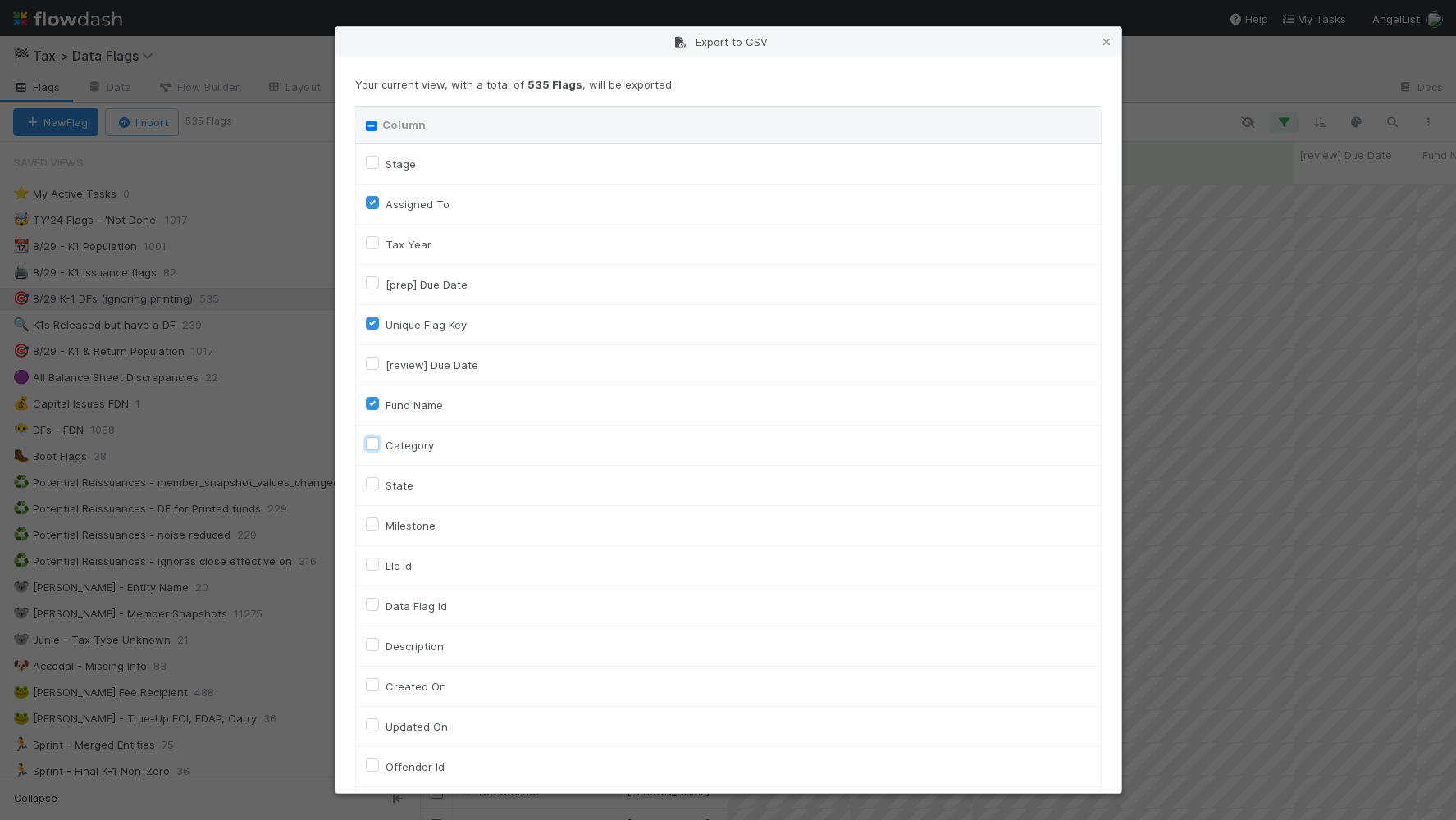
click at [379, 448] on input "Category" at bounding box center [372, 443] width 13 height 14
checkbox input "true"
click at [402, 569] on label "Llc Id" at bounding box center [398, 566] width 26 height 19
click at [379, 569] on input "Llc Id" at bounding box center [372, 563] width 13 height 14
checkbox input "true"
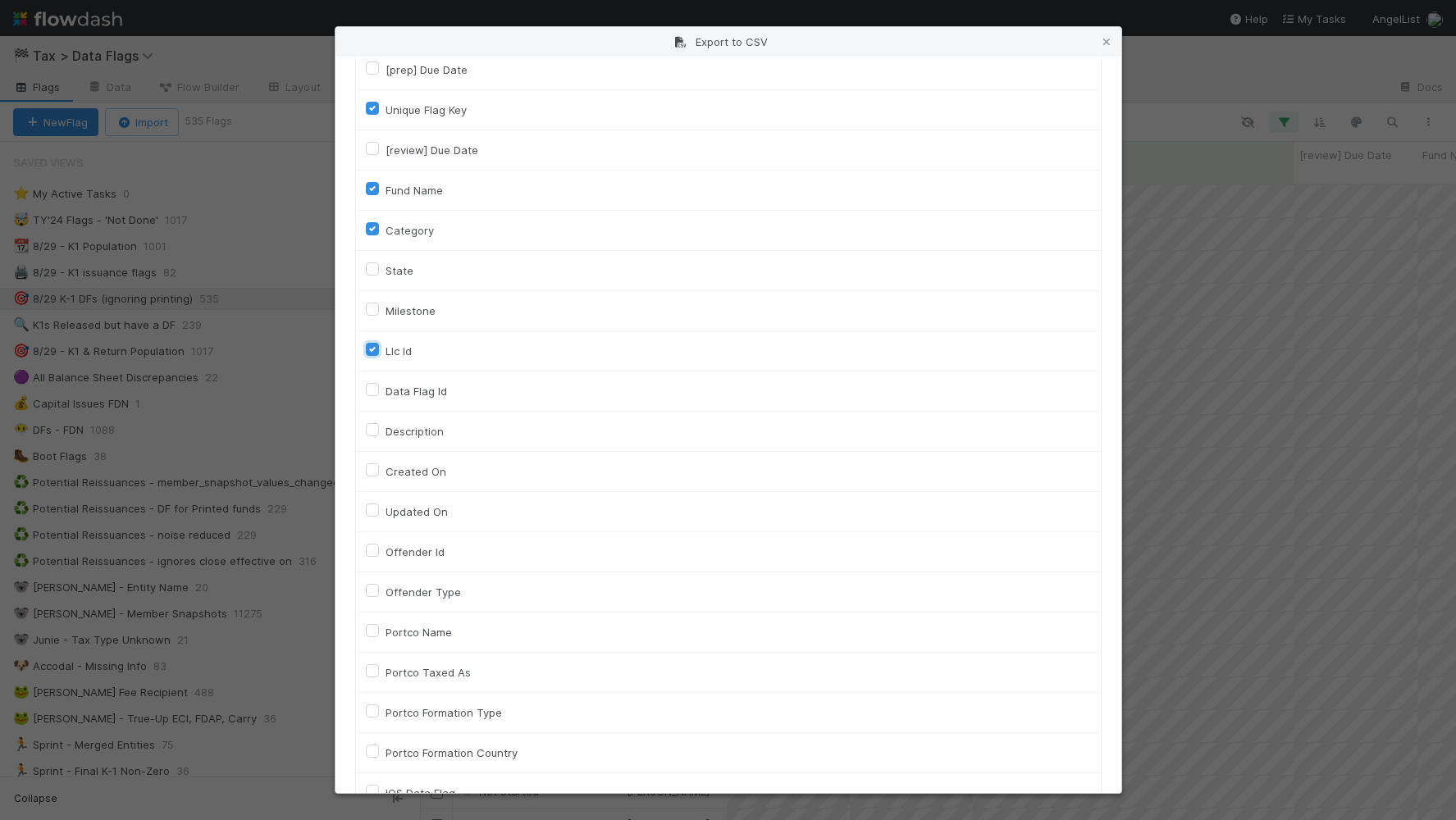
scroll to position [704, 0]
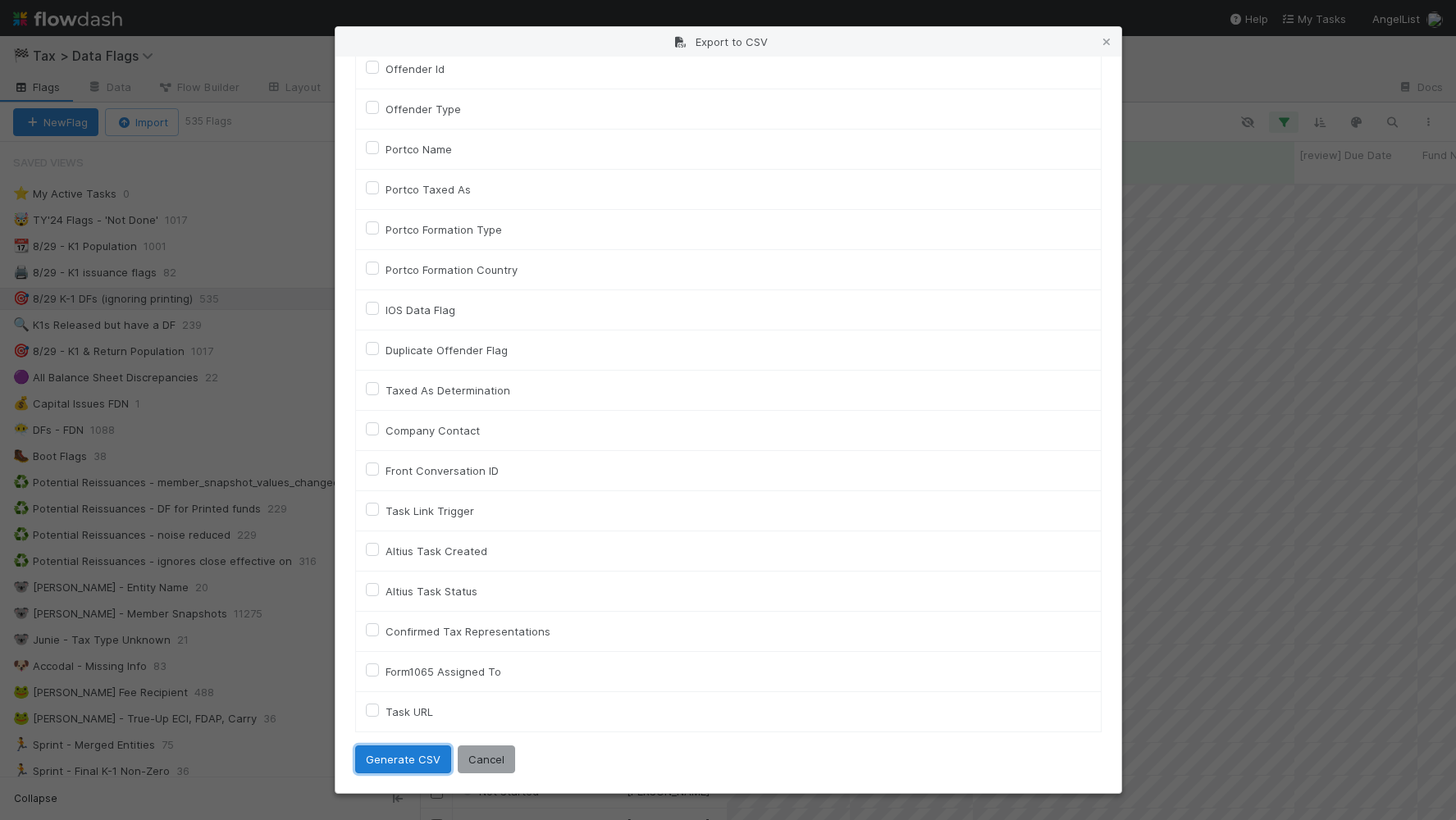
click at [412, 759] on button "Generate CSV" at bounding box center [403, 759] width 96 height 28
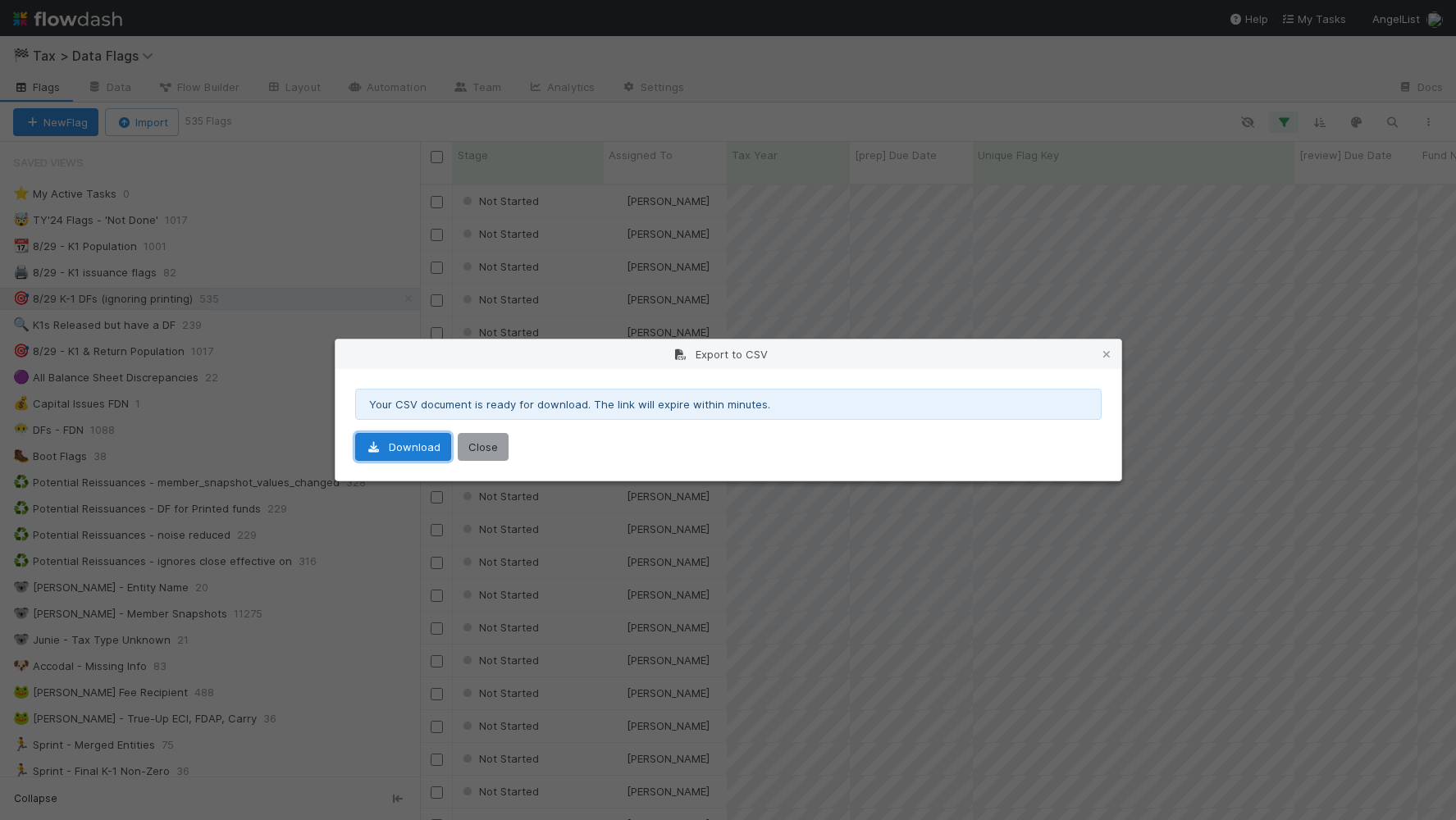
click at [397, 448] on link "Download" at bounding box center [403, 447] width 96 height 28
drag, startPoint x: 1288, startPoint y: 52, endPoint x: 1118, endPoint y: 33, distance: 171.1
click at [1288, 52] on div "Export to CSV Your CSV document is ready for download. The link will expire wit…" at bounding box center [728, 410] width 1456 height 820
click at [1106, 350] on icon at bounding box center [1106, 354] width 16 height 11
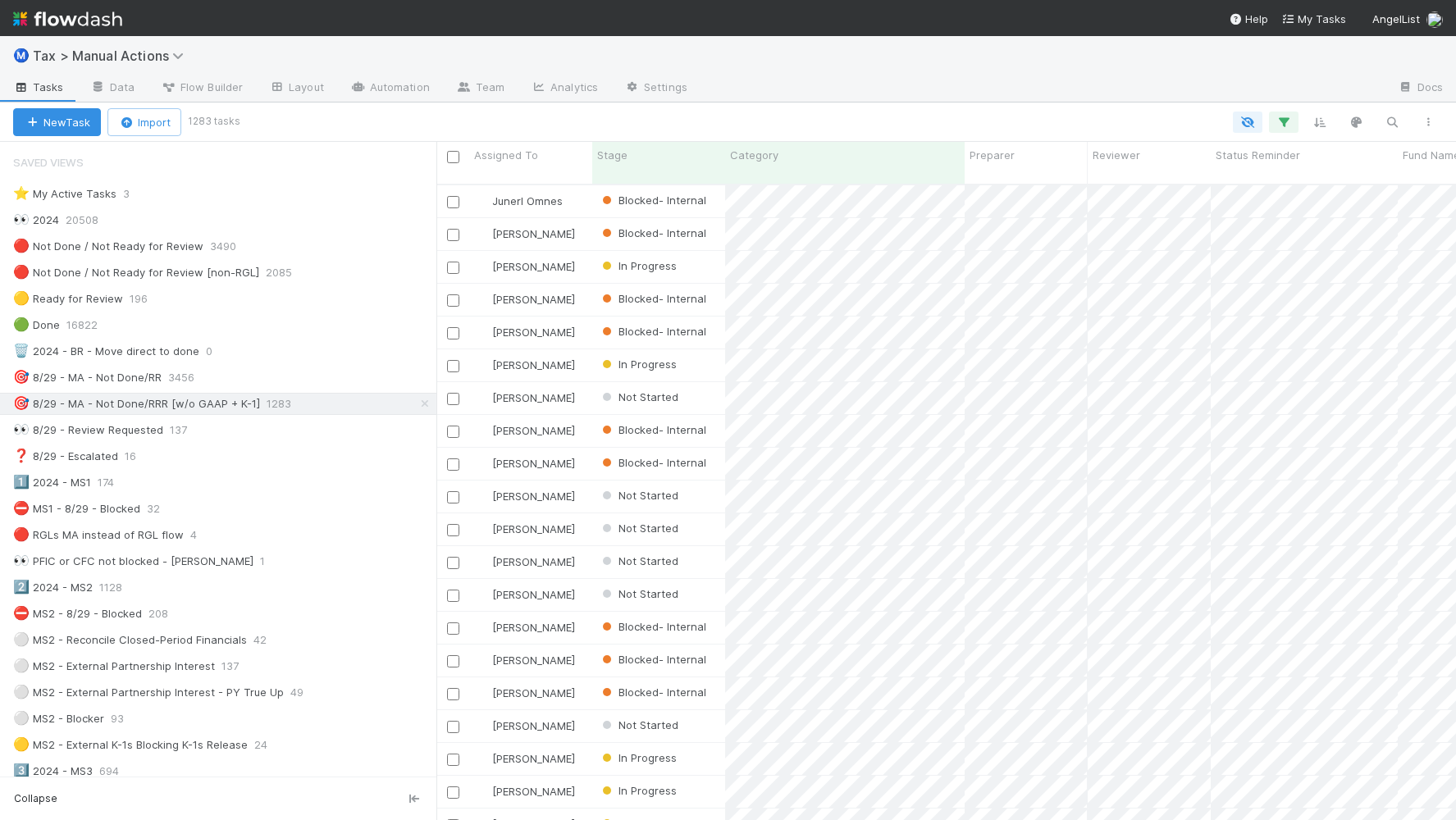
scroll to position [634, 1005]
